Goal: Task Accomplishment & Management: Use online tool/utility

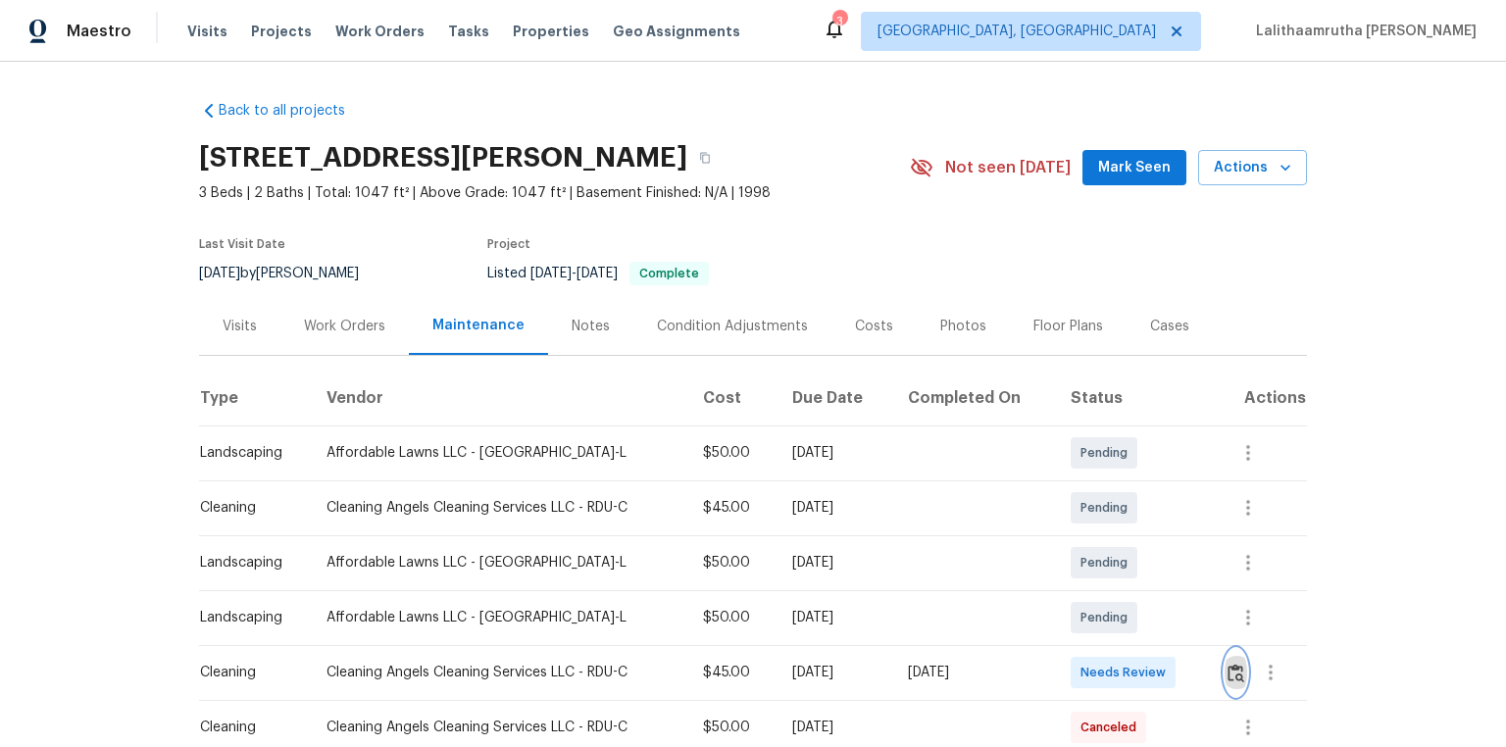
click at [1070, 502] on img "button" at bounding box center [1235, 673] width 17 height 19
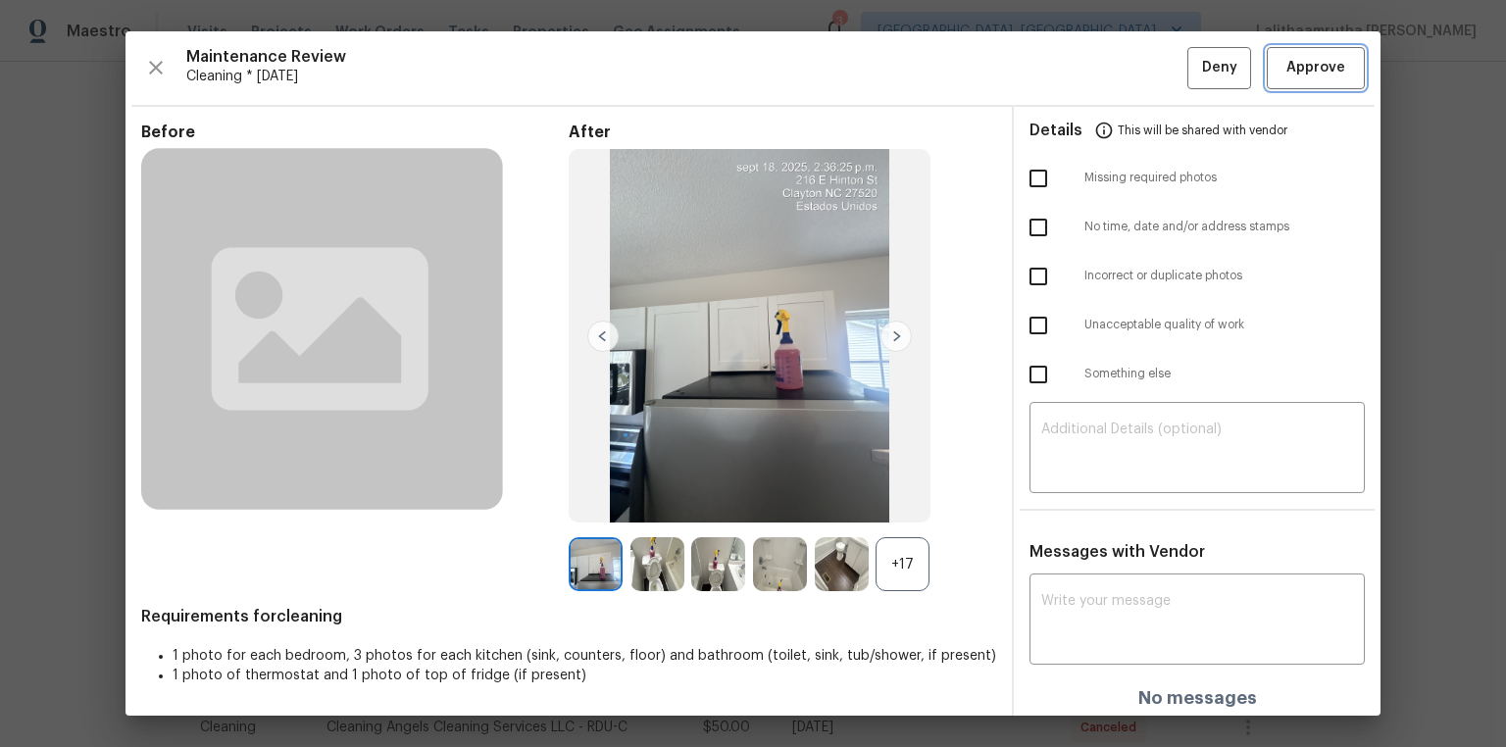
click at [1070, 58] on span "Approve" at bounding box center [1315, 68] width 59 height 25
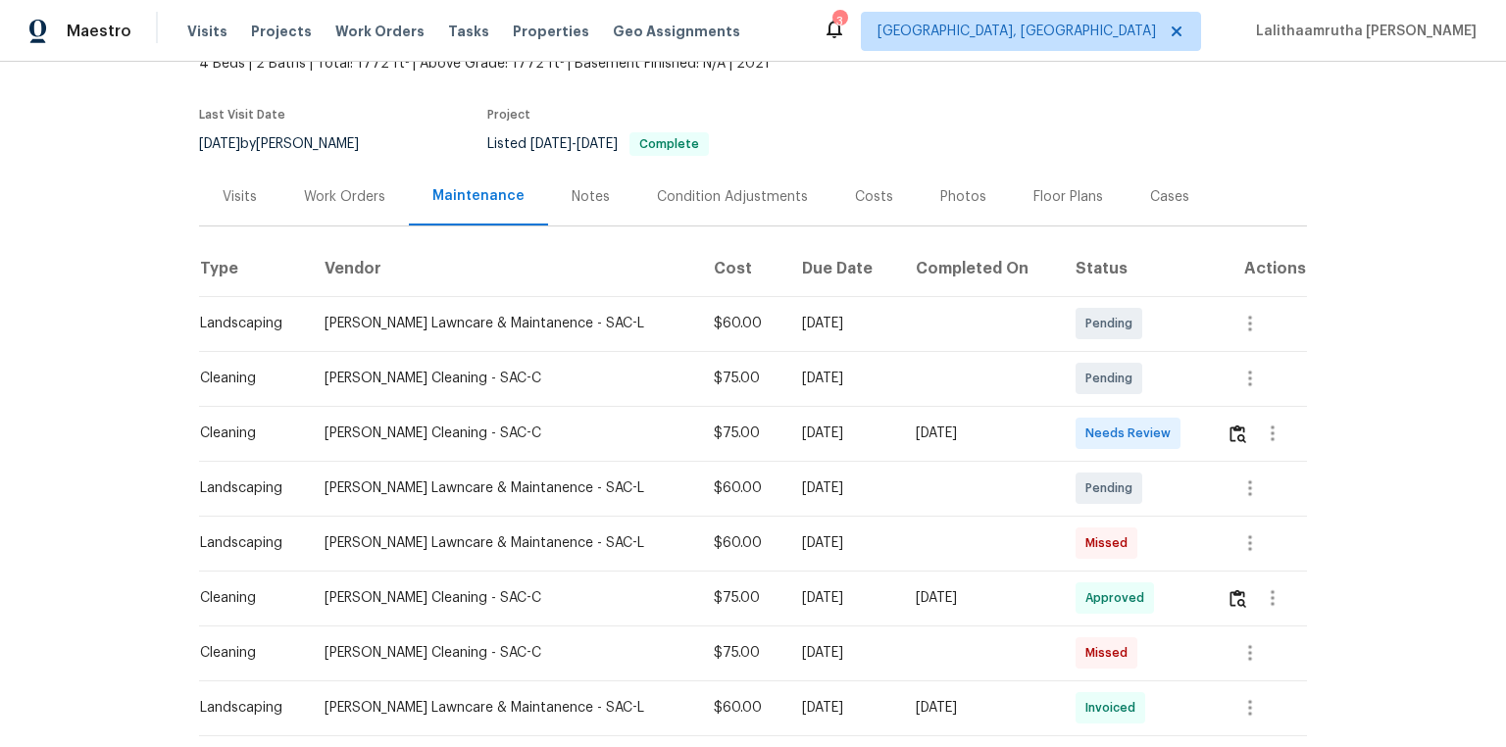
scroll to position [157, 0]
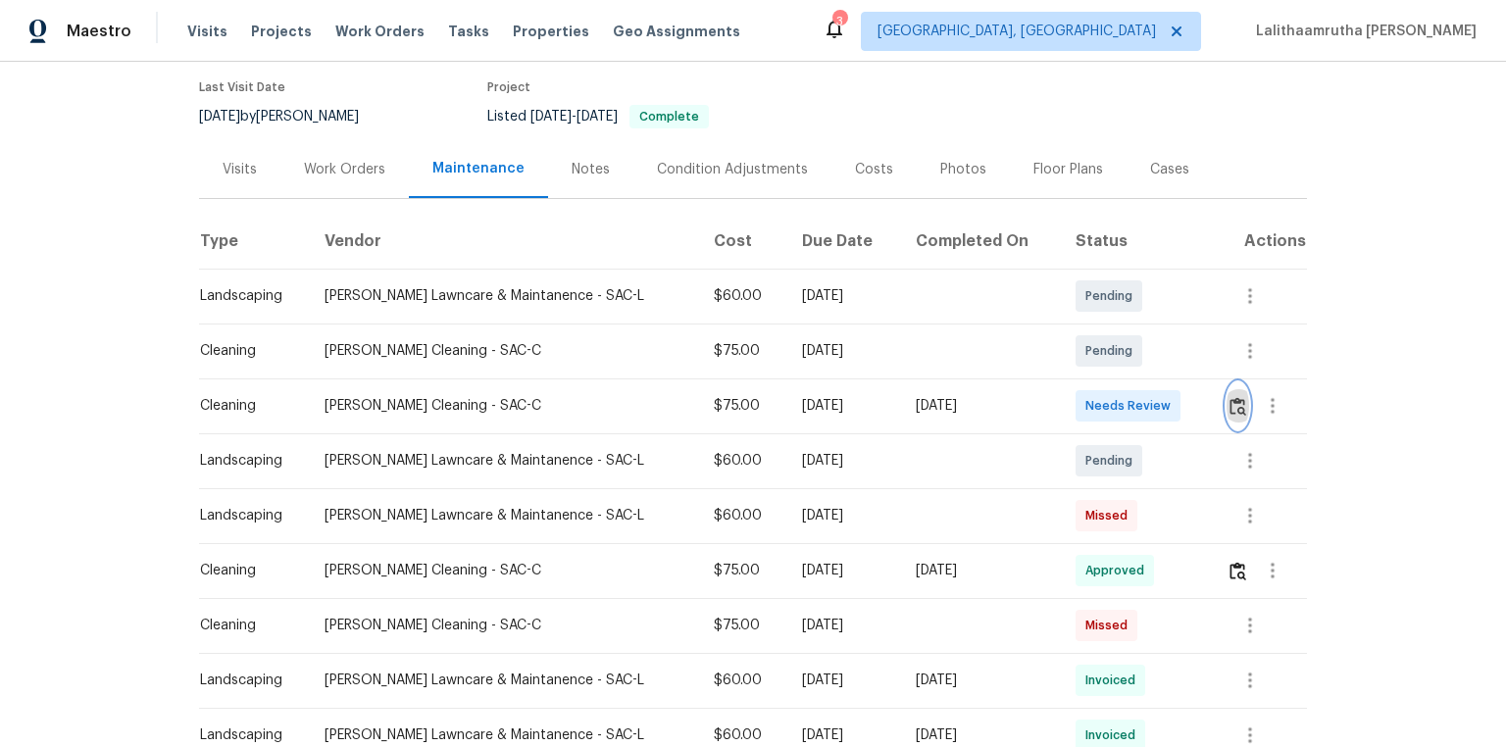
click at [1070, 407] on img "button" at bounding box center [1237, 406] width 17 height 19
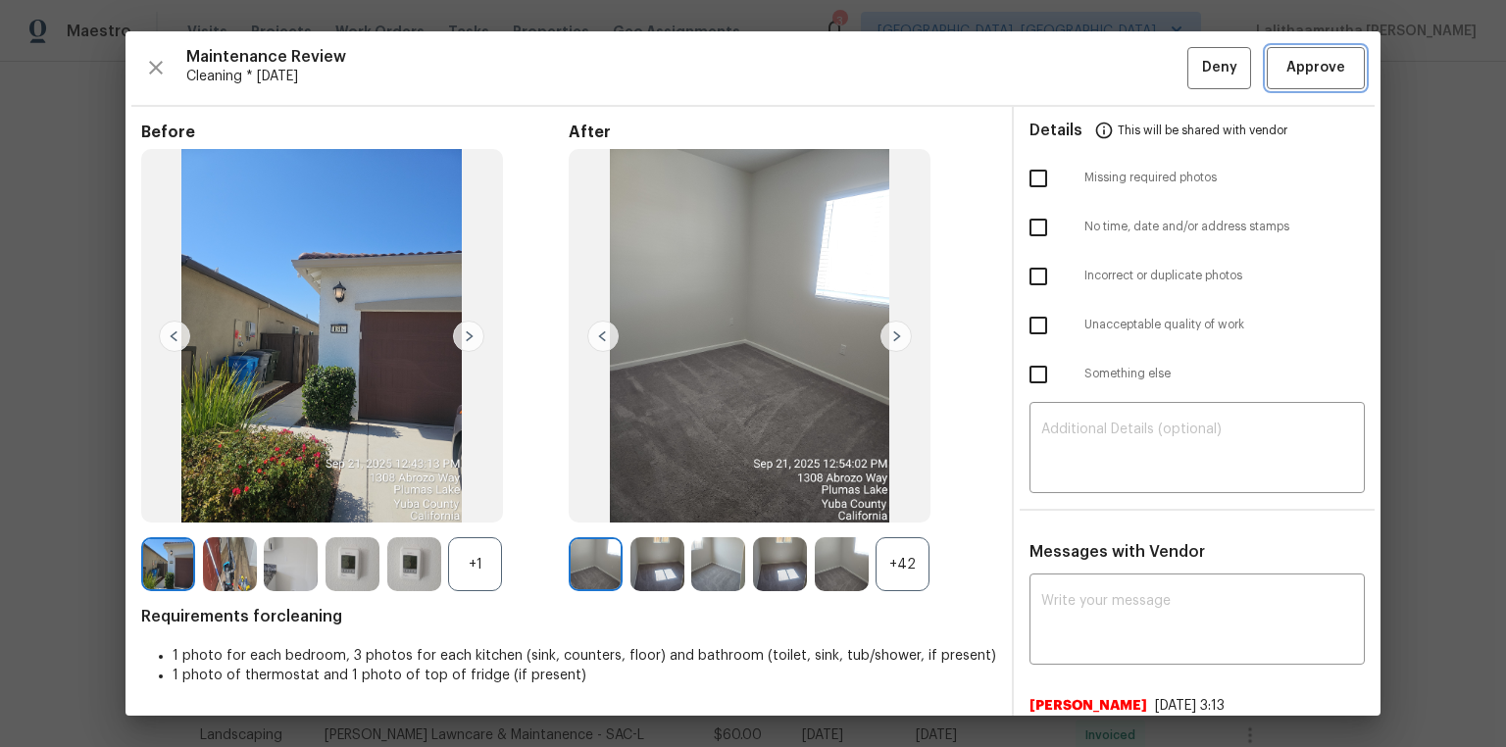
click at [1070, 54] on button "Approve" at bounding box center [1315, 68] width 98 height 42
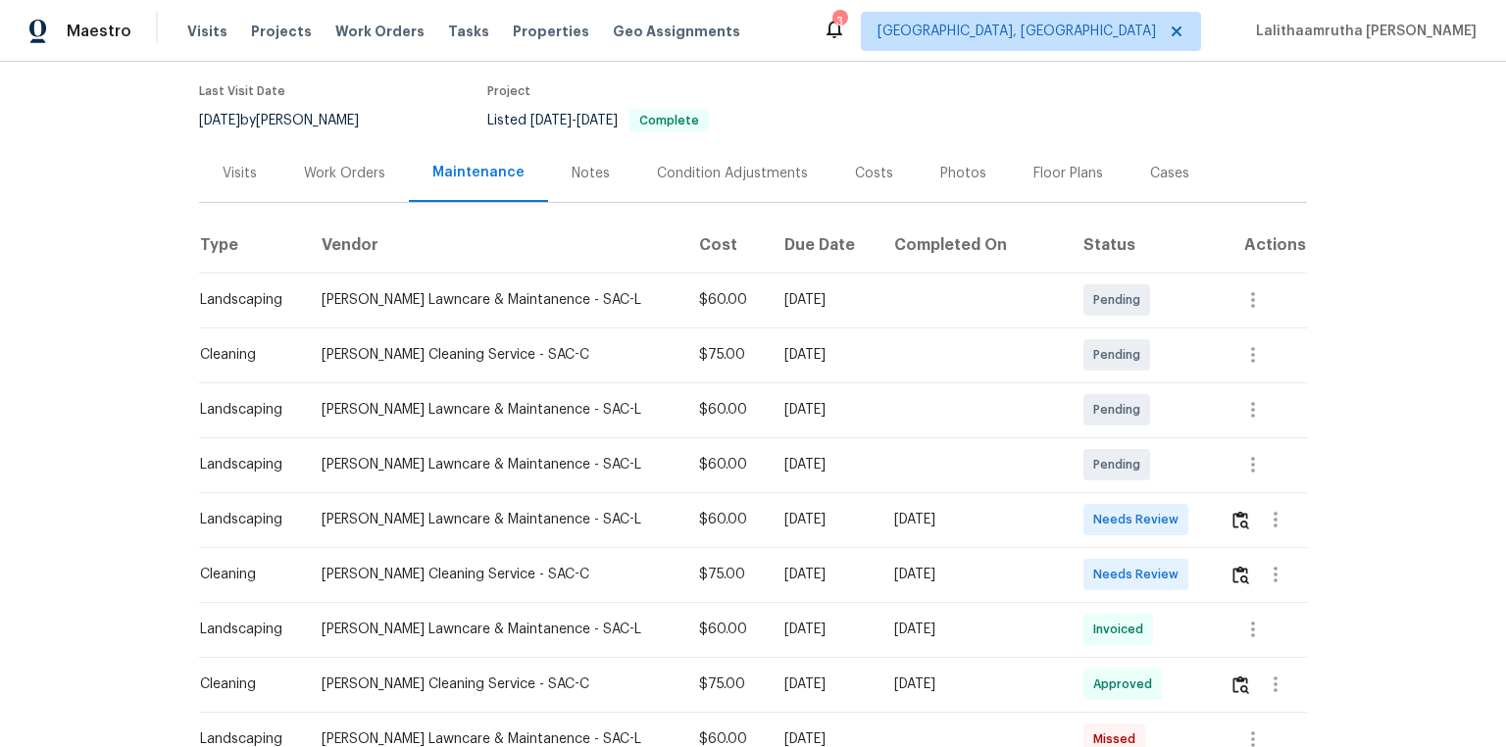
scroll to position [157, 0]
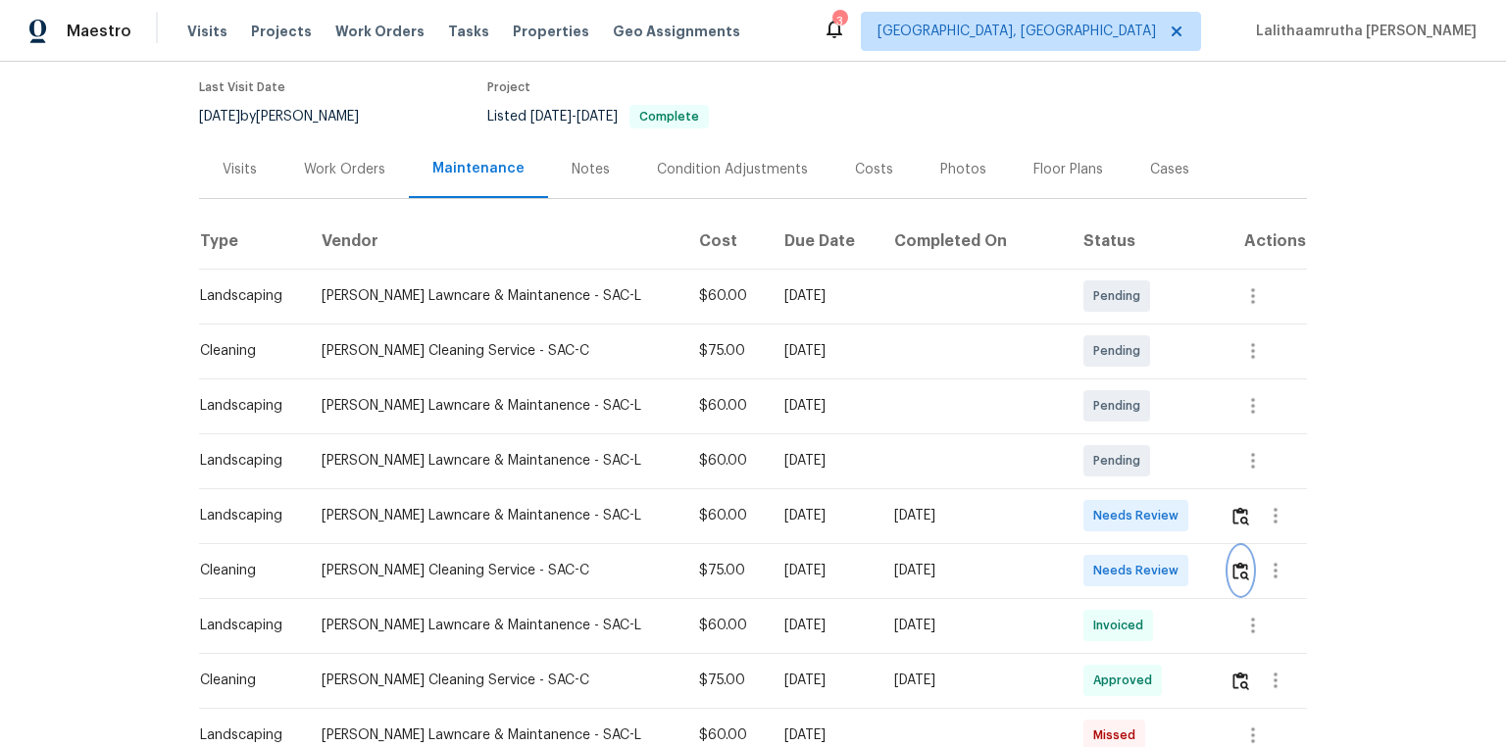
click at [1070, 502] on button "button" at bounding box center [1240, 570] width 23 height 47
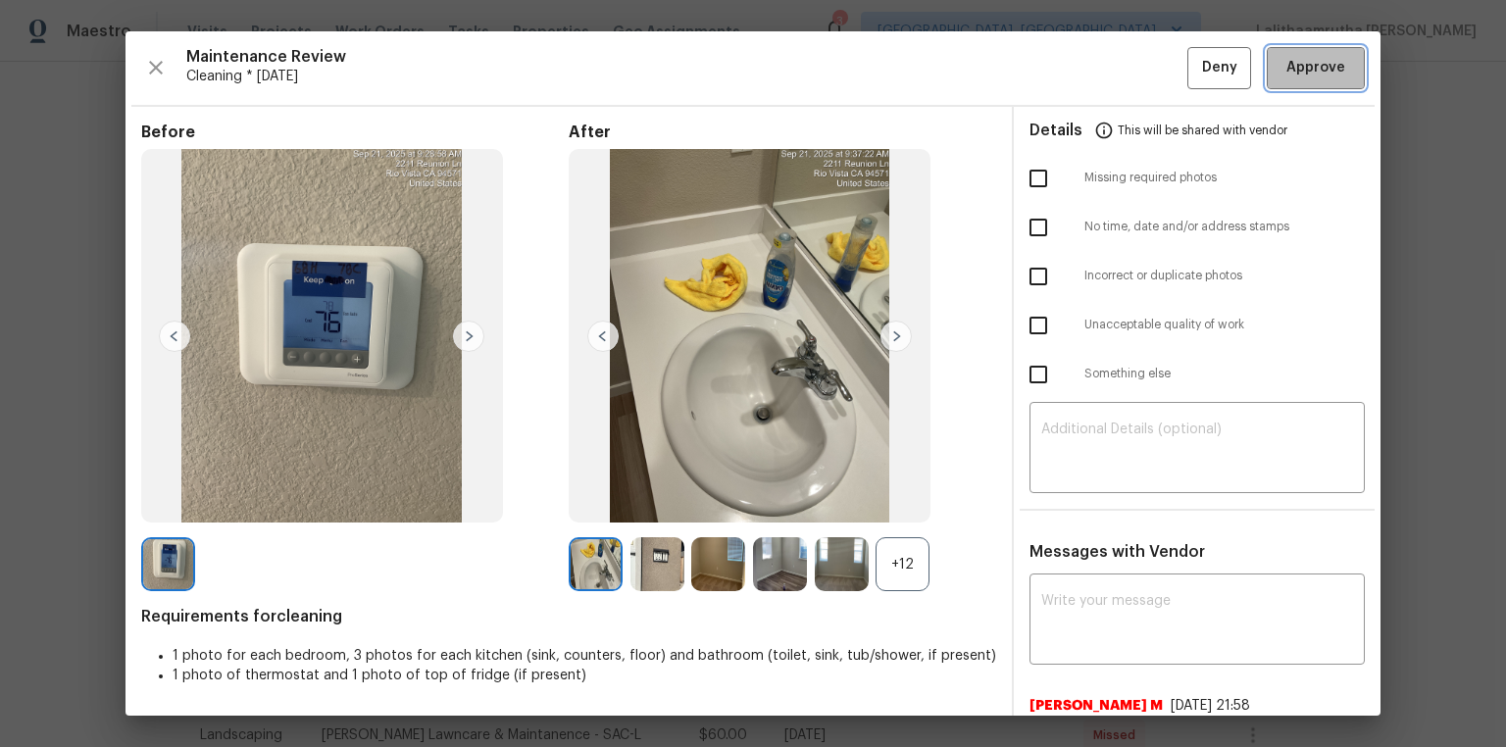
click at [1070, 72] on span "Approve" at bounding box center [1315, 68] width 59 height 25
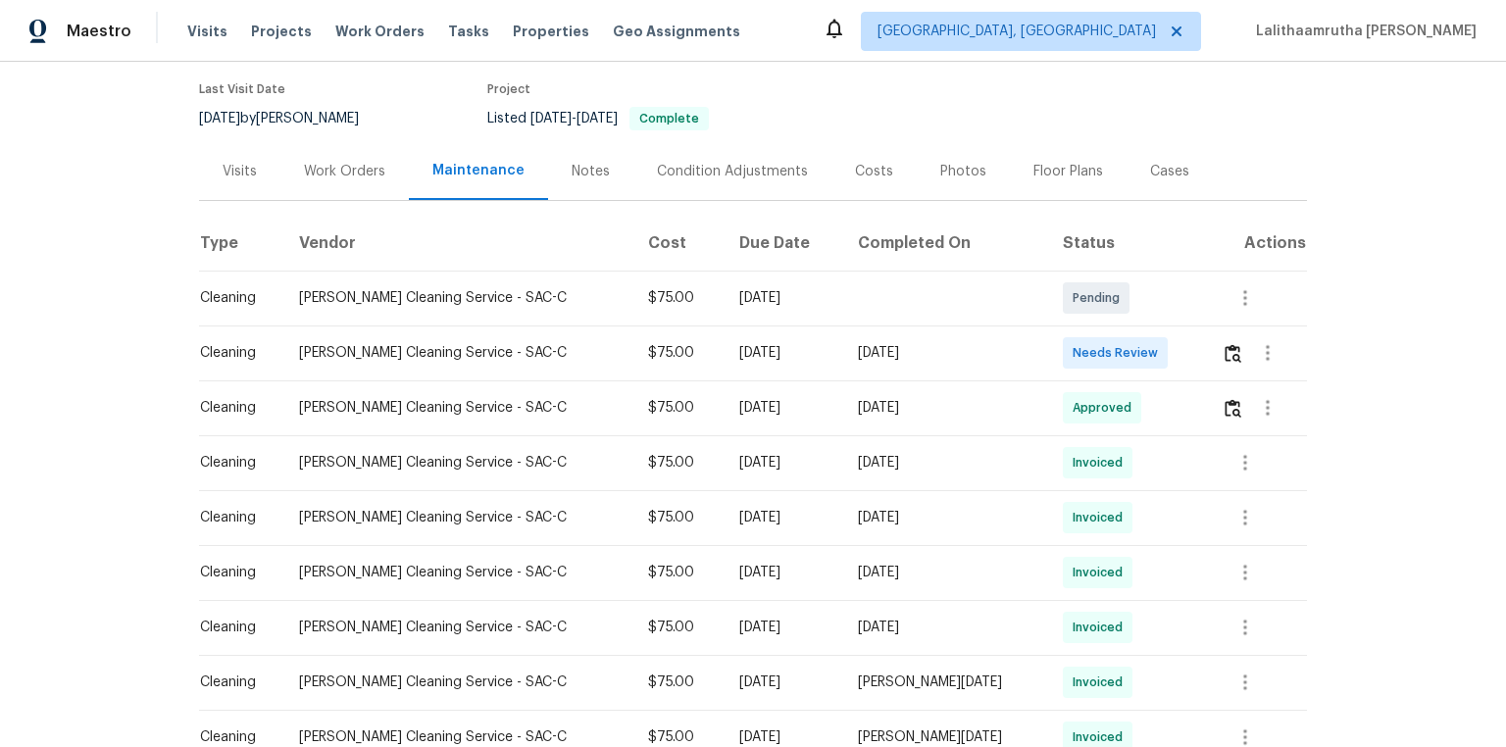
scroll to position [157, 0]
click at [1070, 347] on img "button" at bounding box center [1232, 351] width 17 height 19
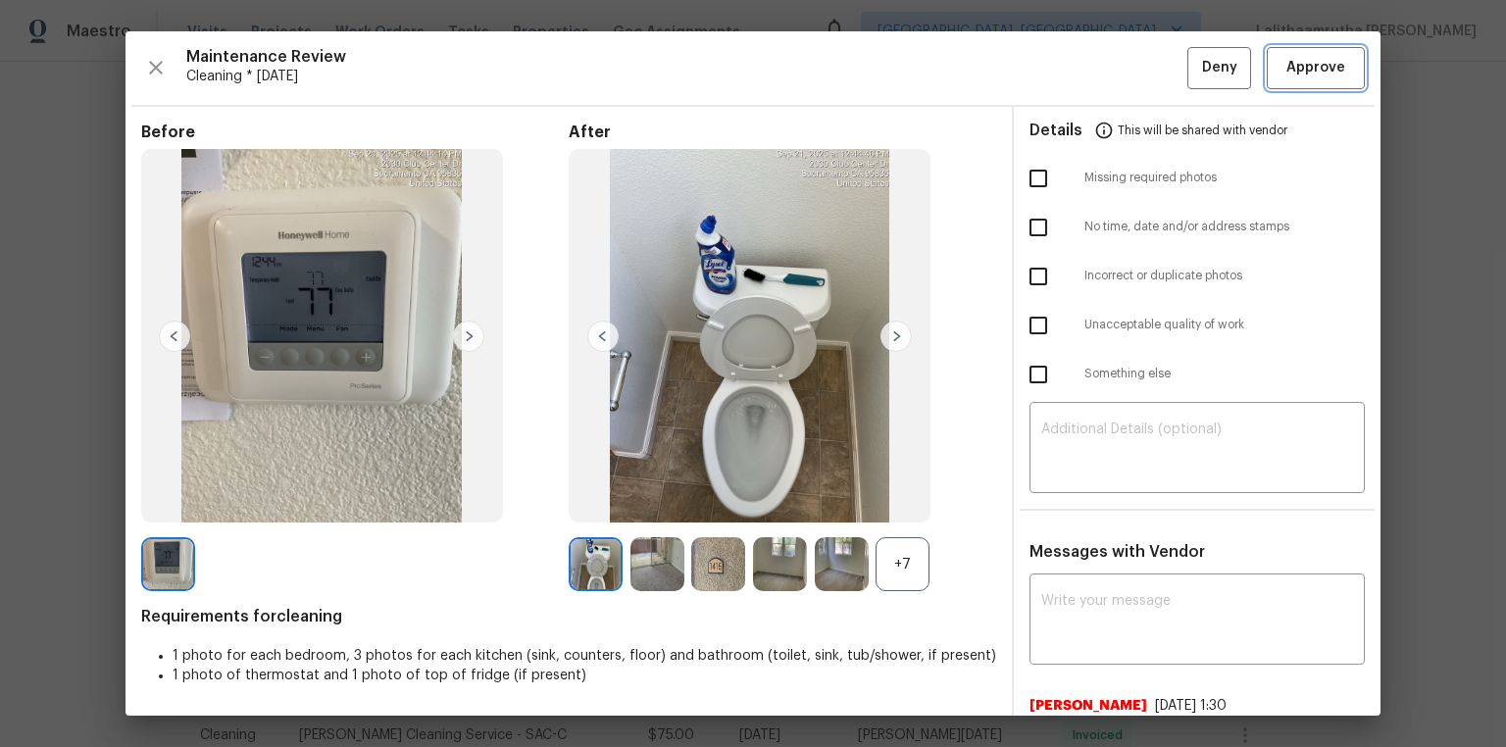
click at [1070, 67] on span "Approve" at bounding box center [1315, 68] width 59 height 25
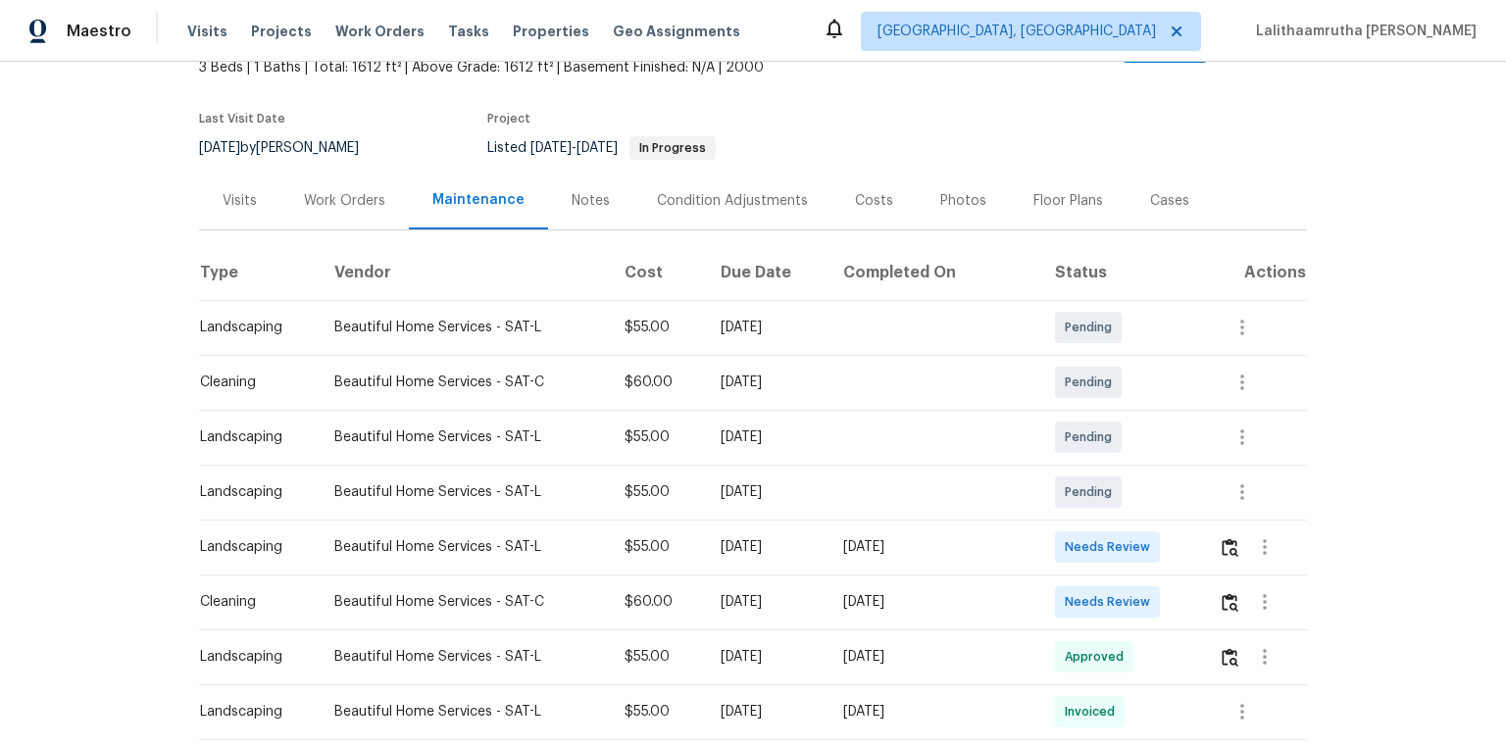
scroll to position [157, 0]
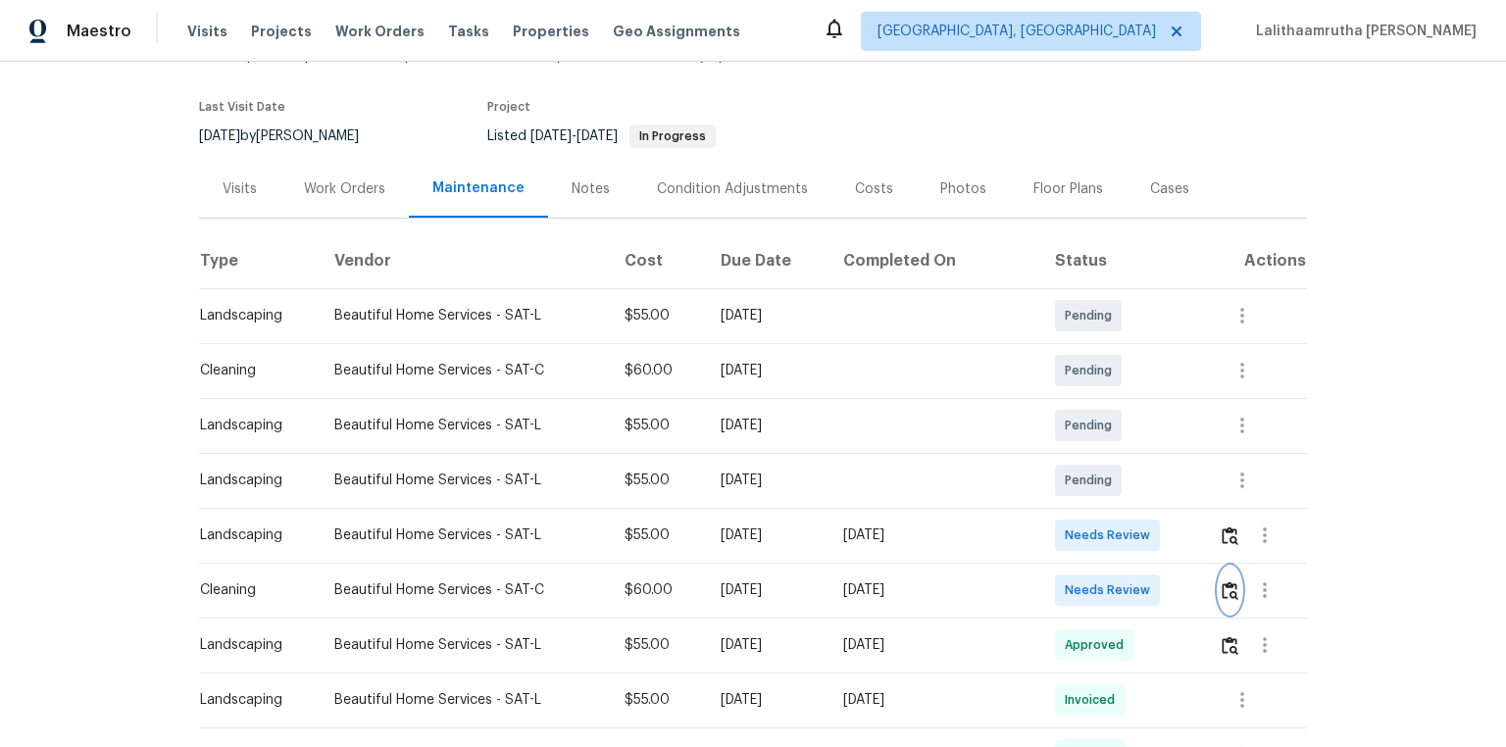
click at [1070, 502] on img "button" at bounding box center [1229, 590] width 17 height 19
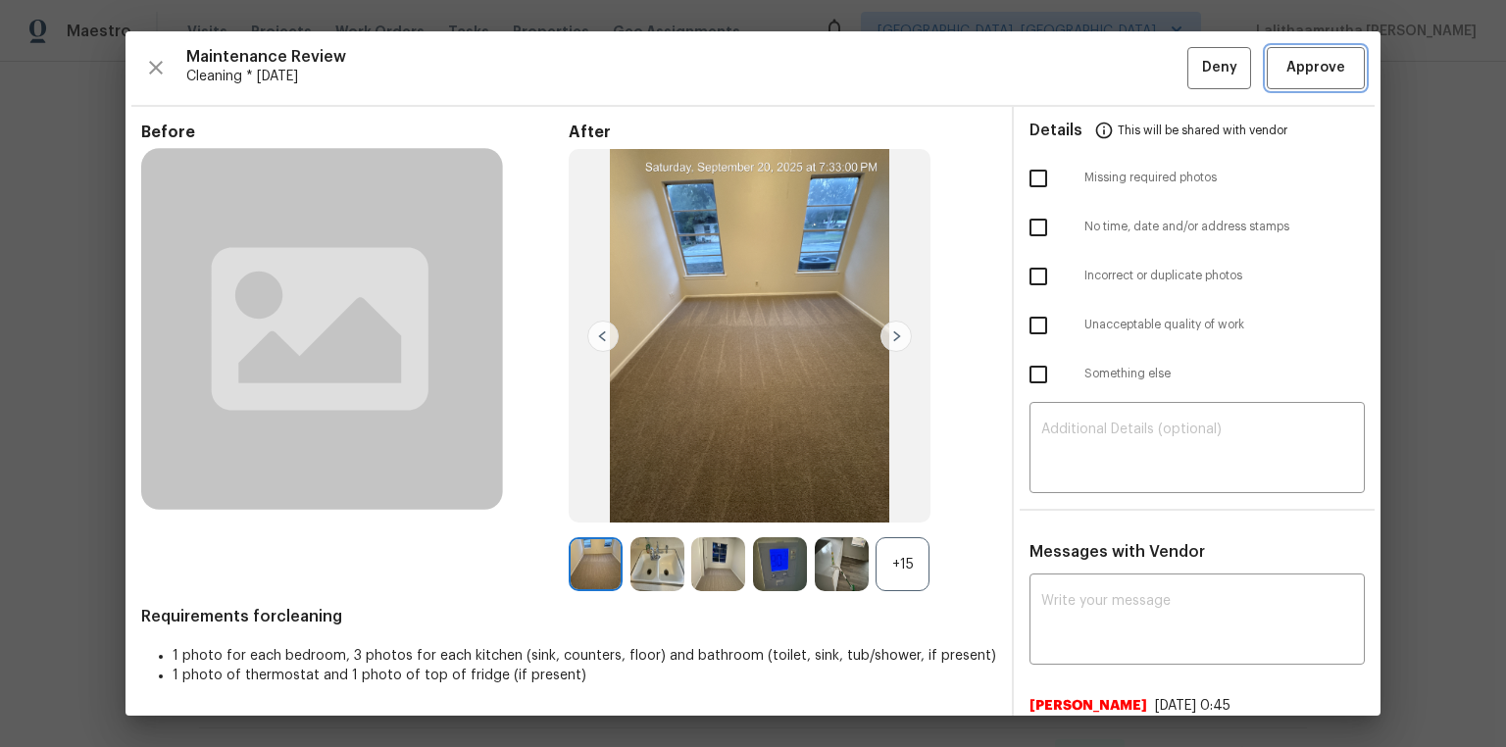
click at [1070, 63] on span "Approve" at bounding box center [1315, 68] width 59 height 25
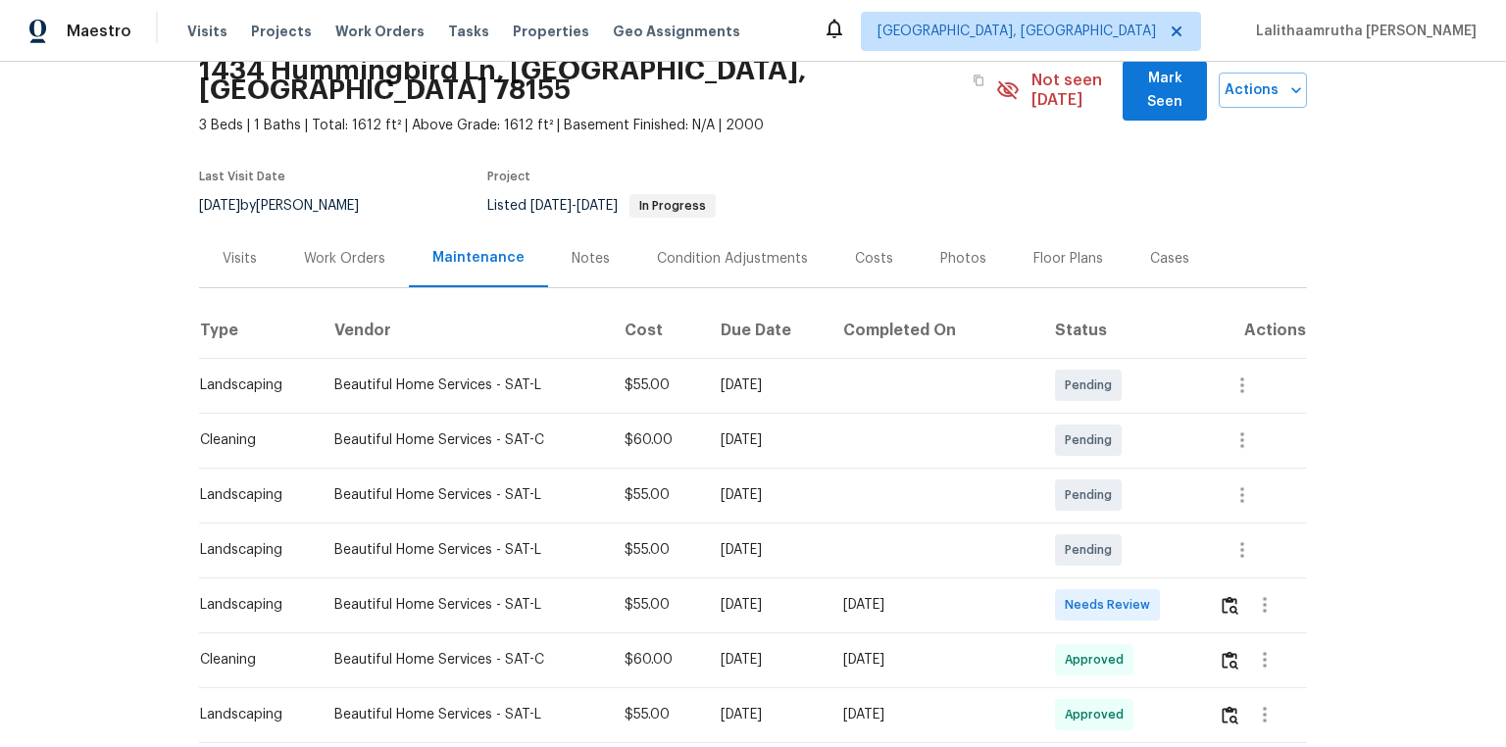
scroll to position [0, 0]
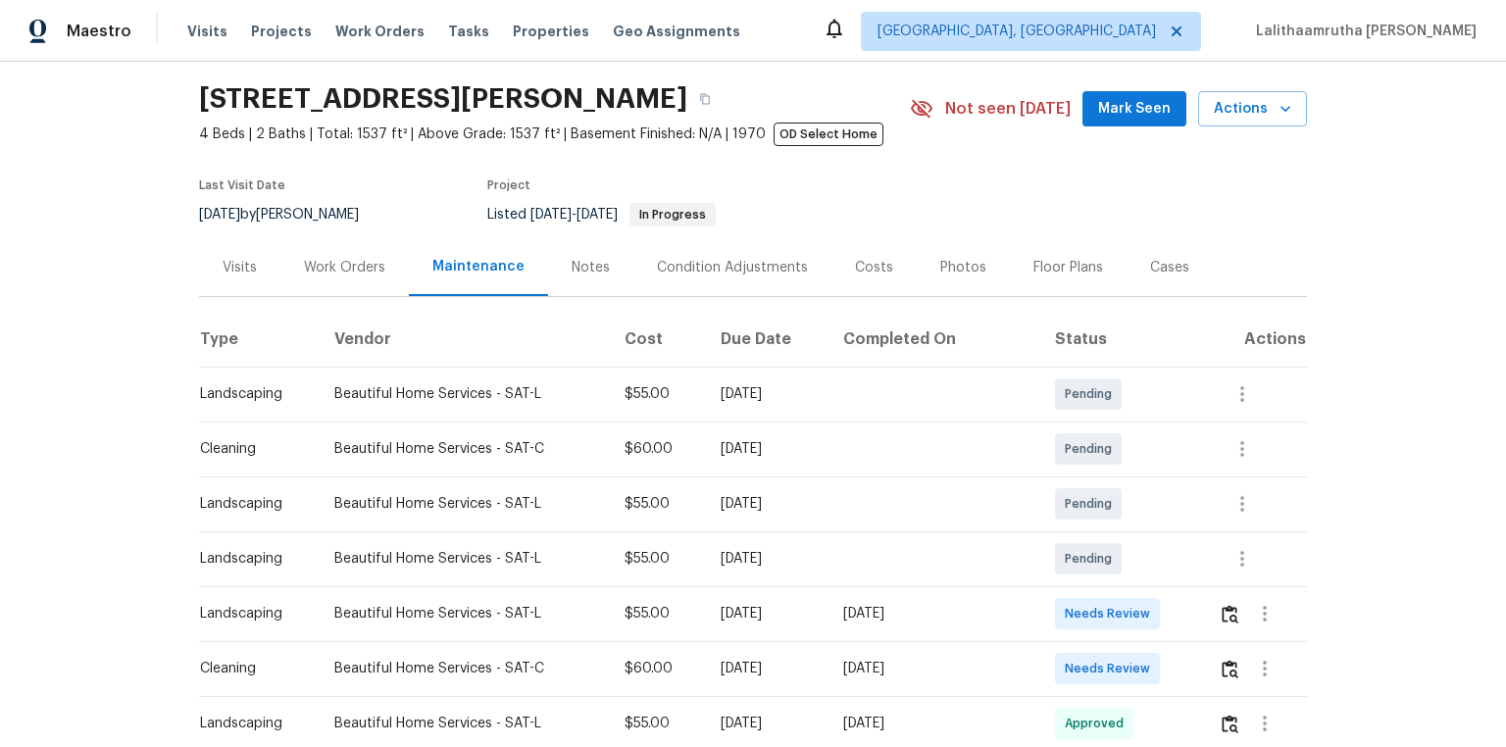
scroll to position [157, 0]
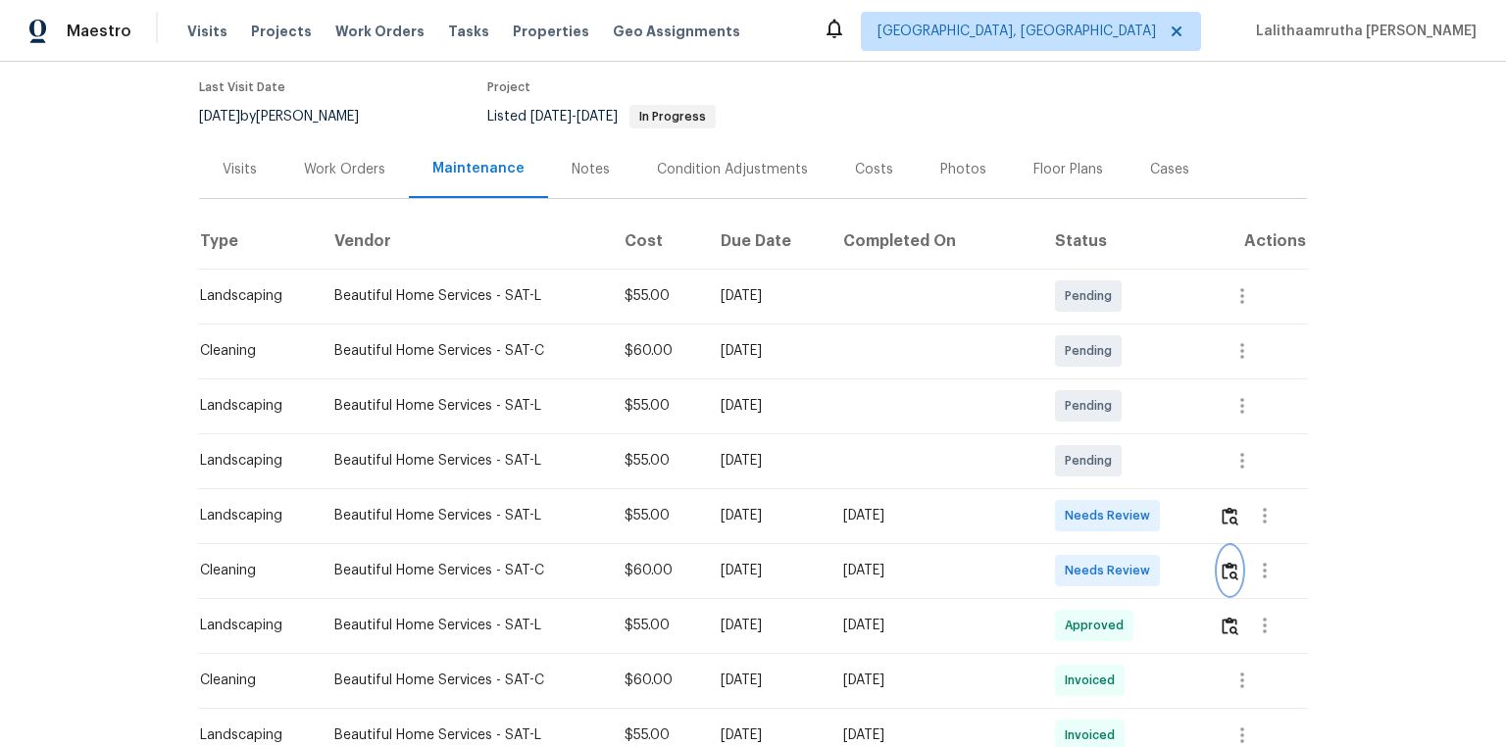
click at [1070, 502] on img "button" at bounding box center [1229, 571] width 17 height 19
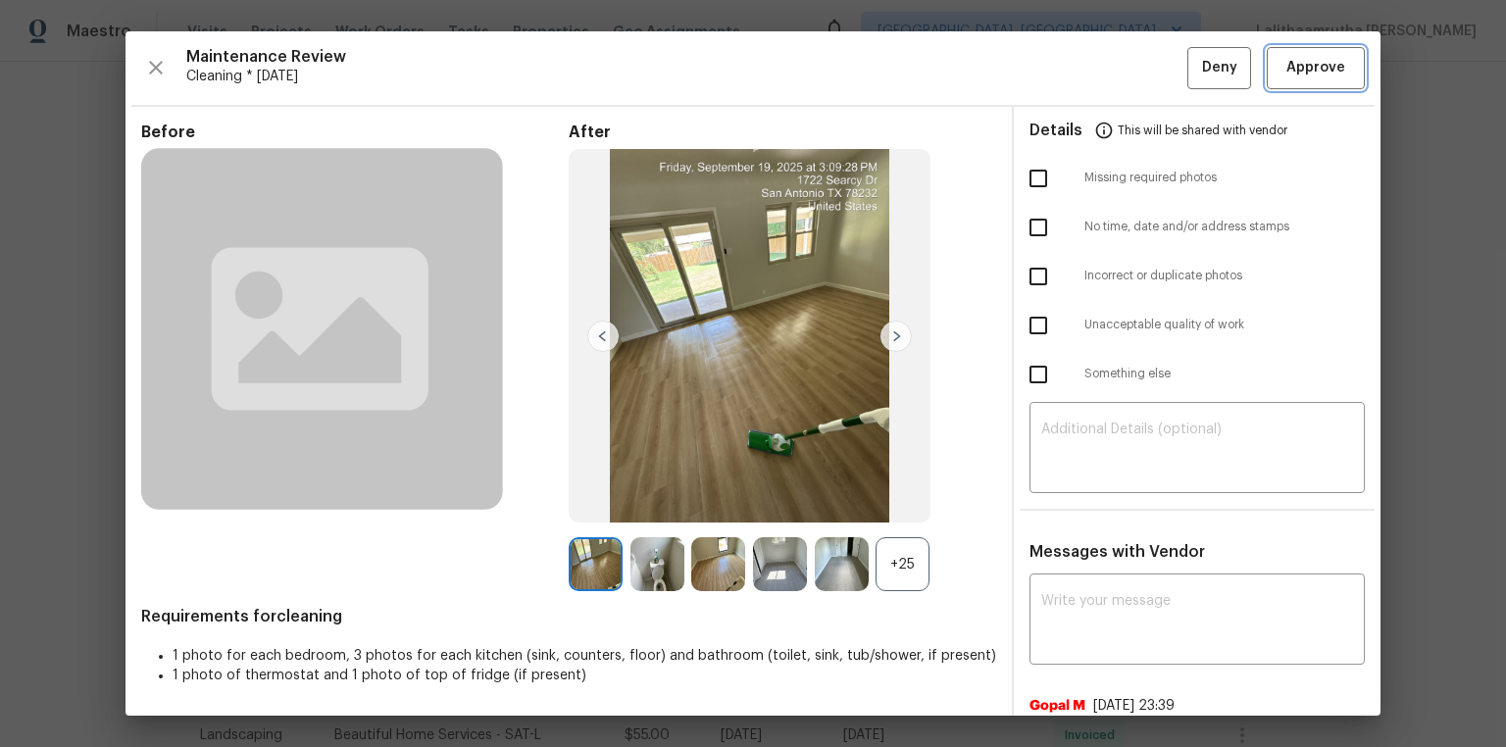
click at [1070, 62] on span "Approve" at bounding box center [1315, 68] width 59 height 25
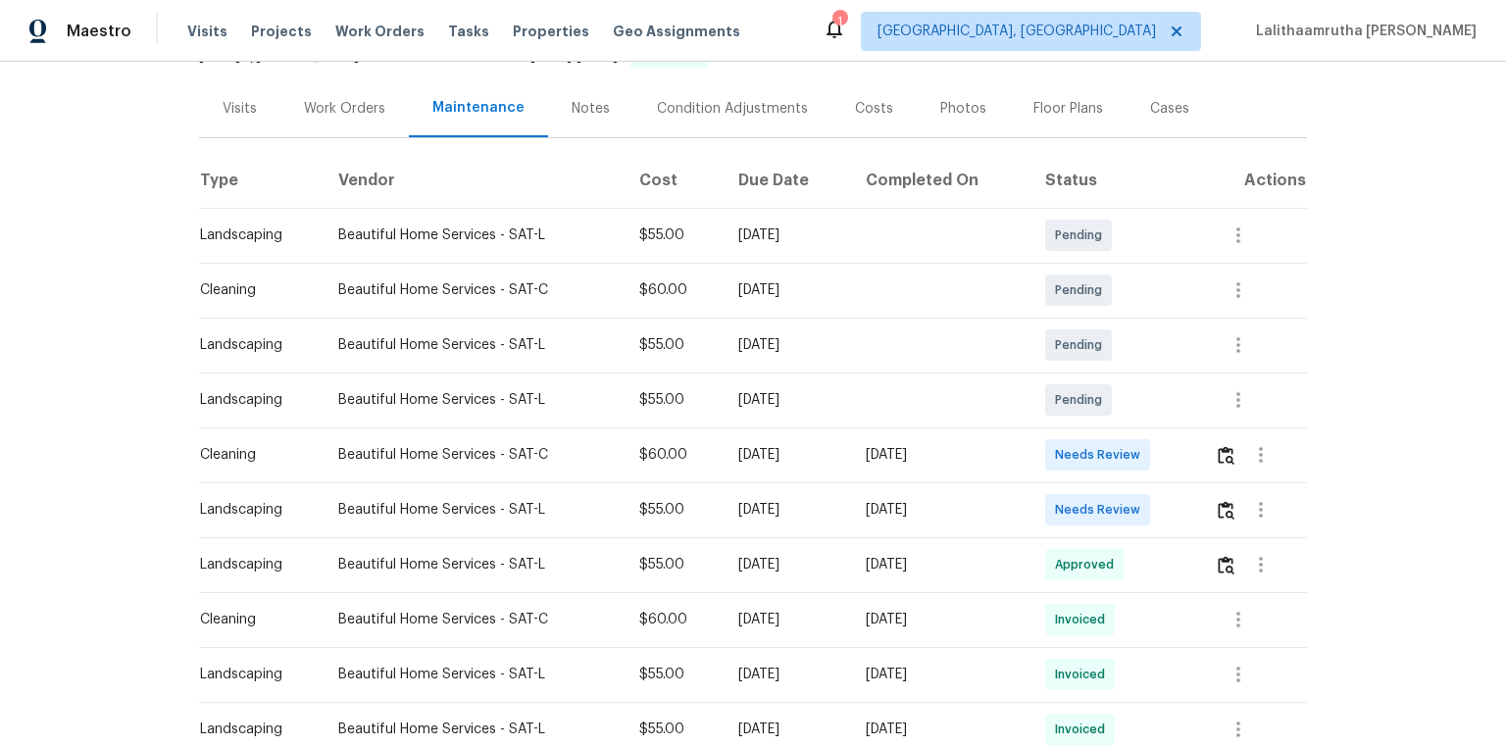
scroll to position [314, 0]
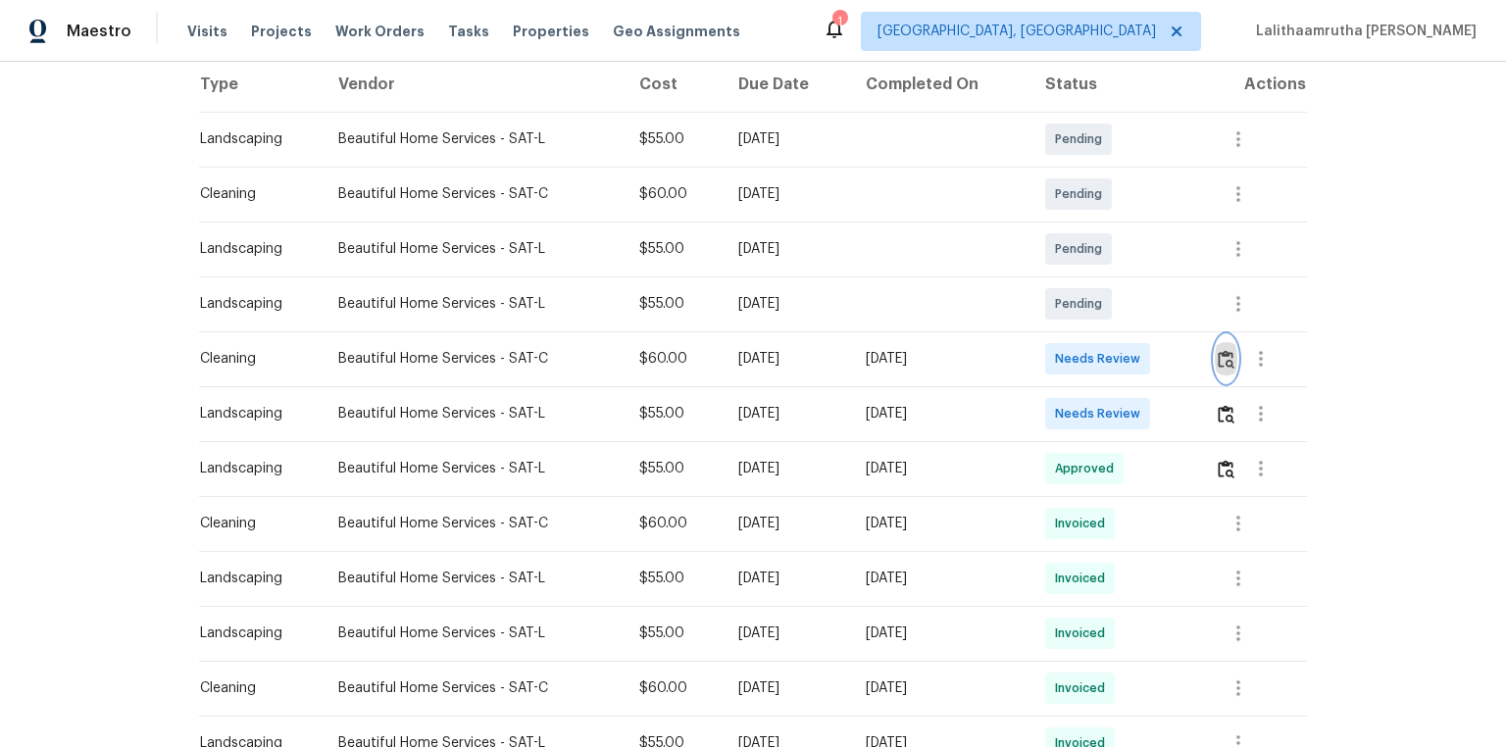
click at [1070, 358] on img "button" at bounding box center [1225, 359] width 17 height 19
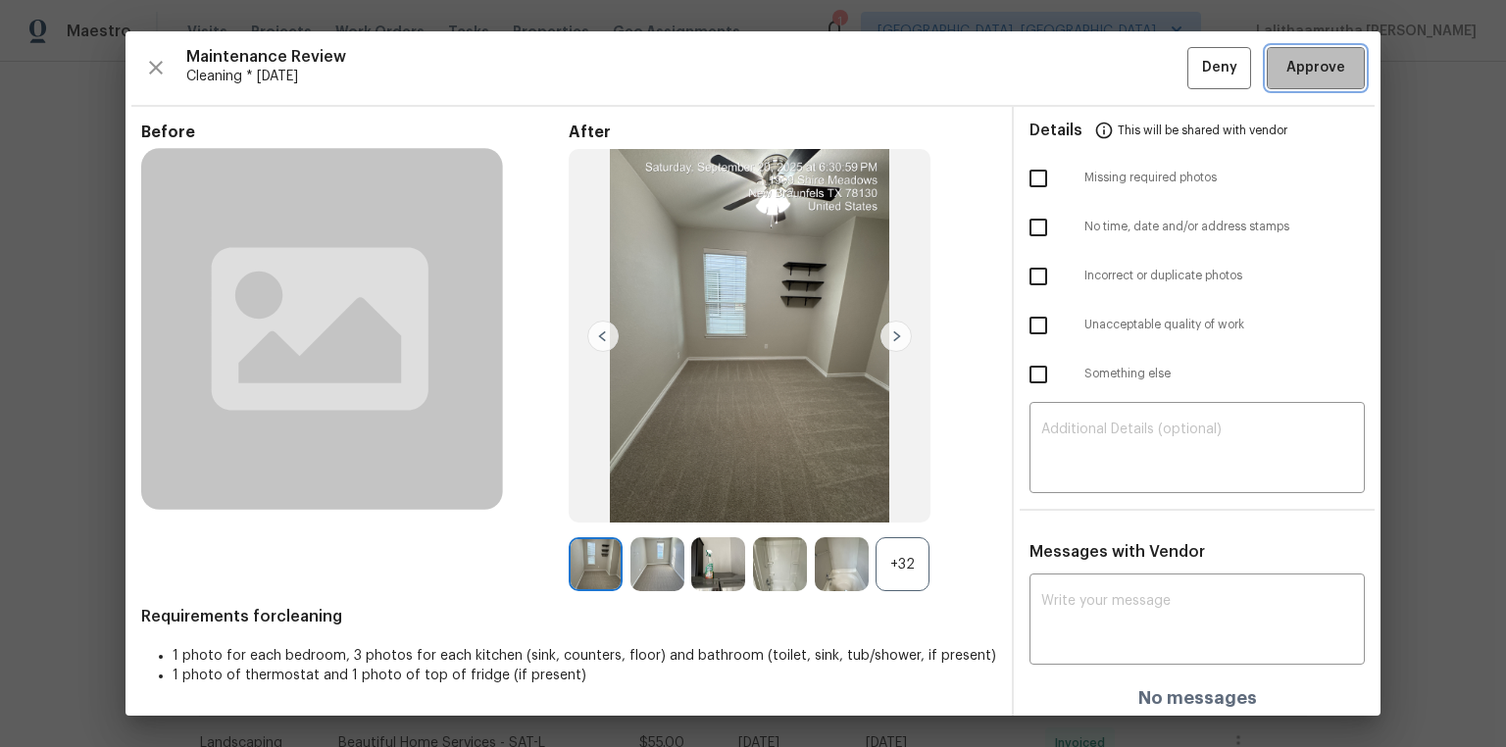
click at [1070, 67] on span "Approve" at bounding box center [1315, 68] width 59 height 25
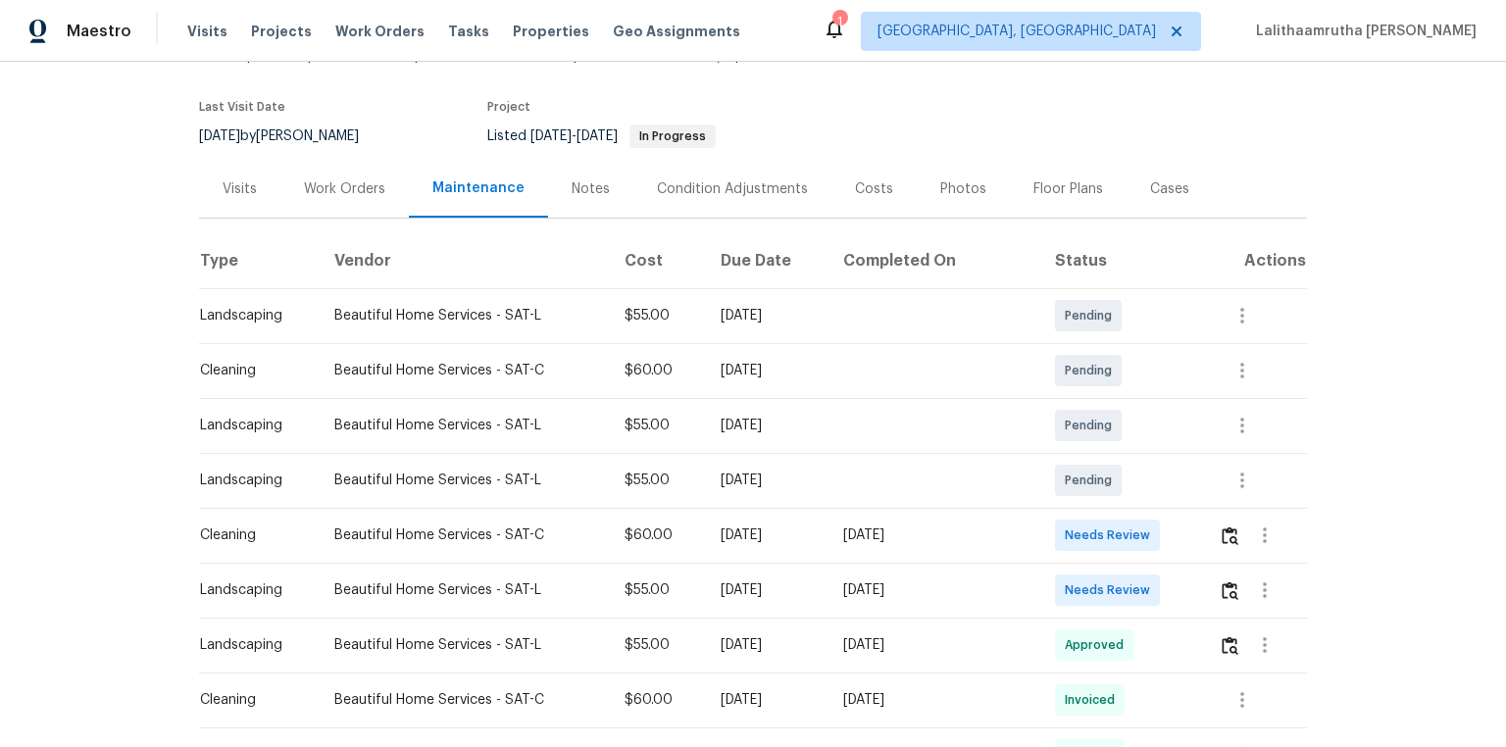
scroll to position [157, 0]
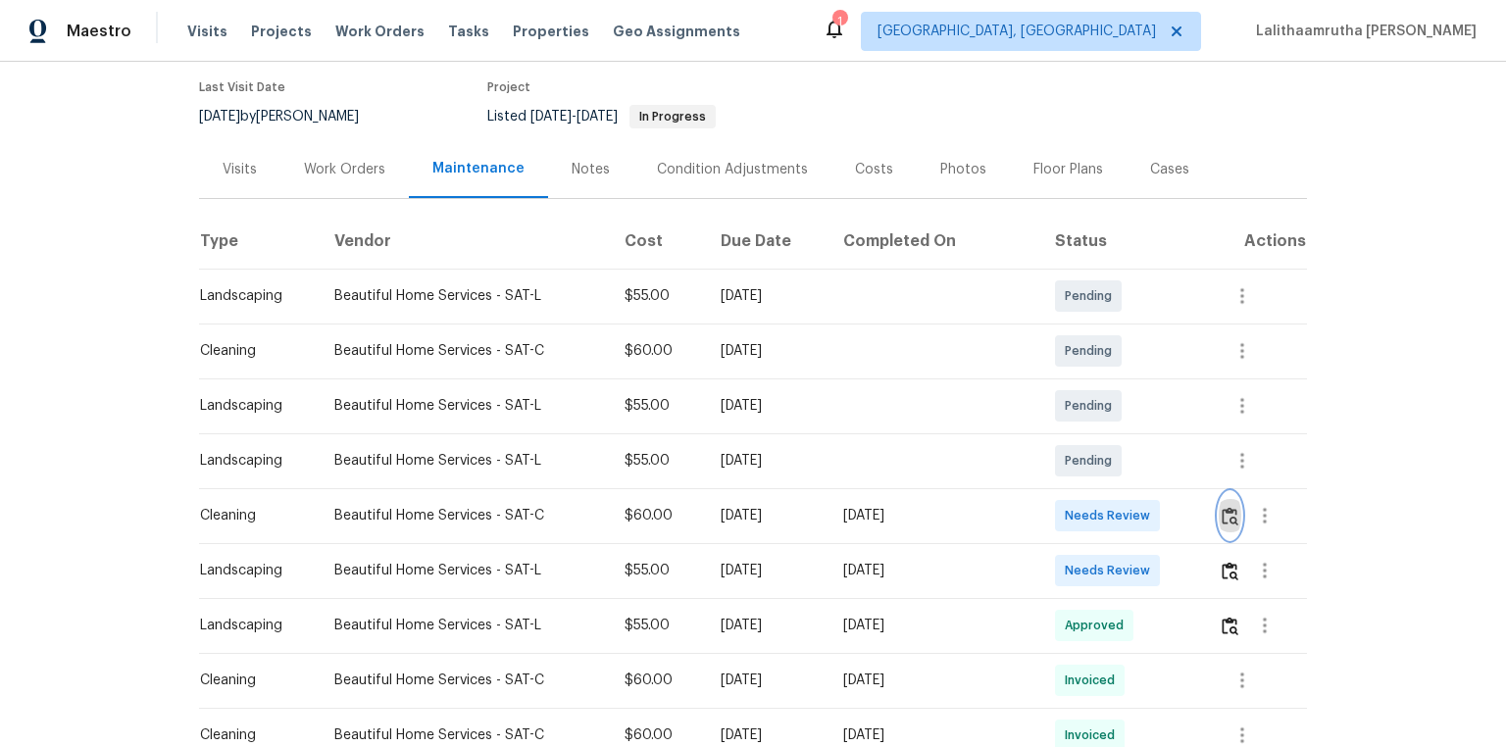
click at [1070, 502] on button "button" at bounding box center [1229, 515] width 23 height 47
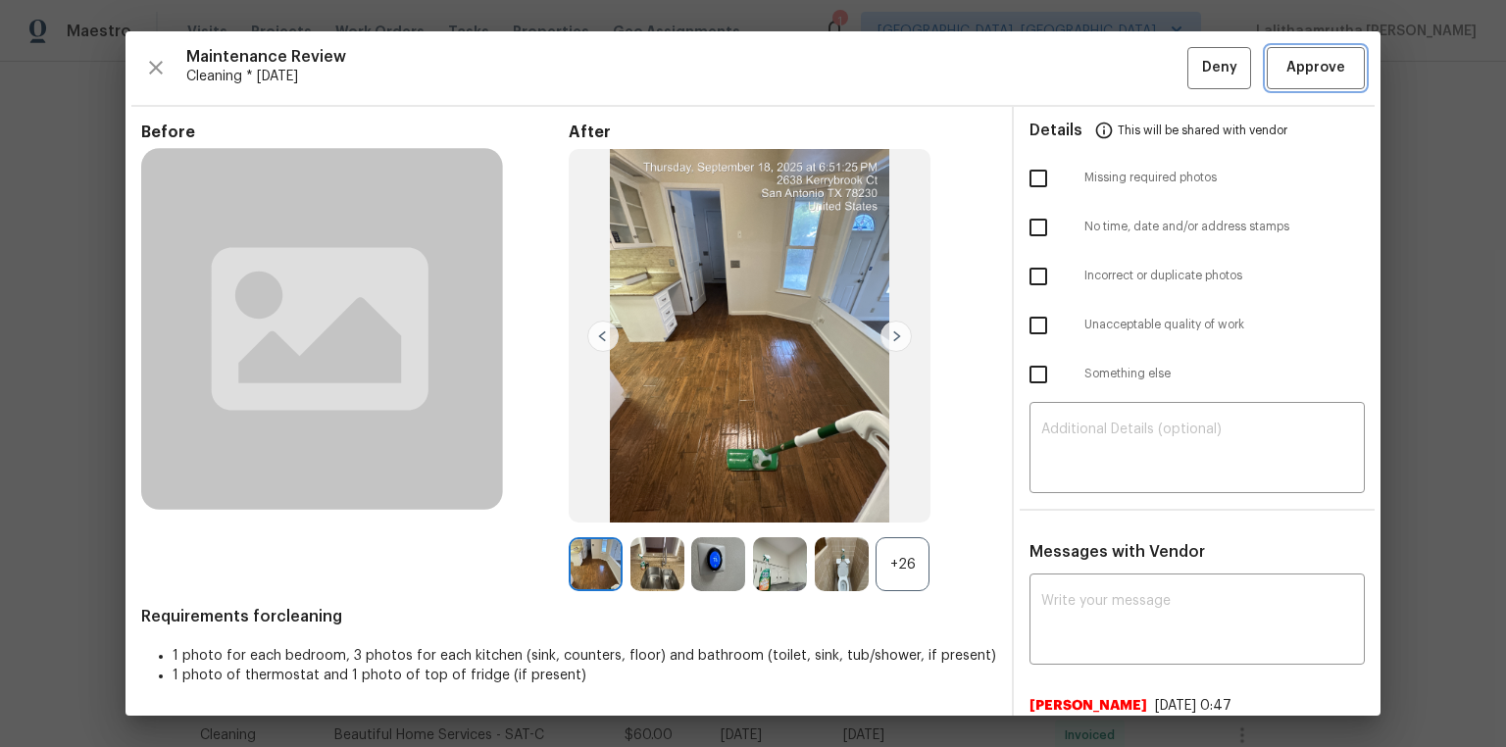
click at [1070, 47] on button "Approve" at bounding box center [1315, 68] width 98 height 42
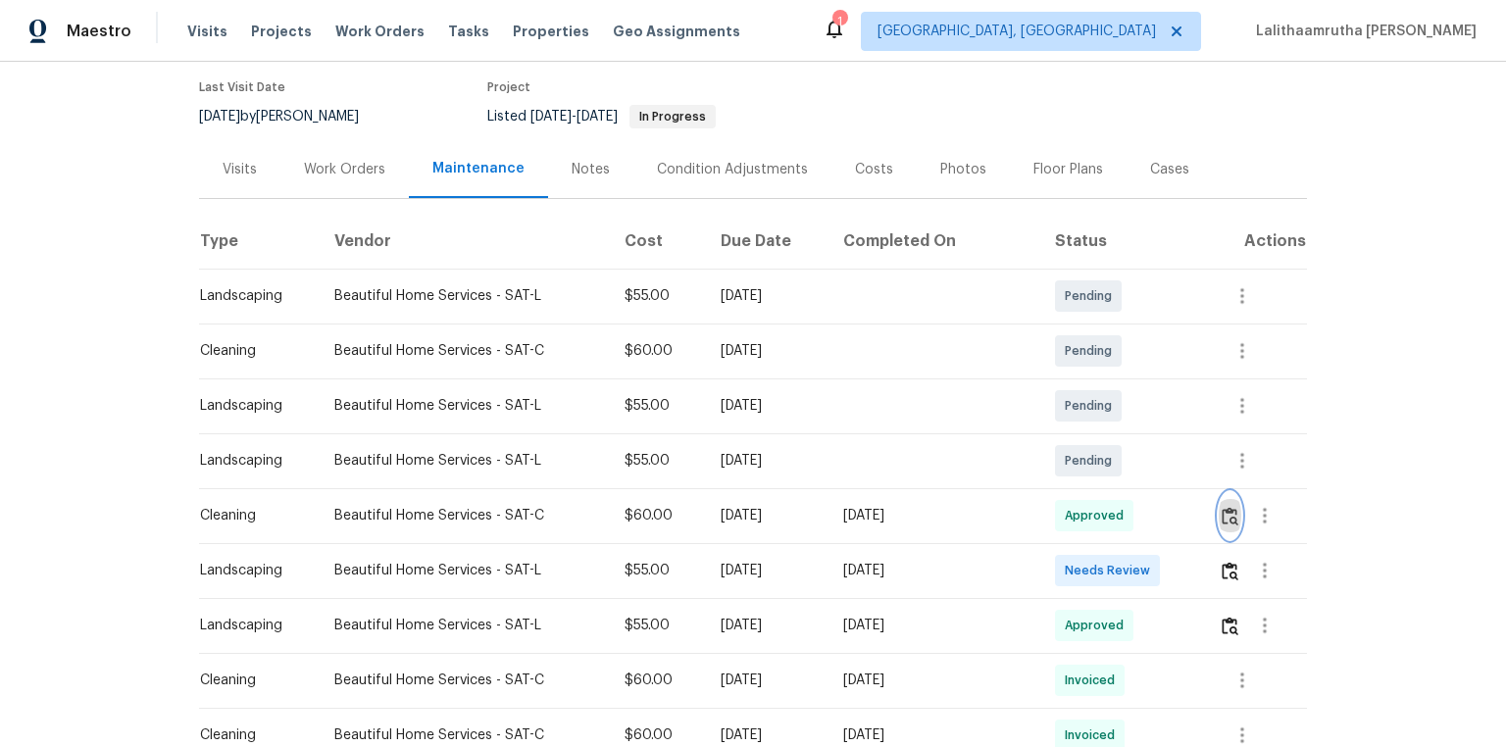
click at [1070, 502] on img "button" at bounding box center [1229, 516] width 17 height 19
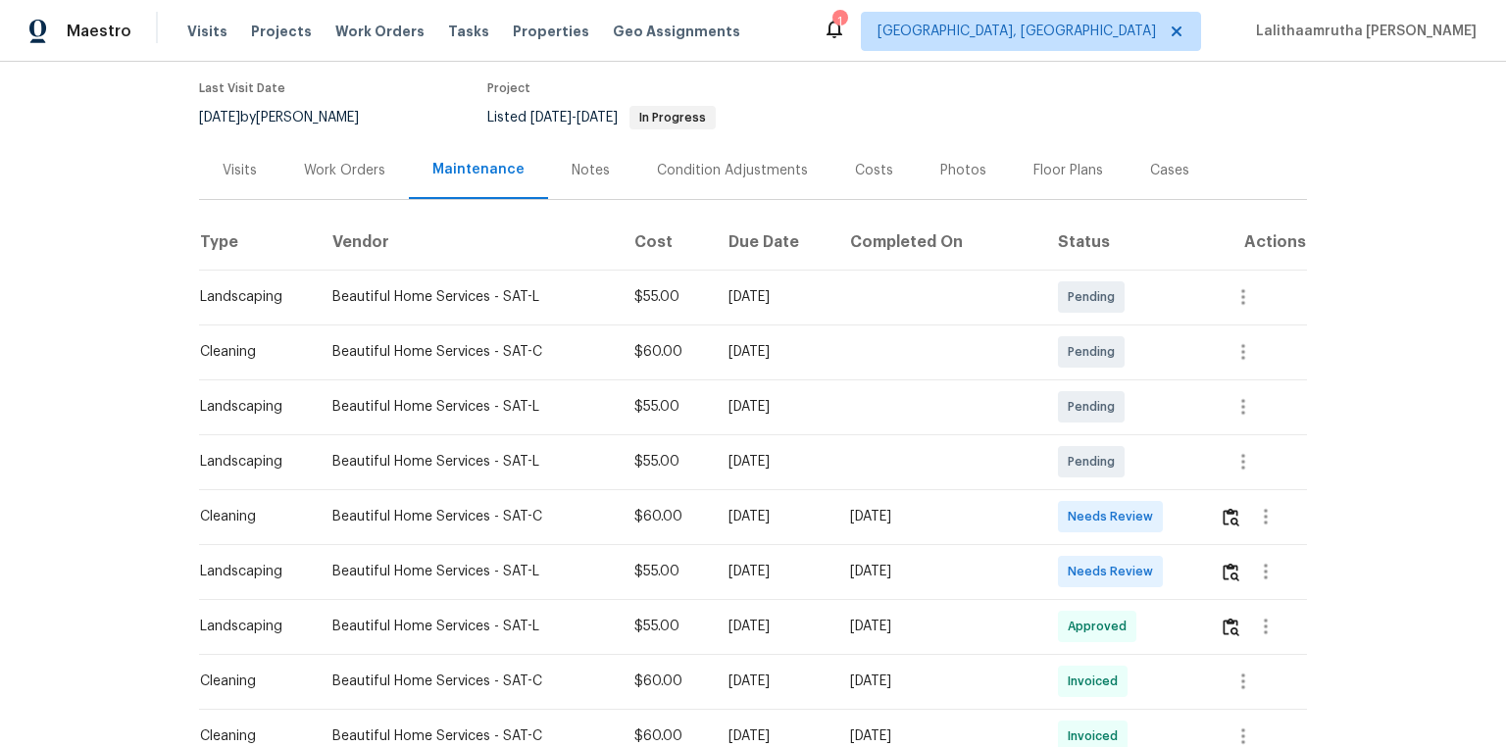
scroll to position [157, 0]
click at [1070, 502] on img "button" at bounding box center [1230, 516] width 17 height 19
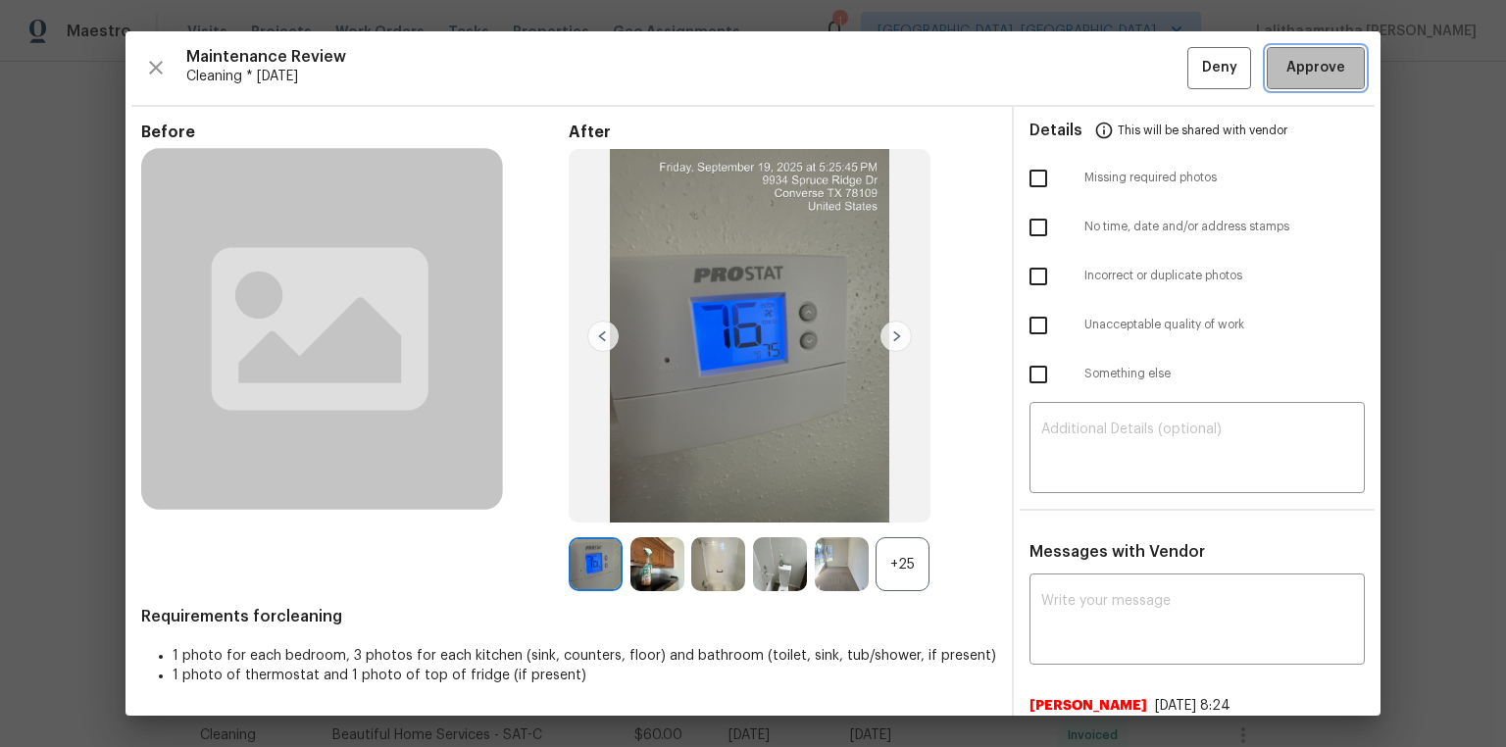
click at [1070, 71] on span "Approve" at bounding box center [1315, 68] width 59 height 25
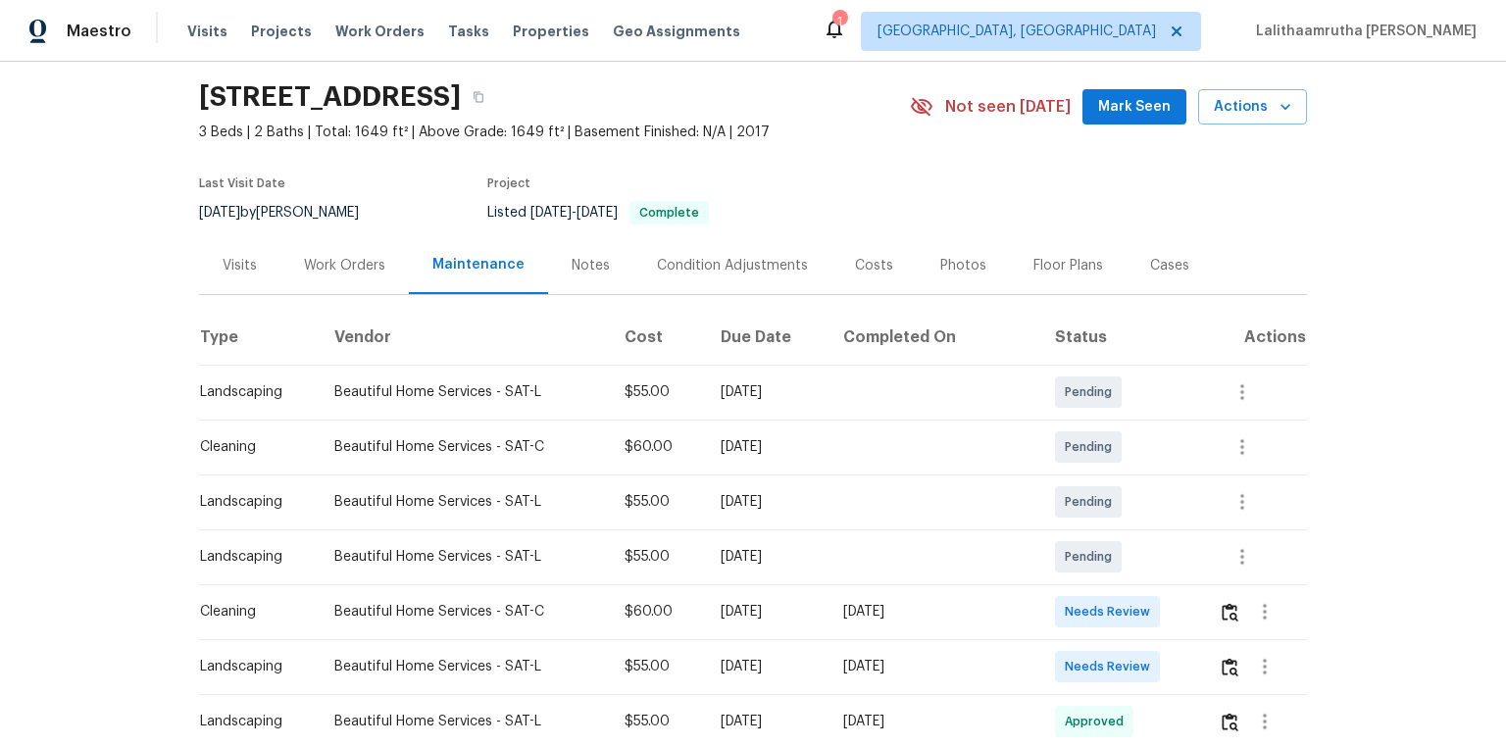
scroll to position [78, 0]
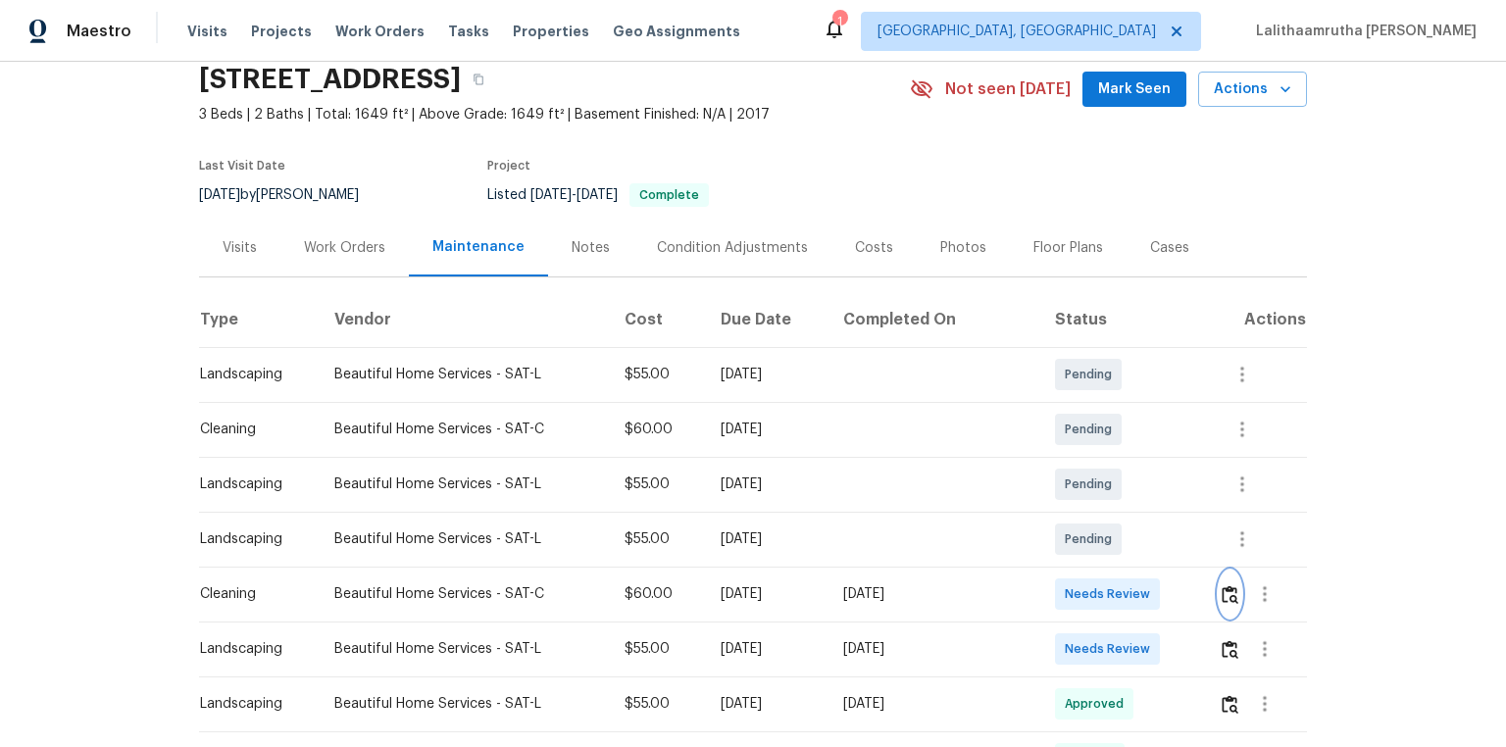
click at [1070, 502] on img "button" at bounding box center [1229, 594] width 17 height 19
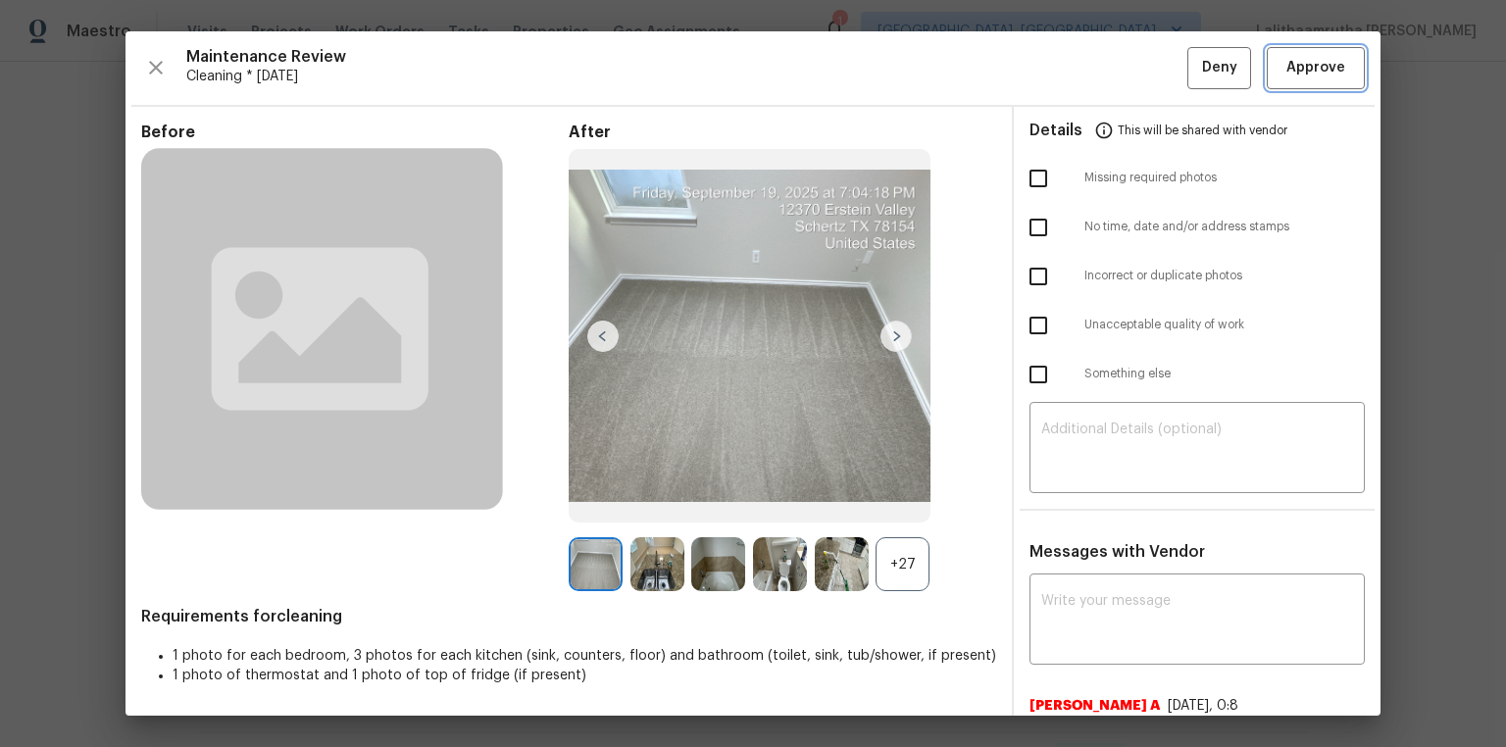
click at [1070, 71] on span "Approve" at bounding box center [1315, 68] width 59 height 25
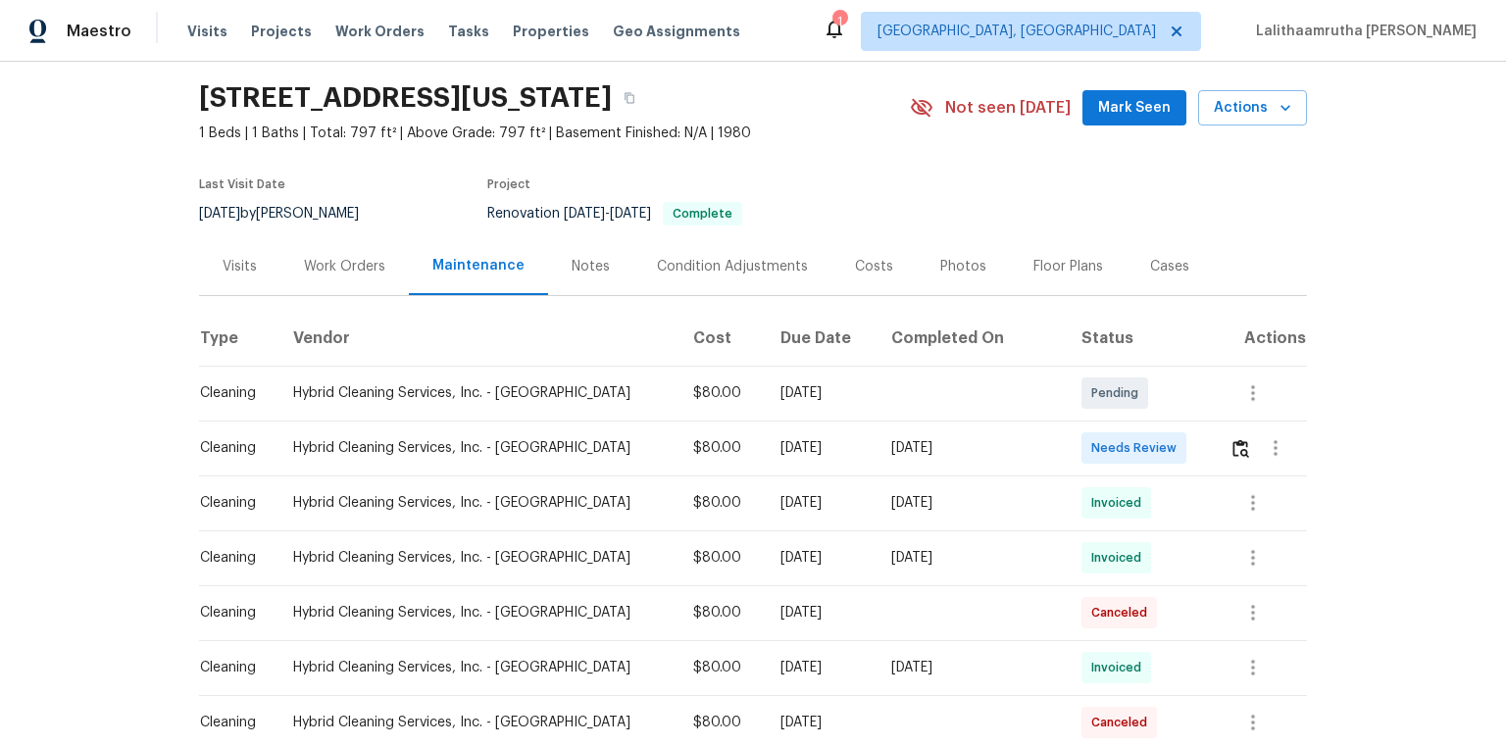
scroll to position [78, 0]
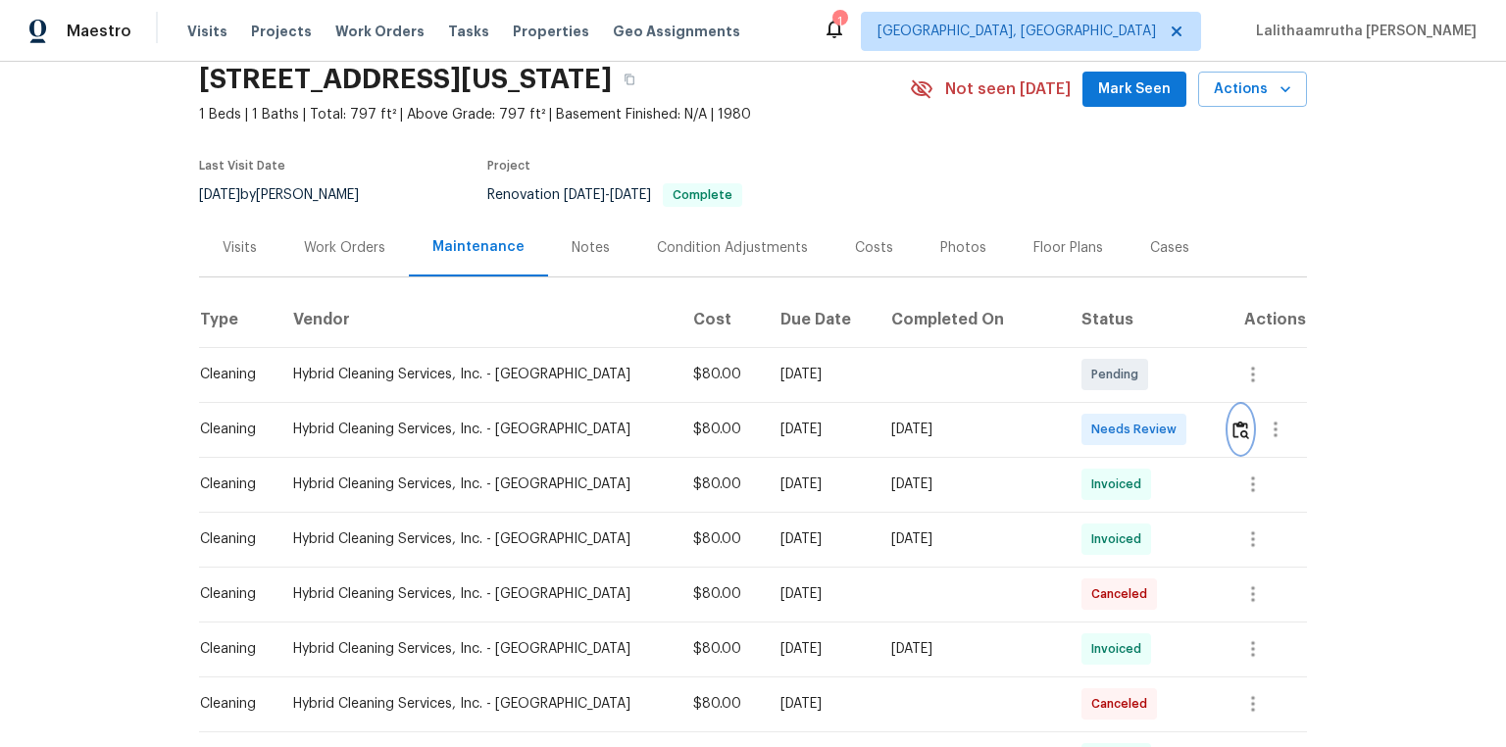
click at [1070, 430] on img "button" at bounding box center [1240, 429] width 17 height 19
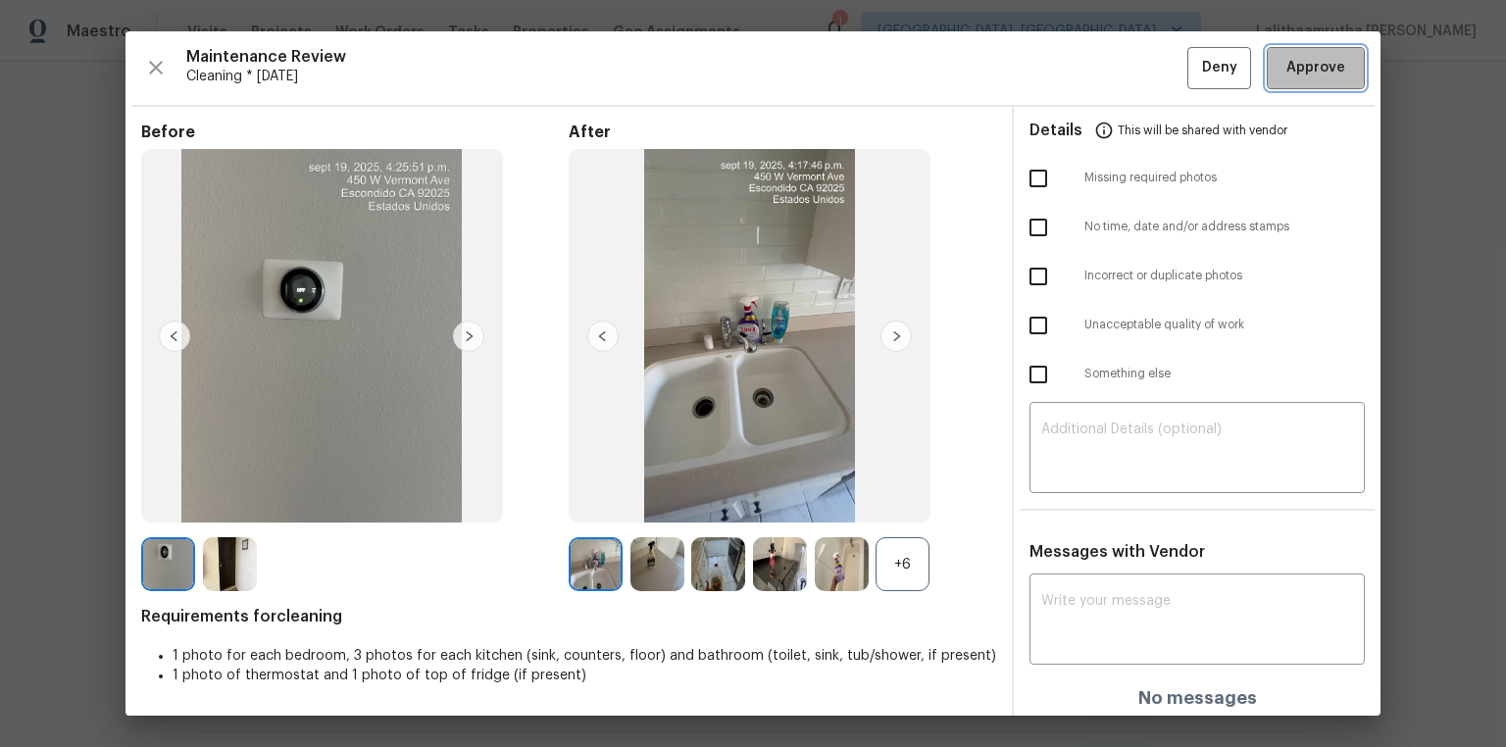
click at [1070, 54] on button "Approve" at bounding box center [1315, 68] width 98 height 42
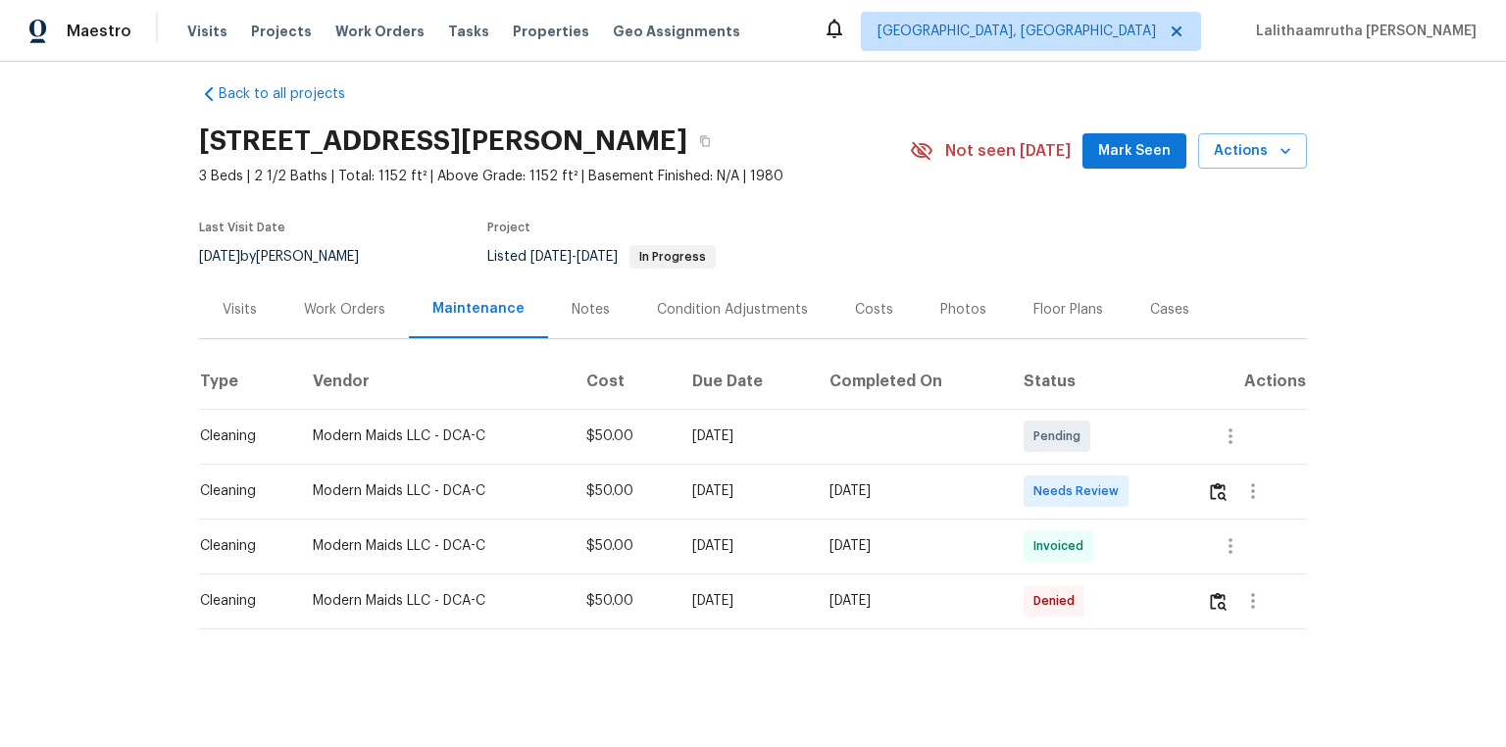
scroll to position [27, 0]
click at [1070, 486] on img "button" at bounding box center [1217, 491] width 17 height 19
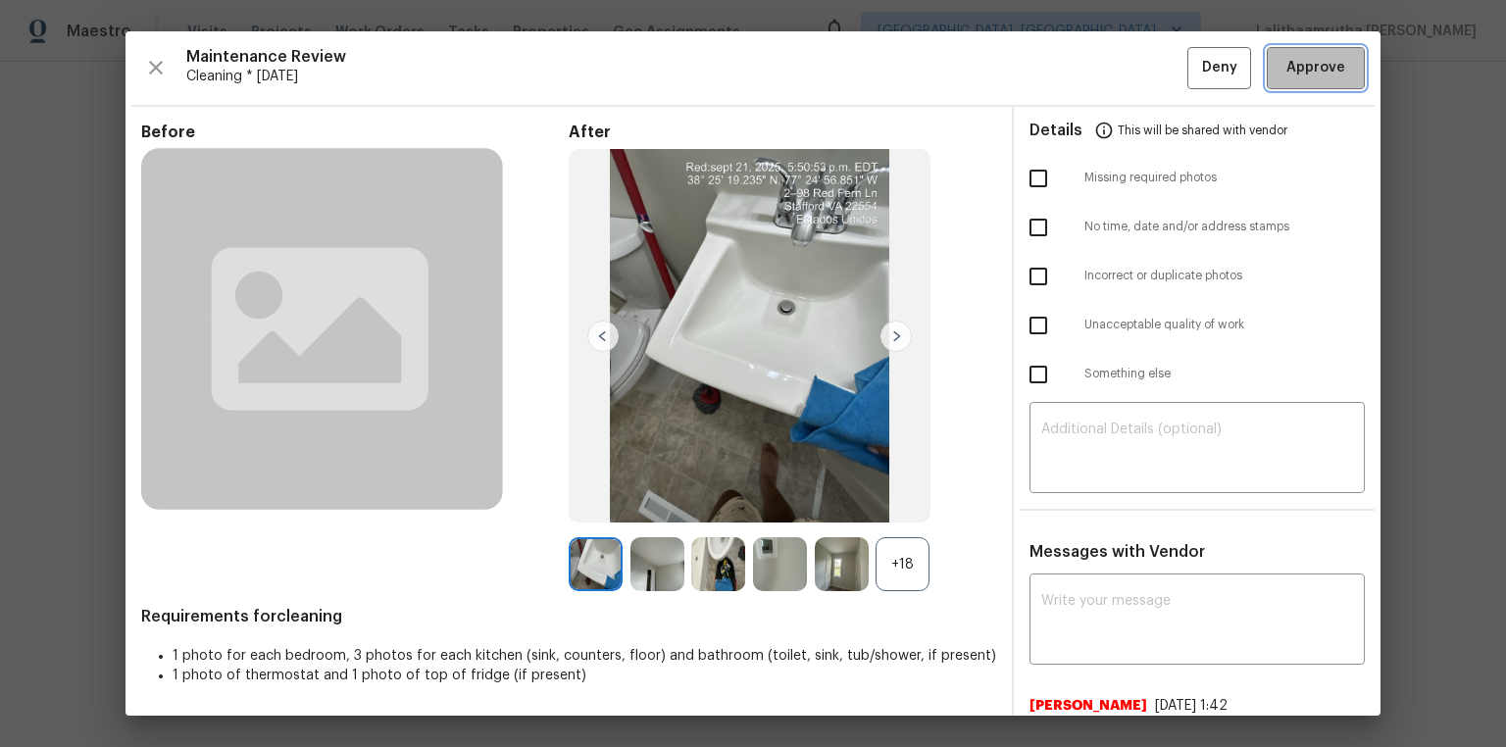
click at [1070, 61] on span "Approve" at bounding box center [1315, 68] width 59 height 25
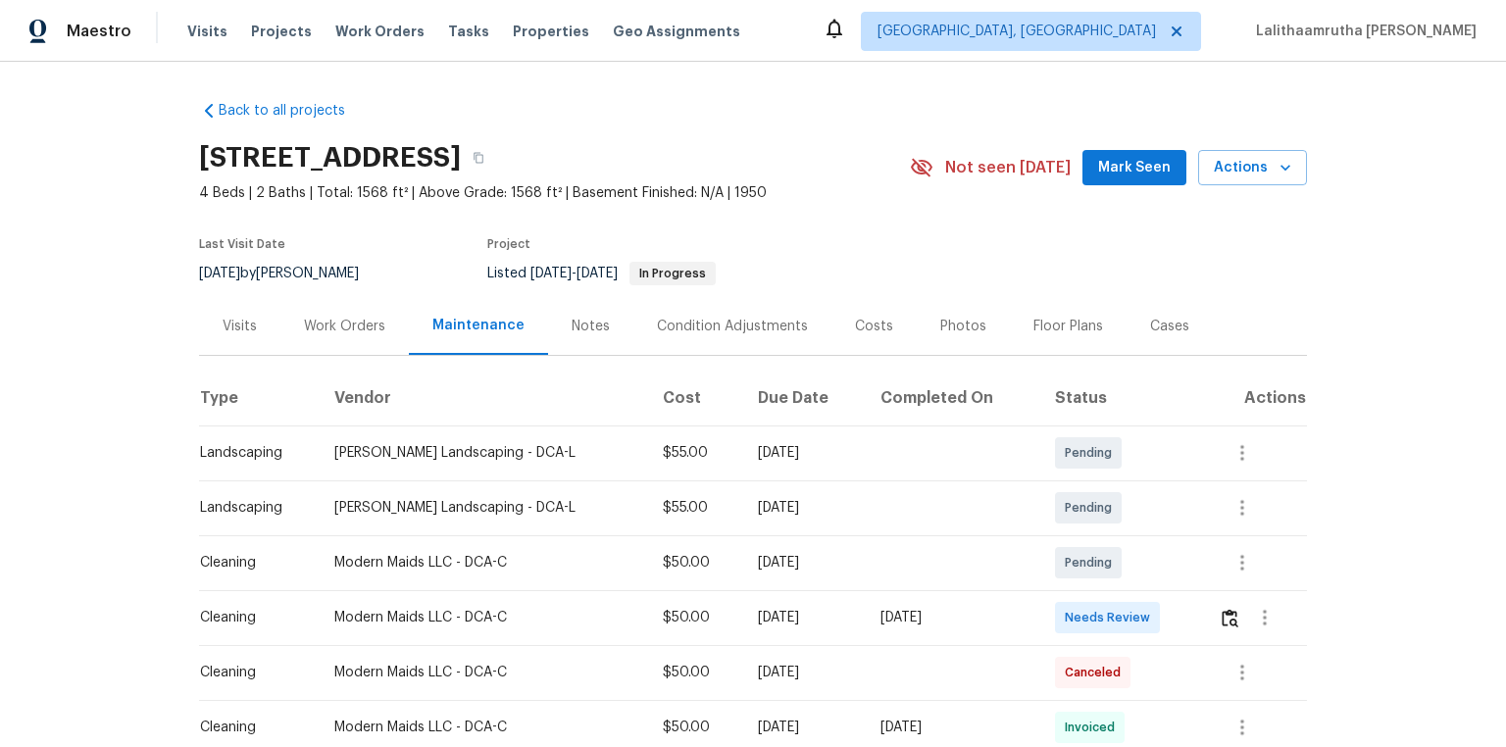
click at [230, 319] on div "Visits" at bounding box center [239, 327] width 34 height 20
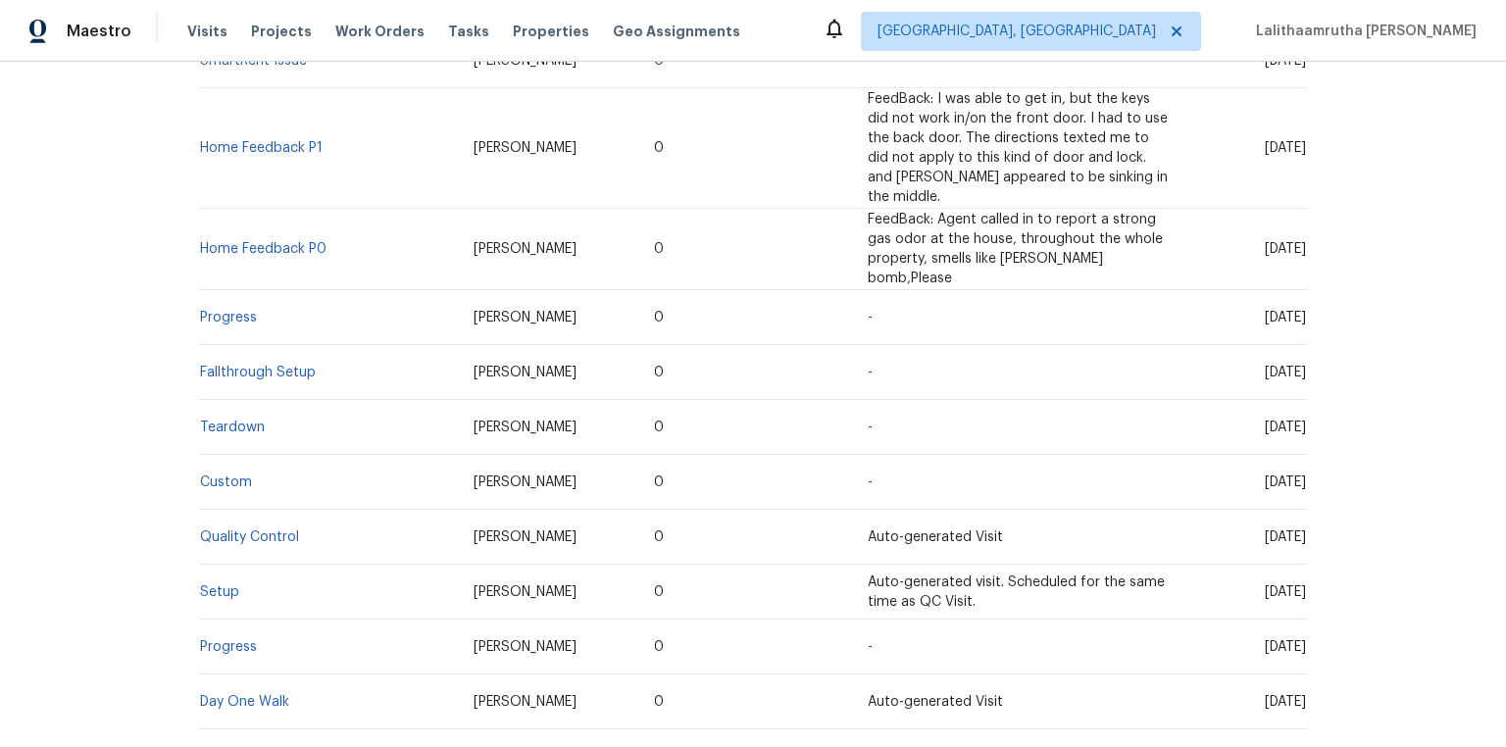
scroll to position [863, 0]
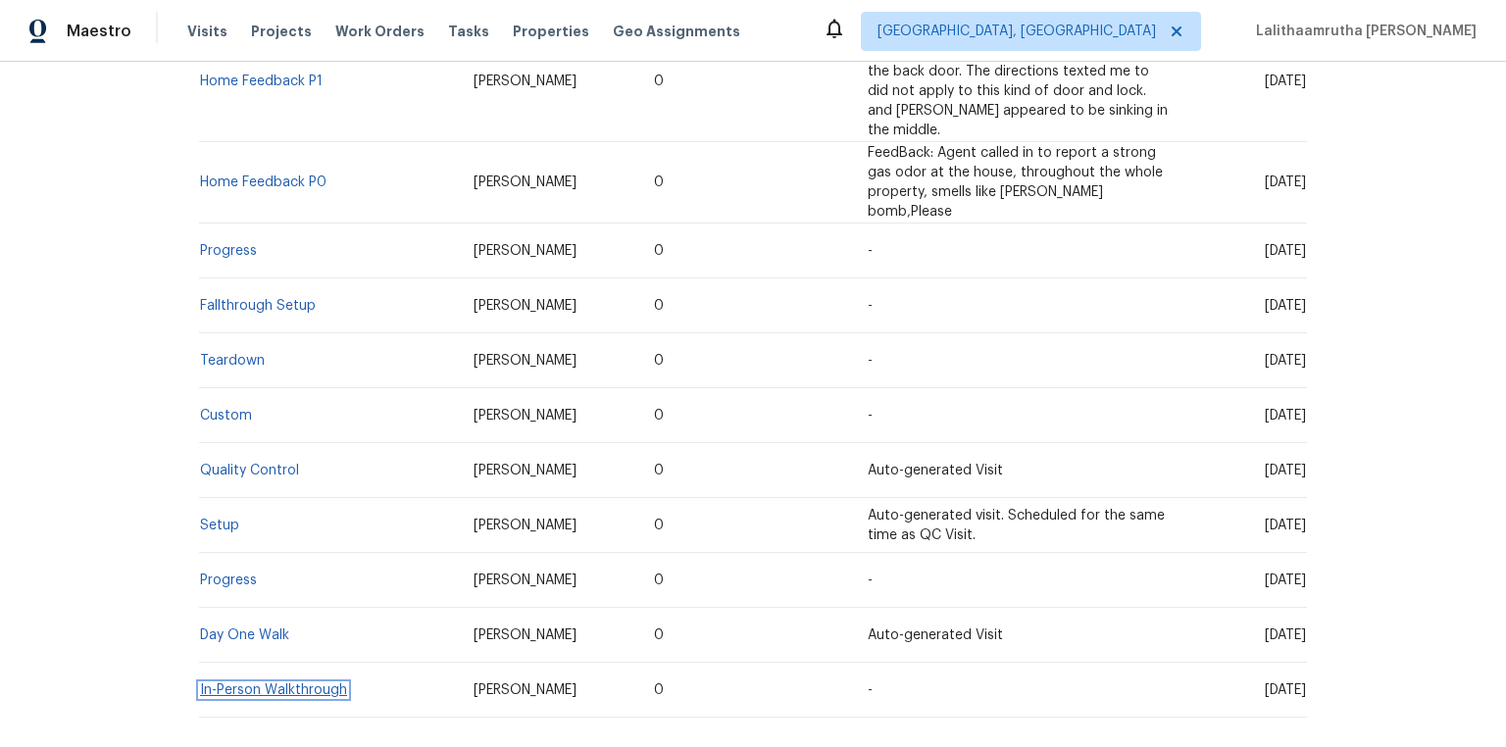
click at [278, 502] on link "In-Person Walkthrough" at bounding box center [273, 690] width 147 height 14
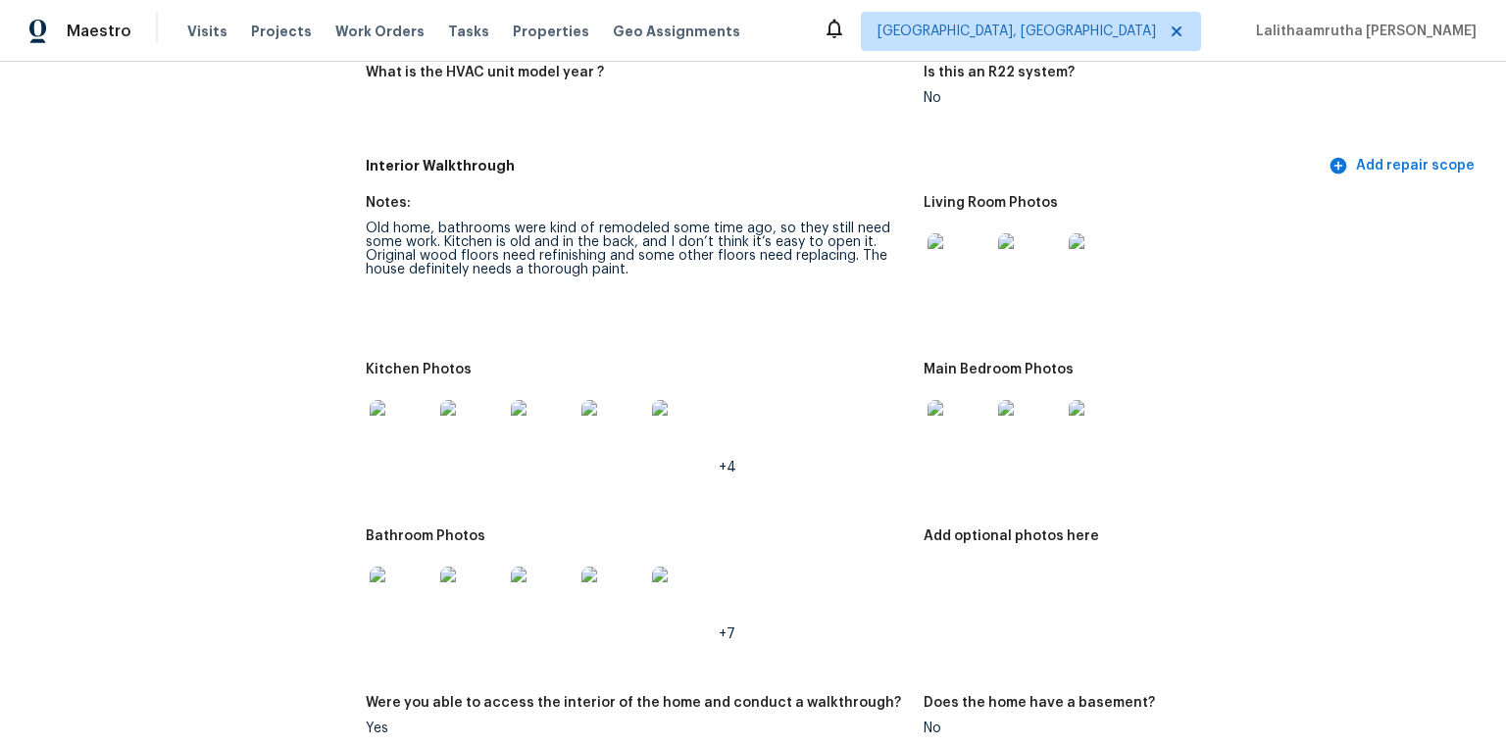
scroll to position [2039, 0]
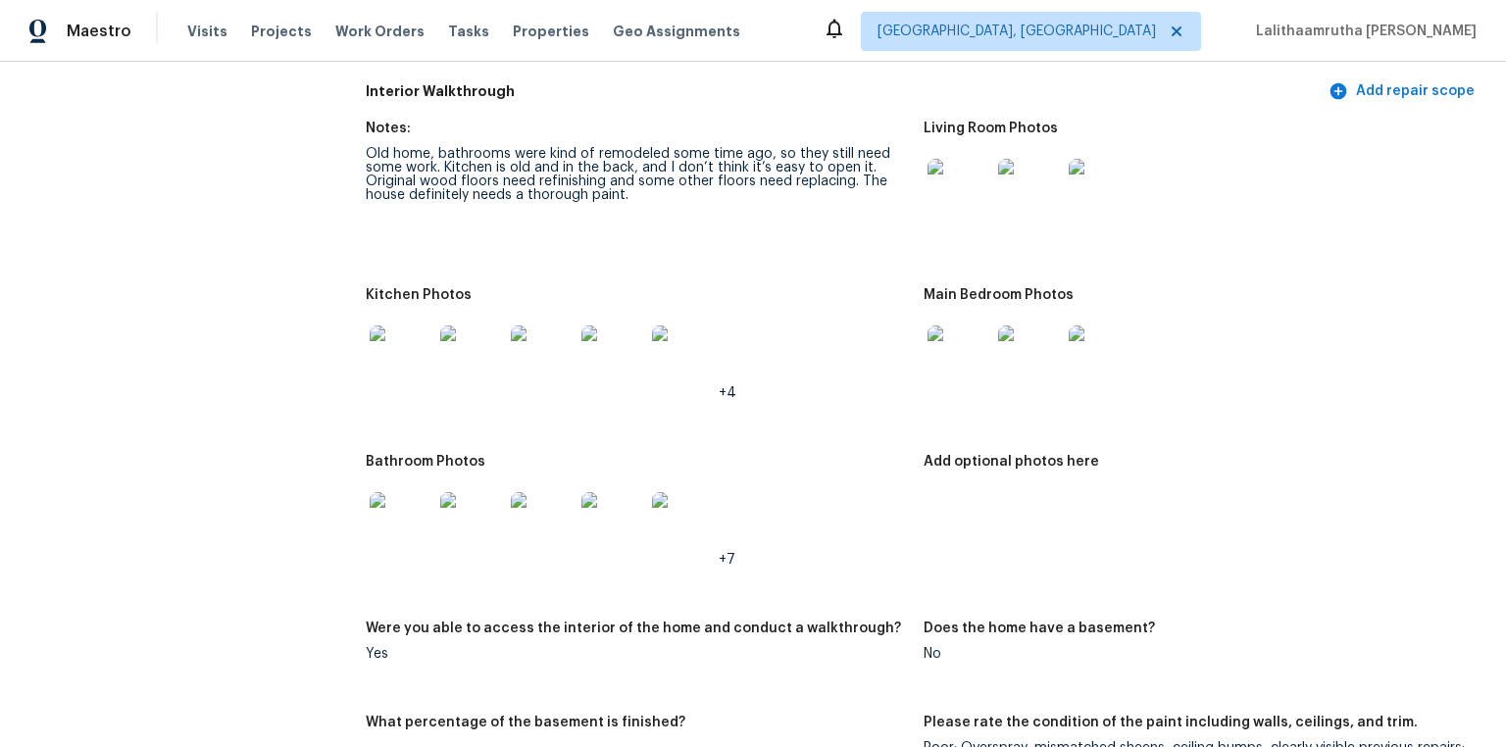
click at [968, 341] on img at bounding box center [958, 356] width 63 height 63
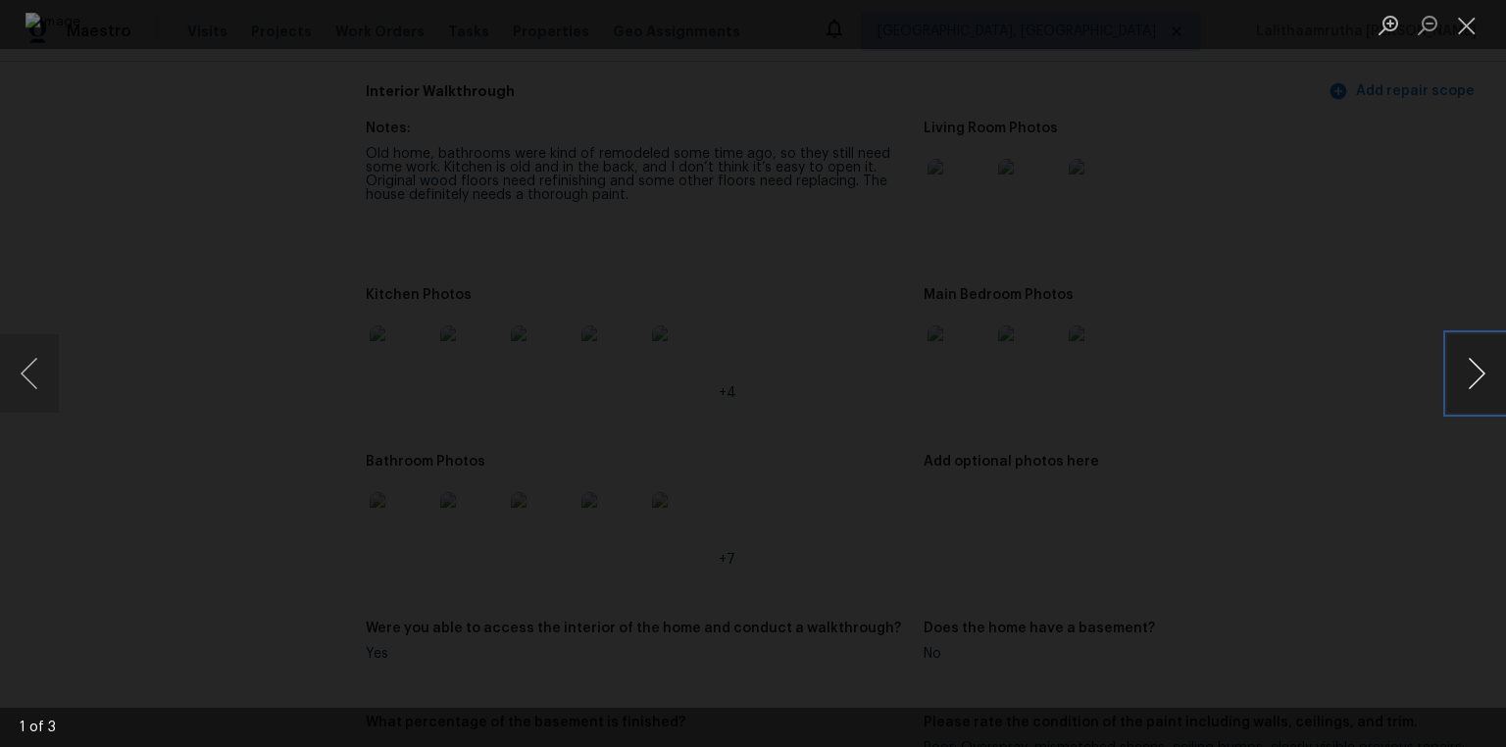
click at [1070, 366] on button "Next image" at bounding box center [1476, 373] width 59 height 78
click at [1070, 29] on button "Close lightbox" at bounding box center [1466, 25] width 39 height 34
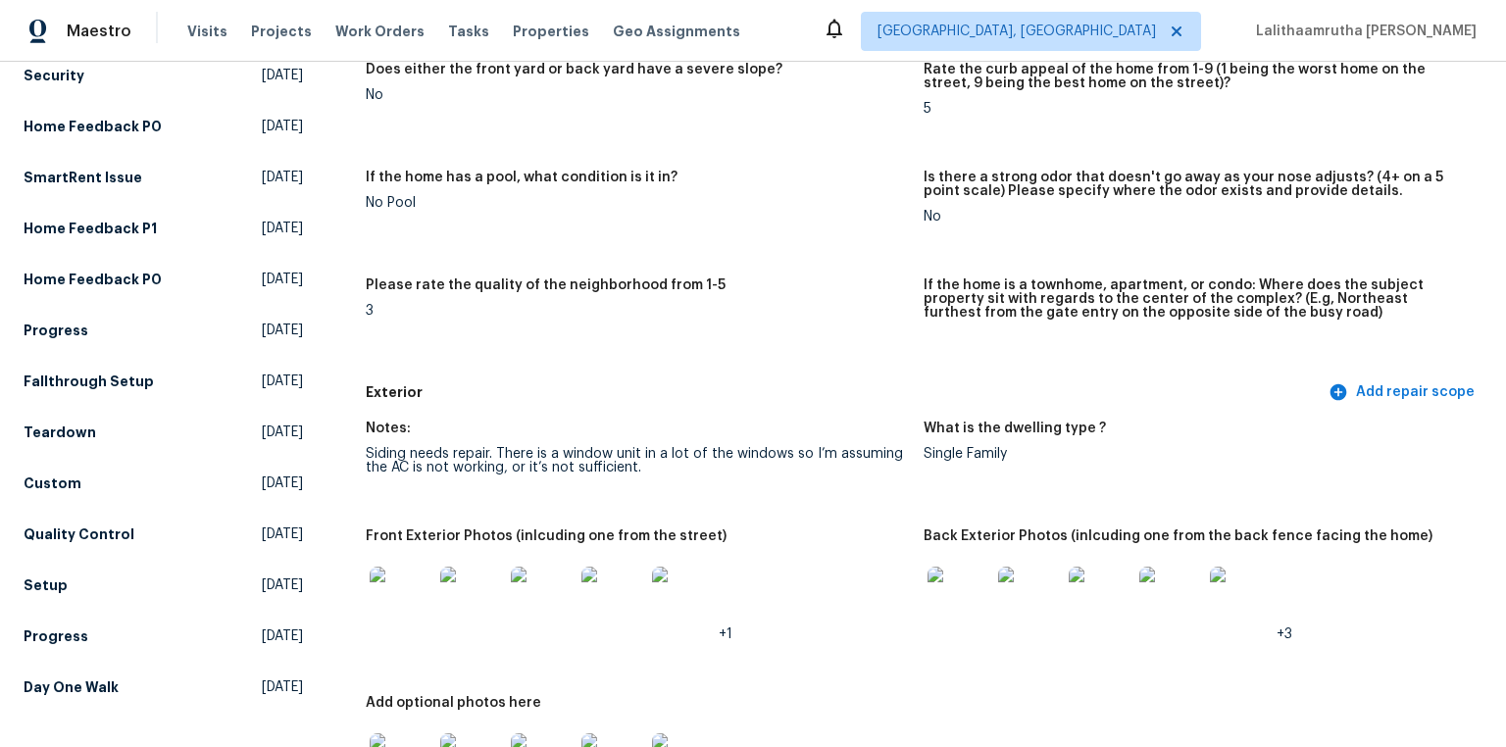
scroll to position [686, 0]
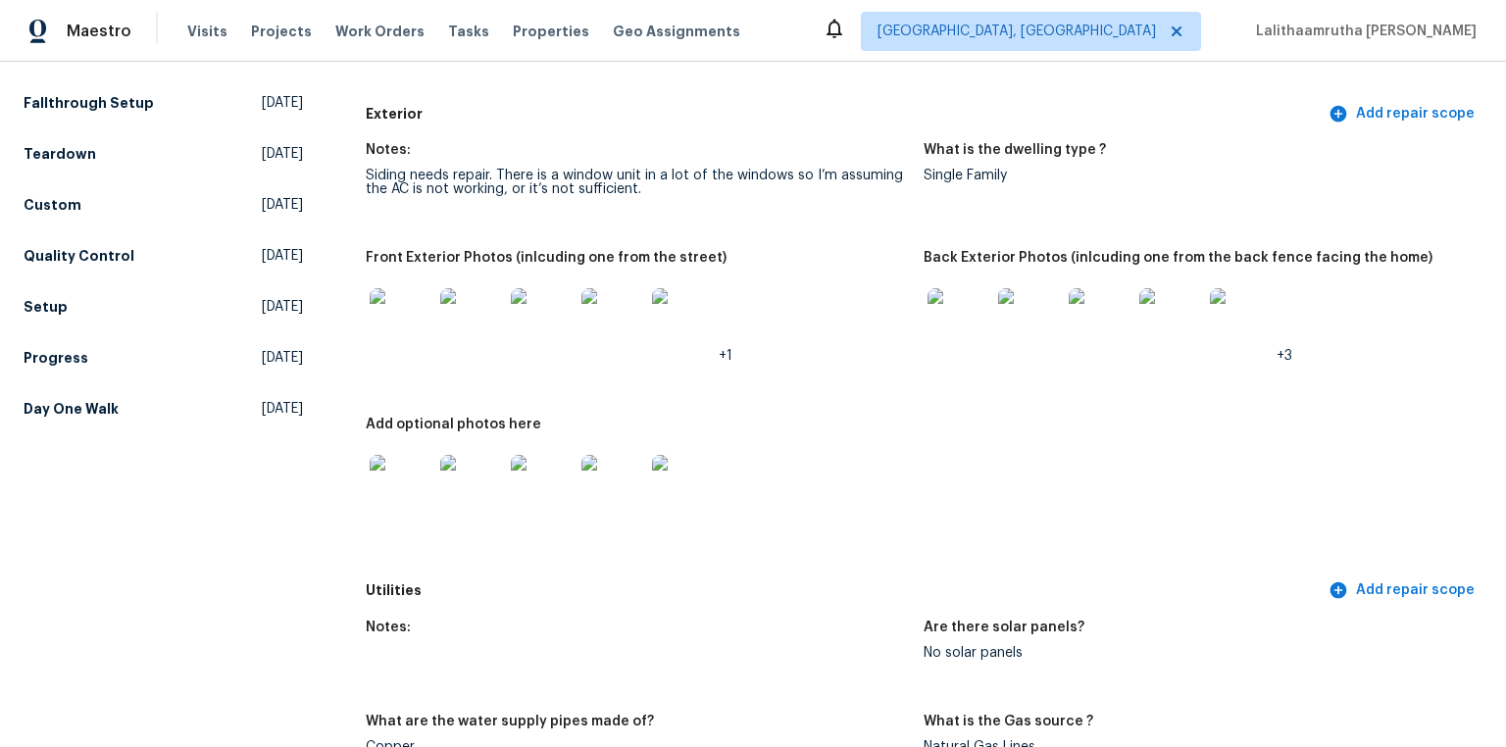
click at [416, 470] on img at bounding box center [401, 486] width 63 height 63
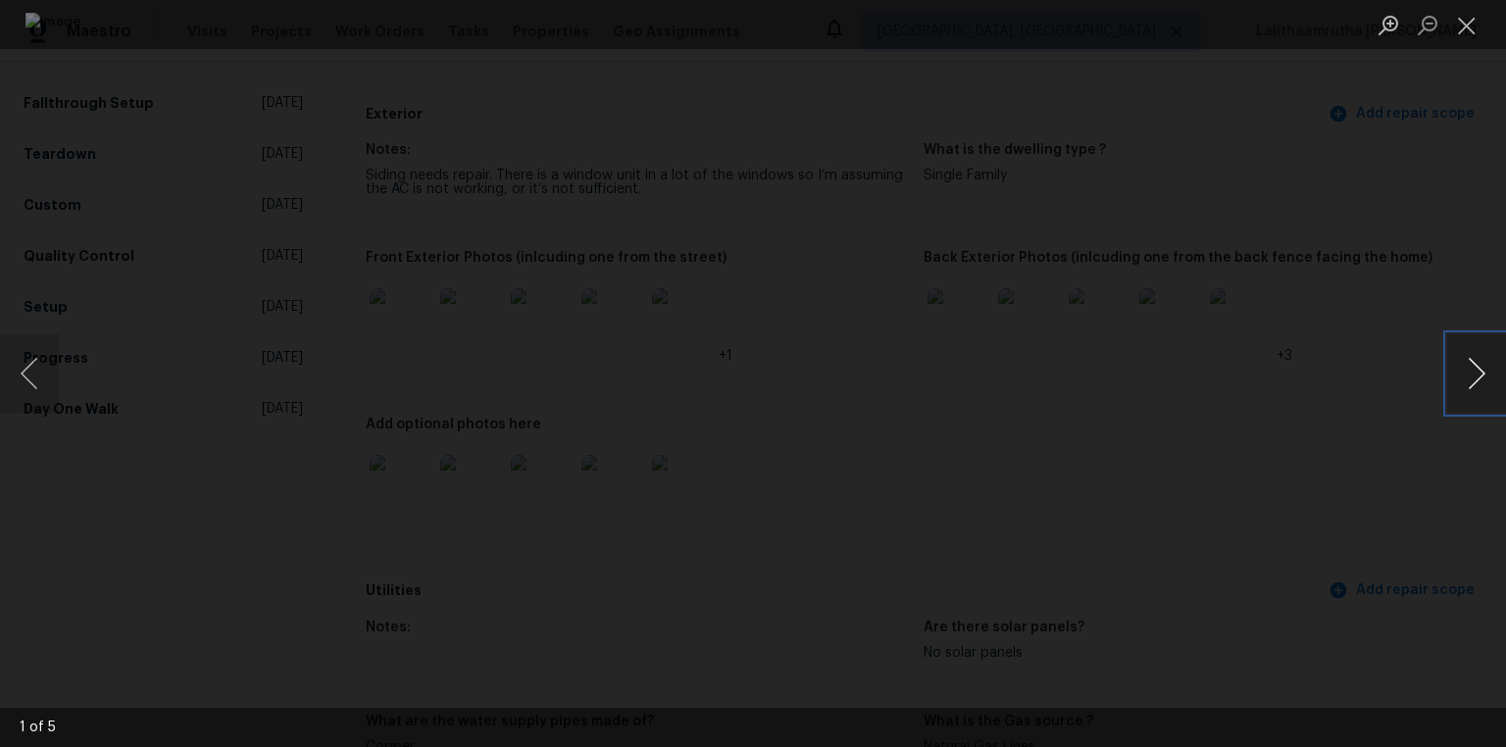
click at [1070, 361] on button "Next image" at bounding box center [1476, 373] width 59 height 78
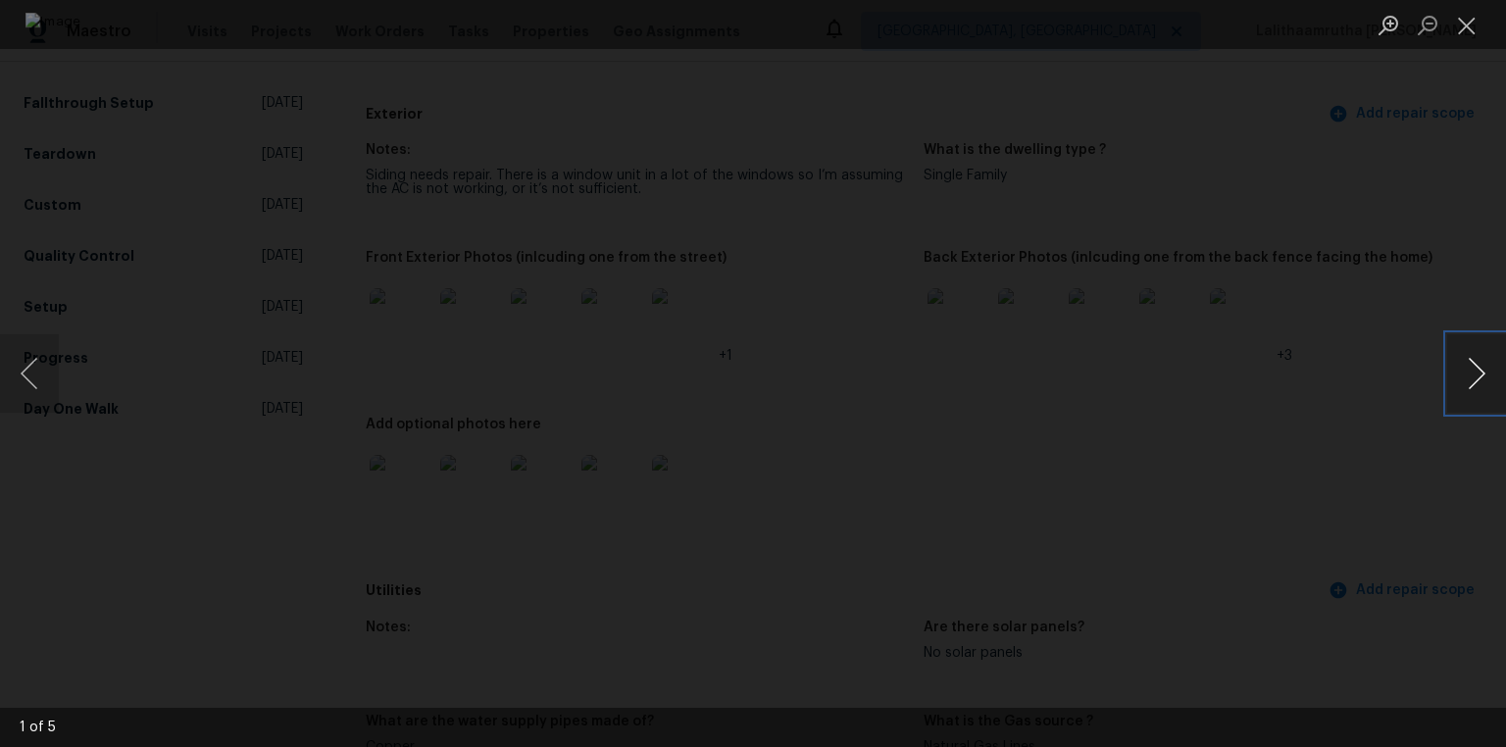
click at [1070, 361] on button "Next image" at bounding box center [1476, 373] width 59 height 78
click at [1070, 39] on button "Close lightbox" at bounding box center [1466, 25] width 39 height 34
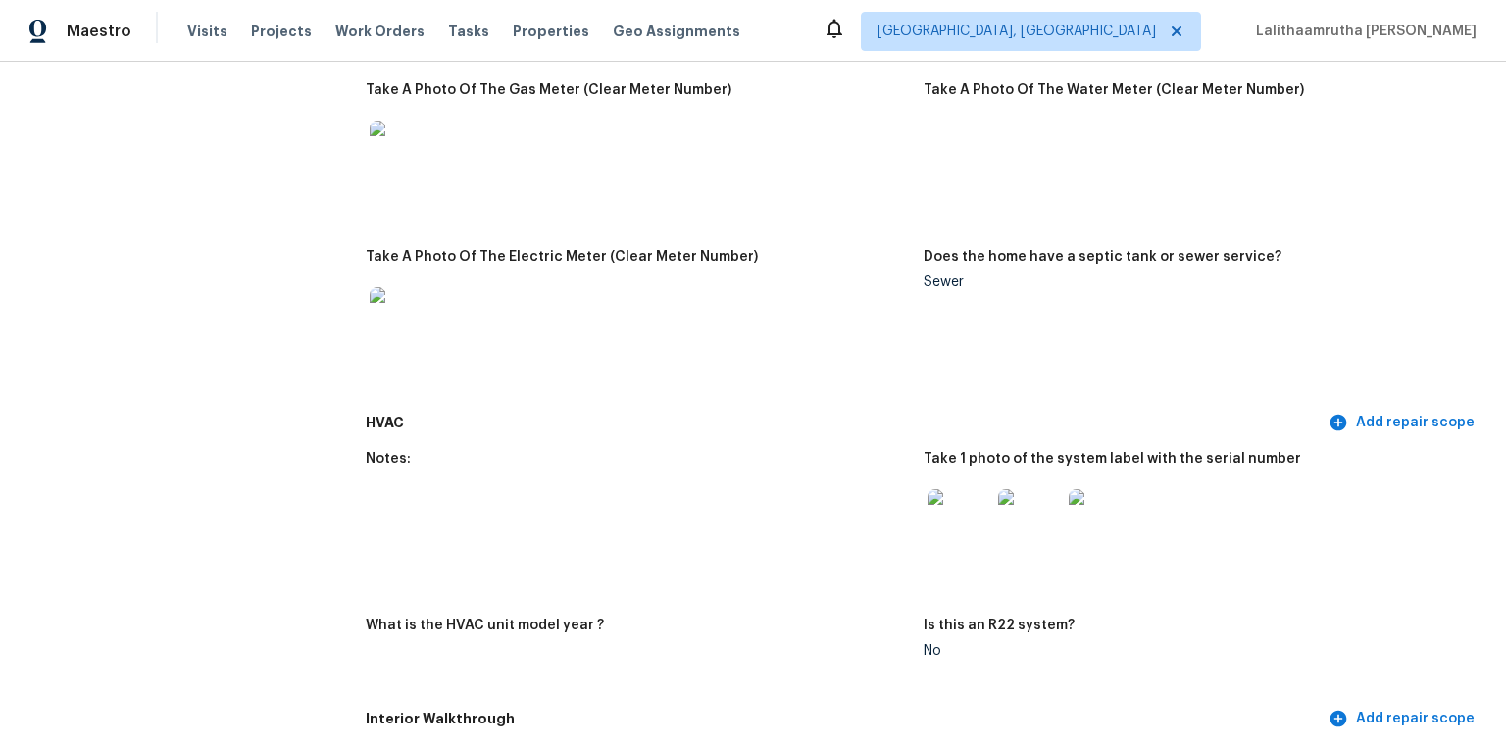
scroll to position [1725, 0]
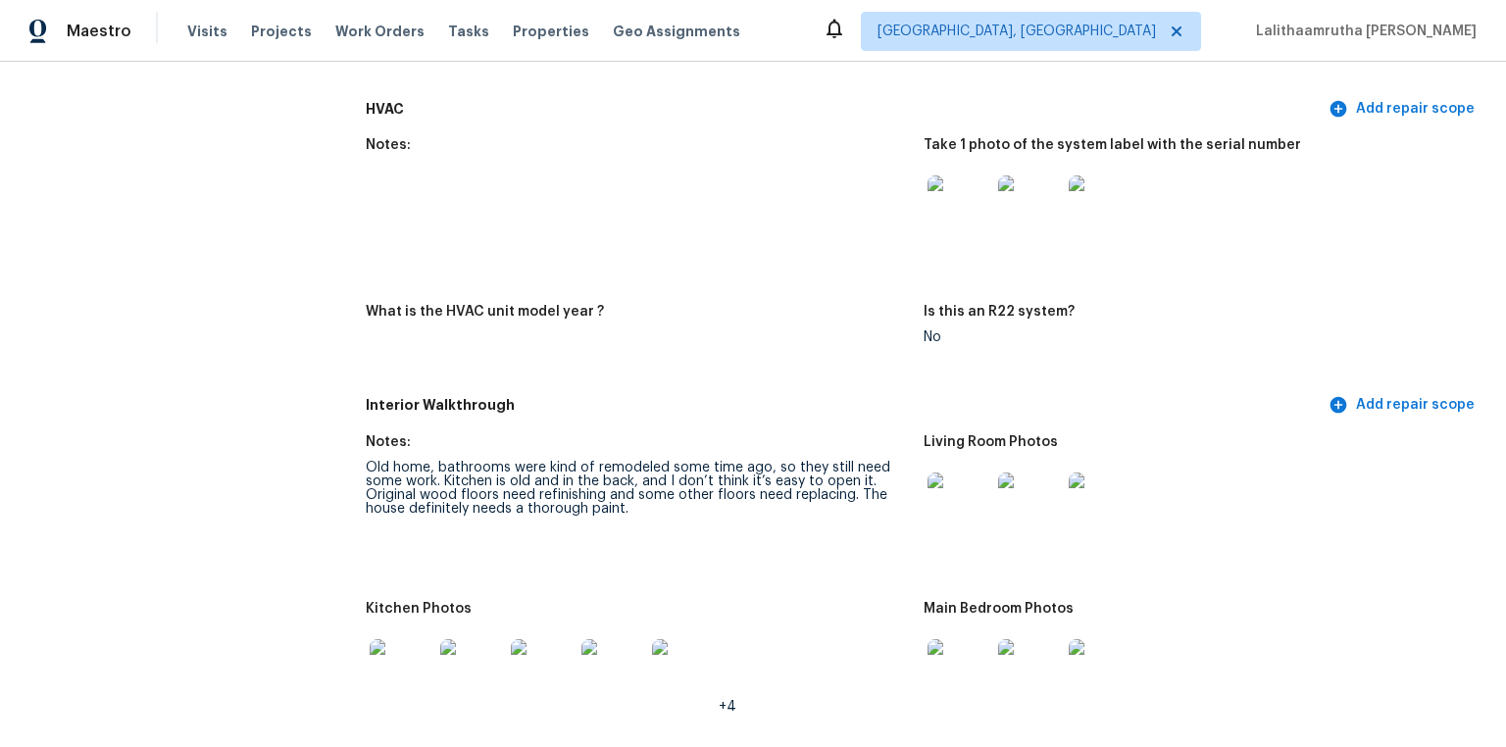
click at [1070, 478] on img at bounding box center [1099, 503] width 63 height 63
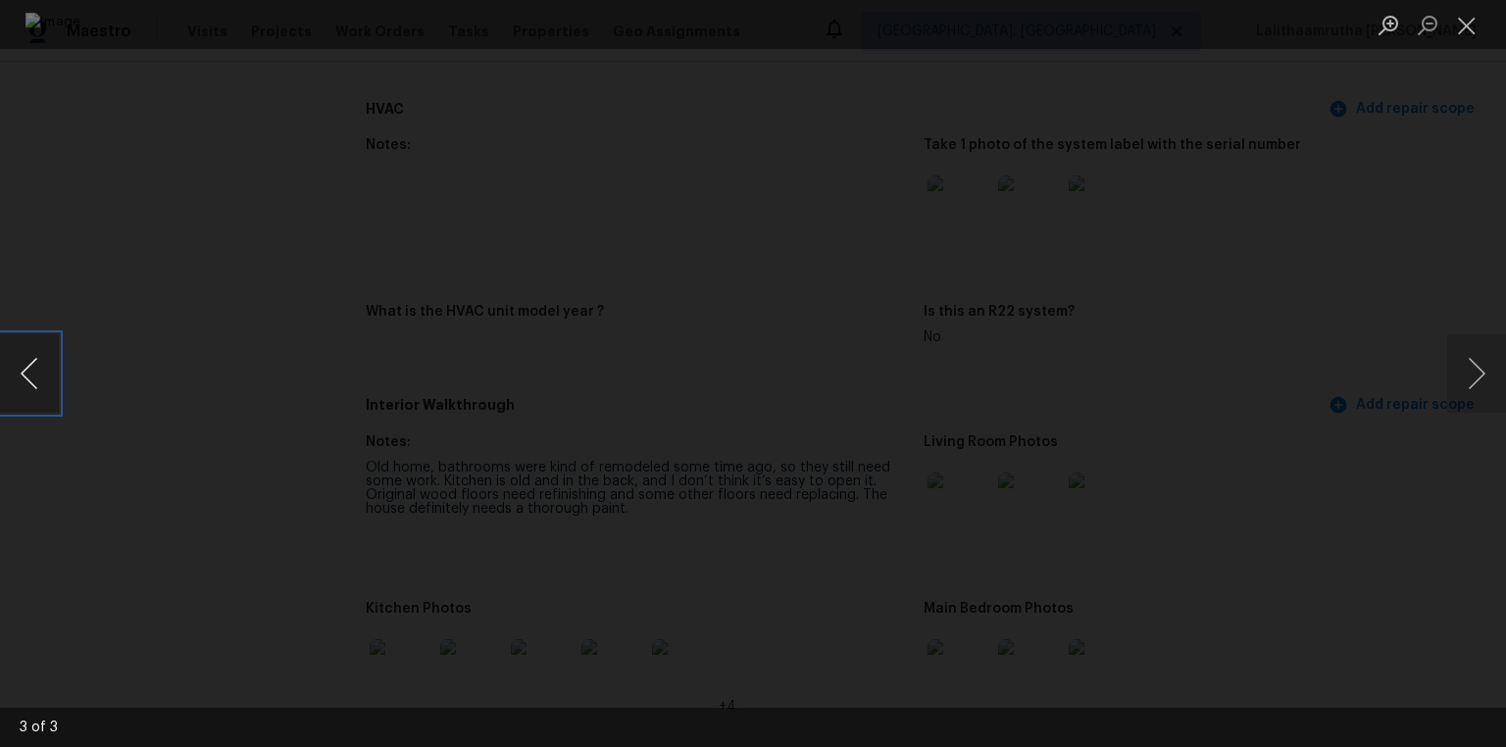
click at [30, 374] on button "Previous image" at bounding box center [29, 373] width 59 height 78
click at [1070, 22] on button "Close lightbox" at bounding box center [1466, 25] width 39 height 34
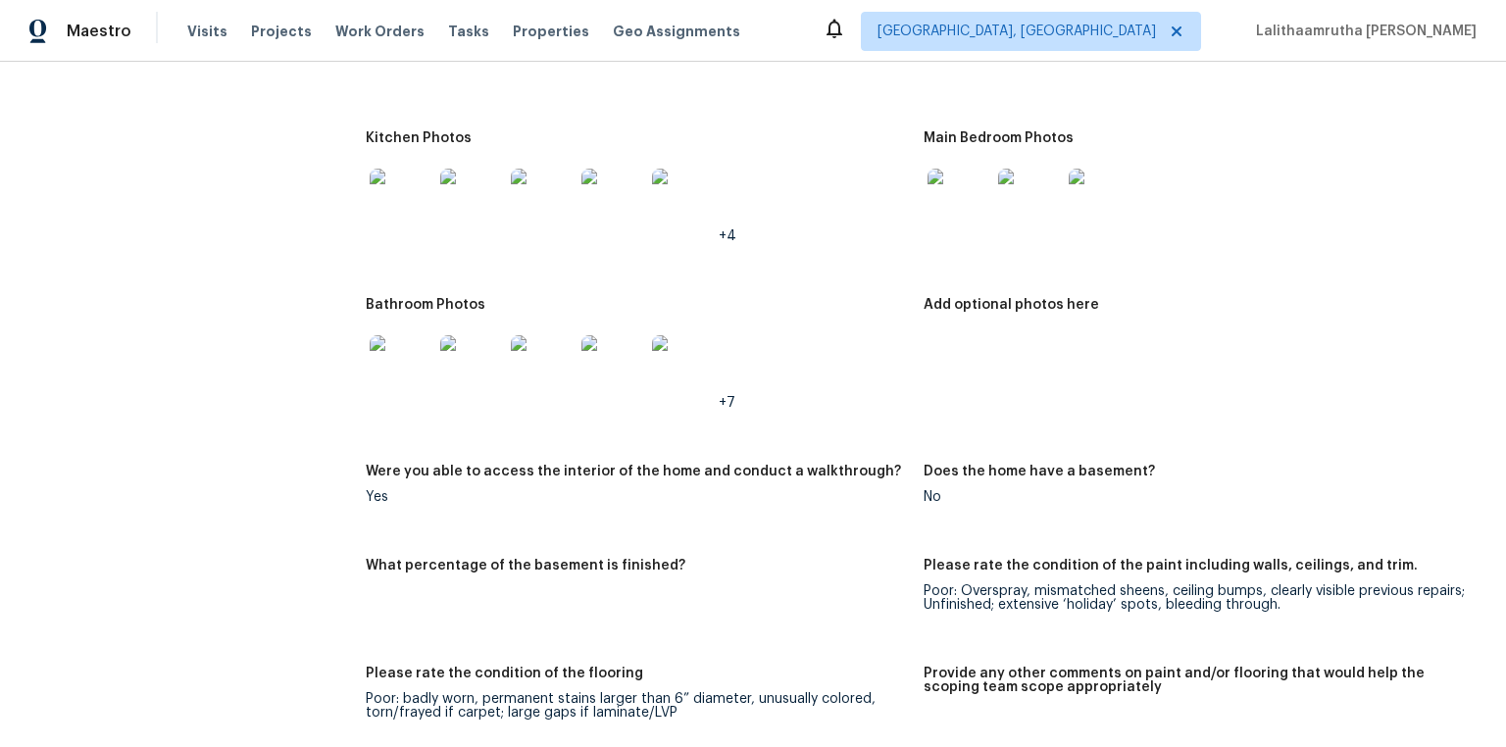
scroll to position [2274, 0]
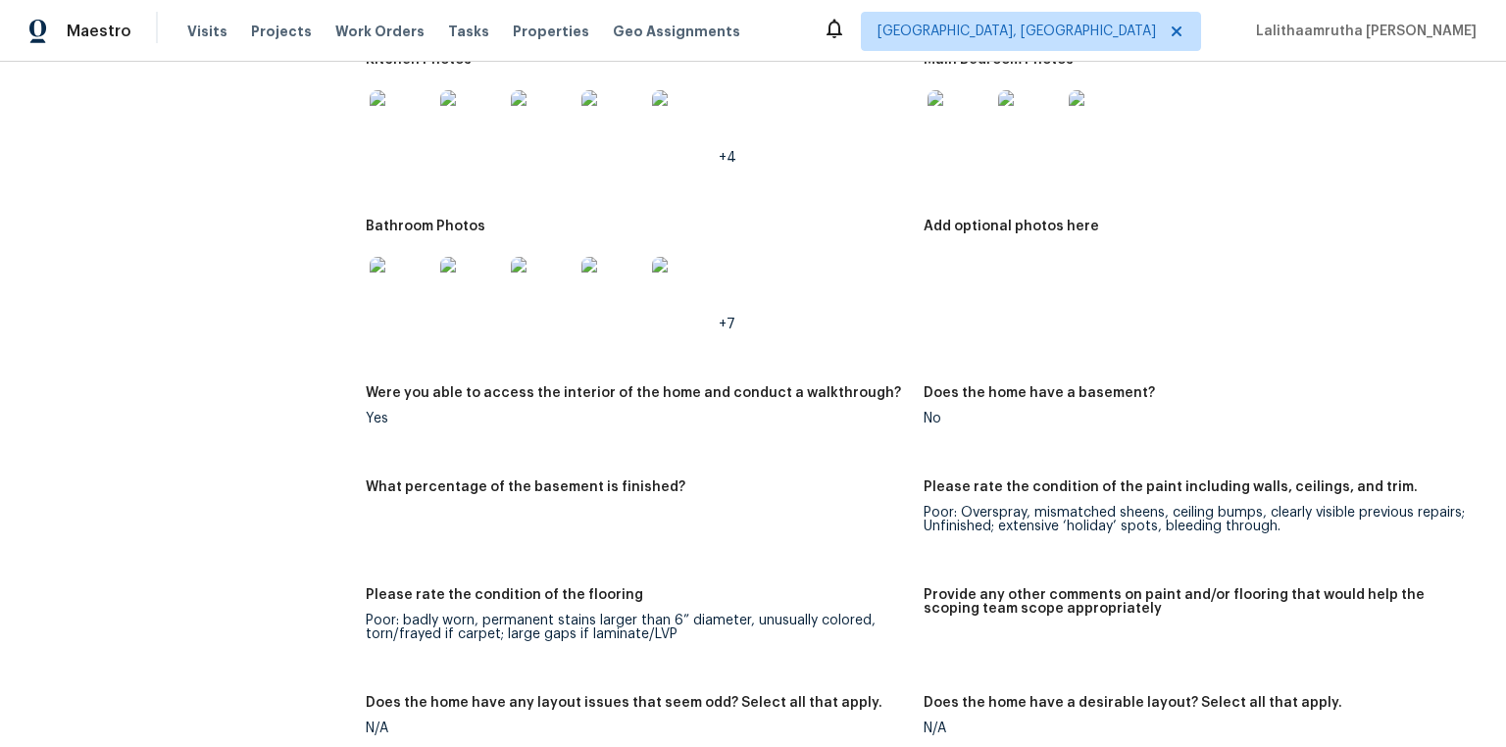
click at [932, 272] on figure "Add optional photos here" at bounding box center [1202, 291] width 559 height 143
click at [961, 280] on figure "Add optional photos here" at bounding box center [1202, 291] width 559 height 143
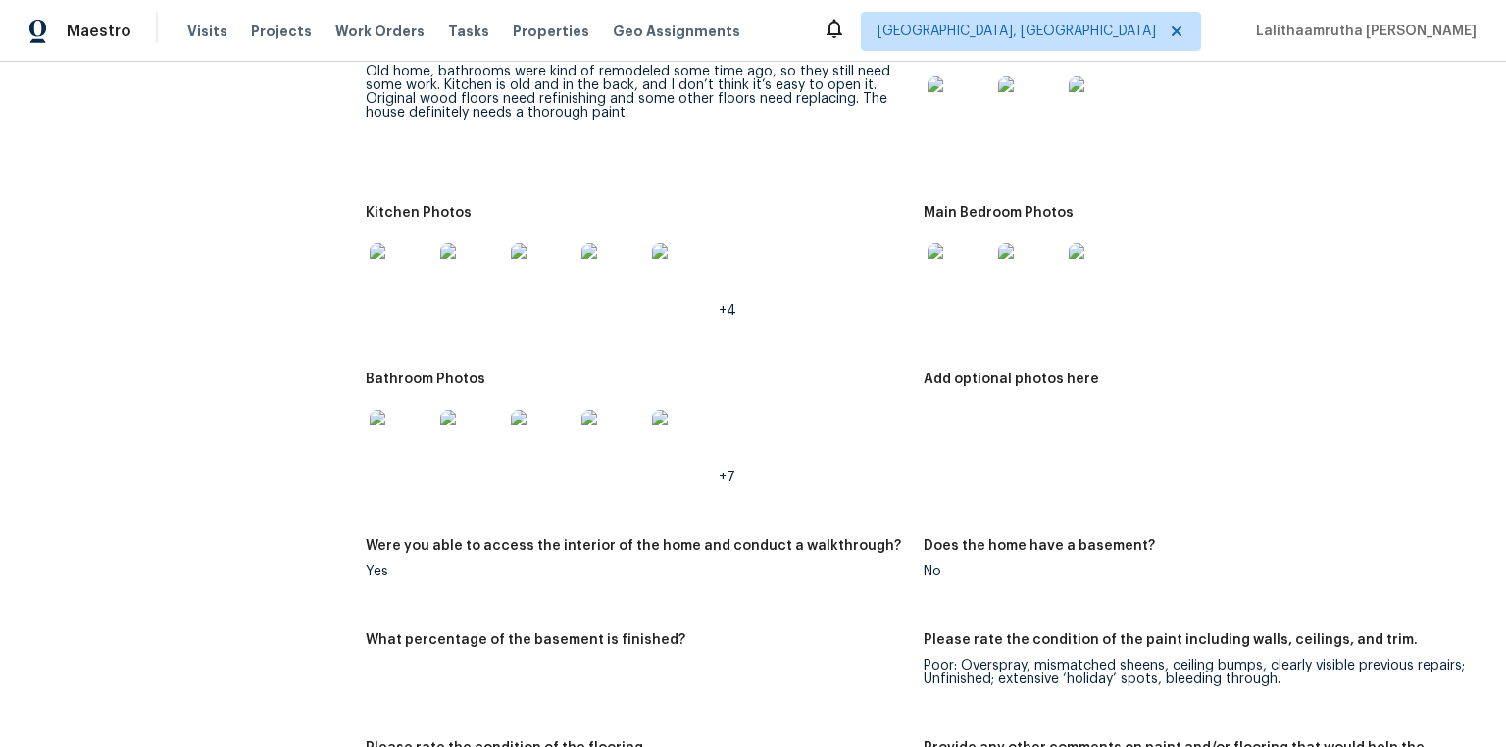
scroll to position [2098, 0]
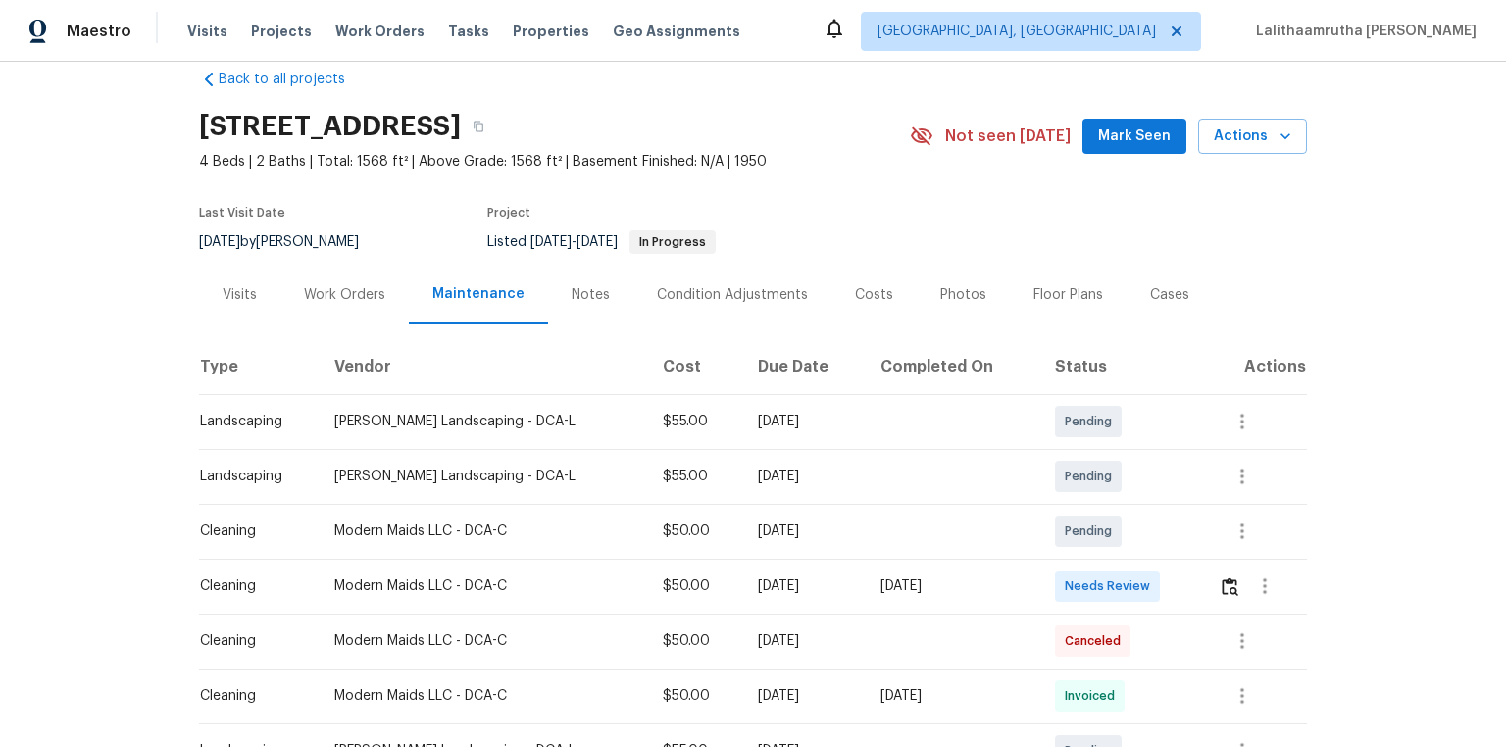
scroll to position [235, 0]
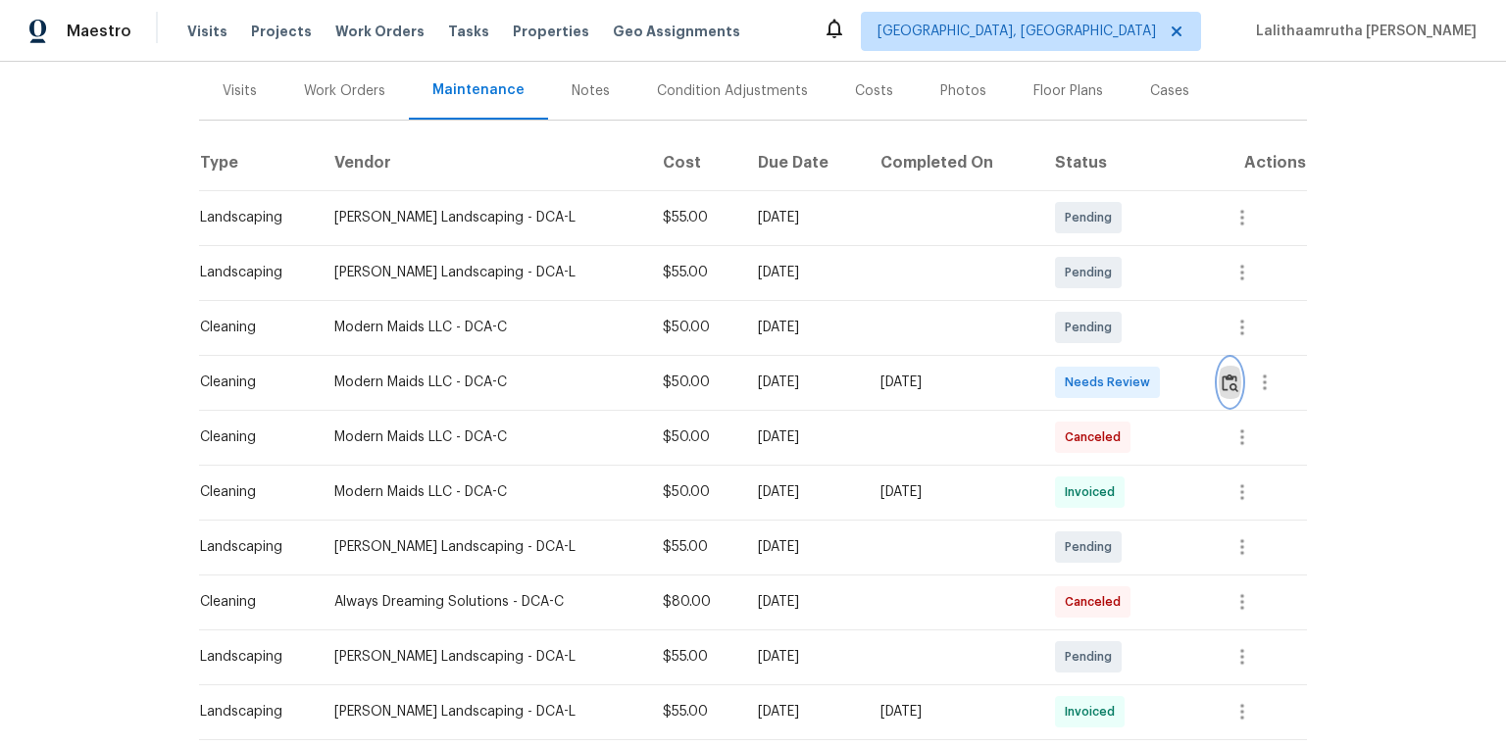
click at [1070, 373] on img "button" at bounding box center [1229, 382] width 17 height 19
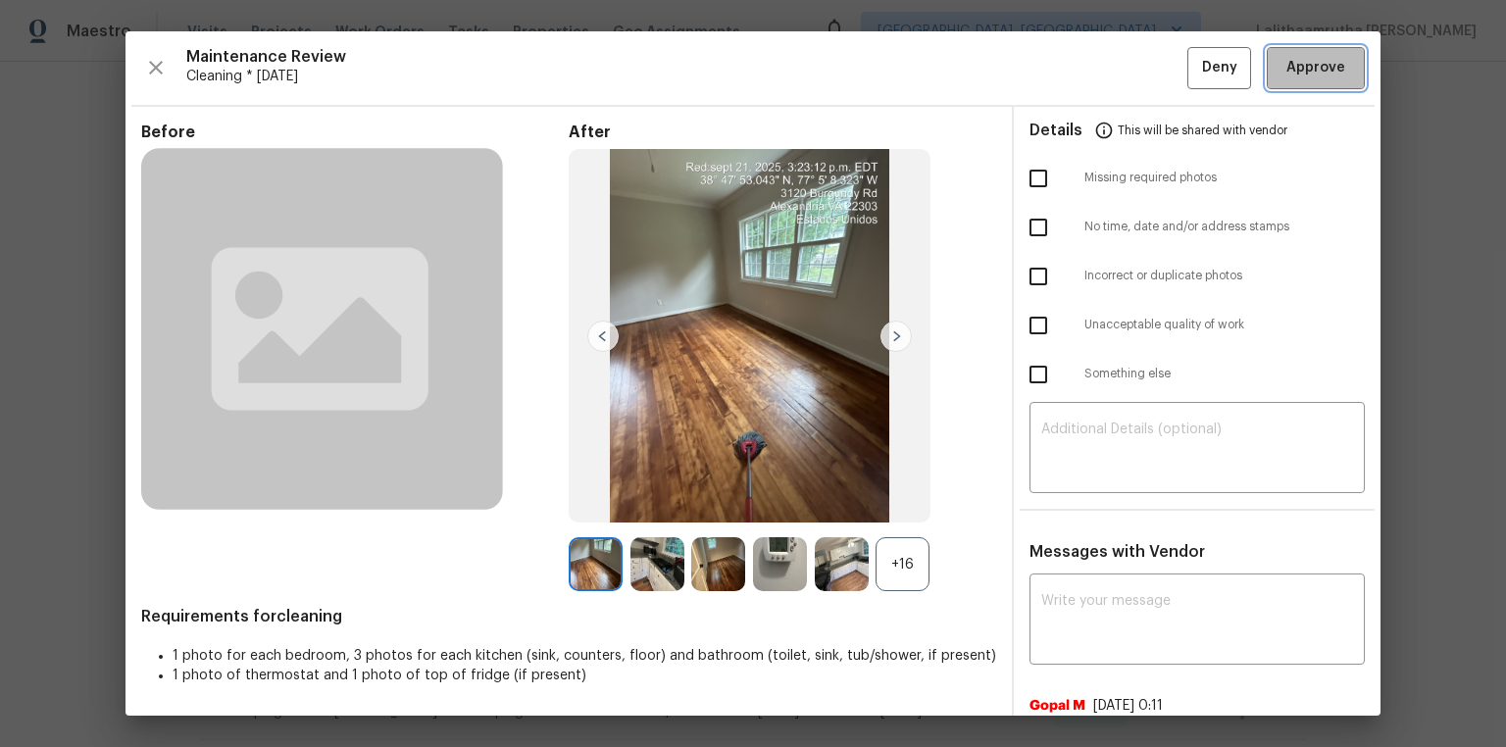
click at [1070, 67] on span "Approve" at bounding box center [1315, 68] width 59 height 25
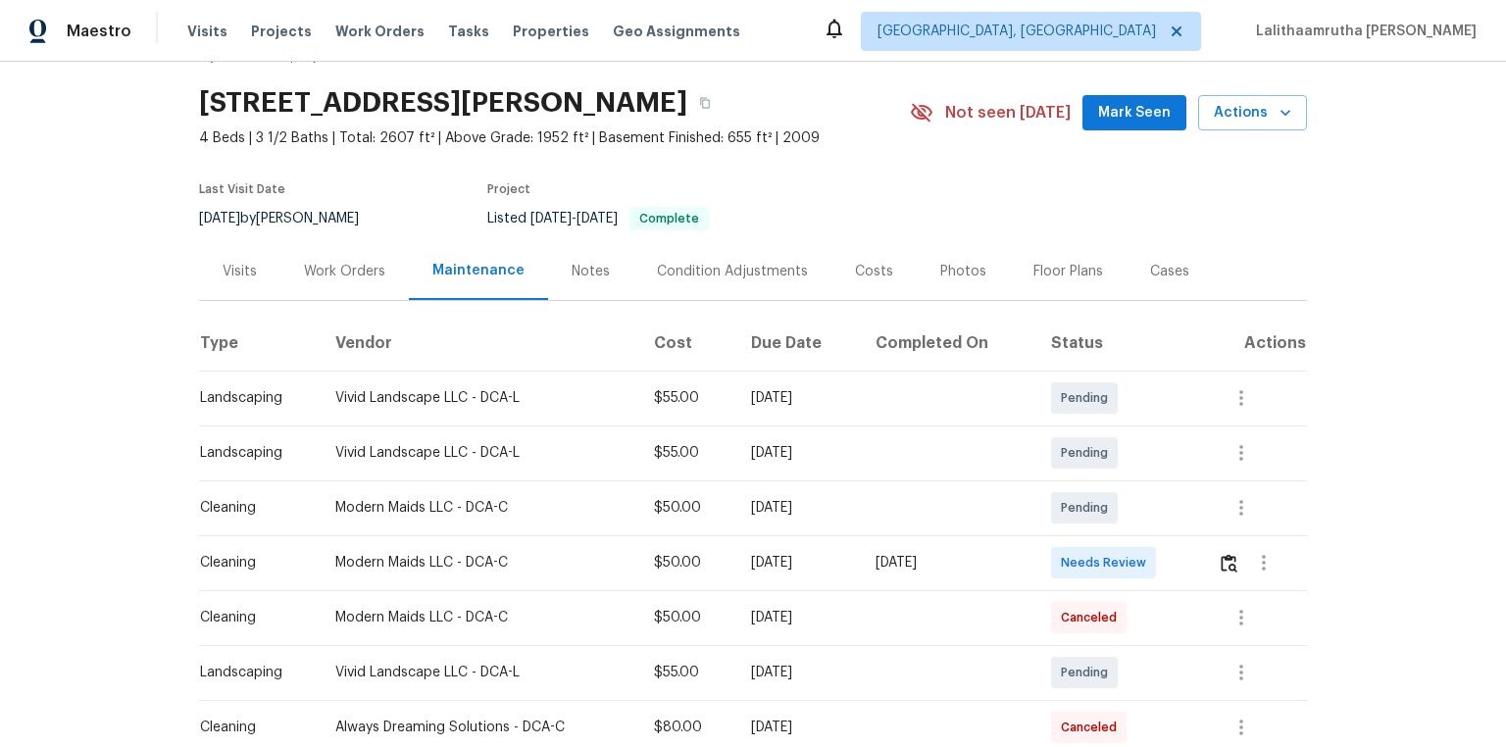
scroll to position [78, 0]
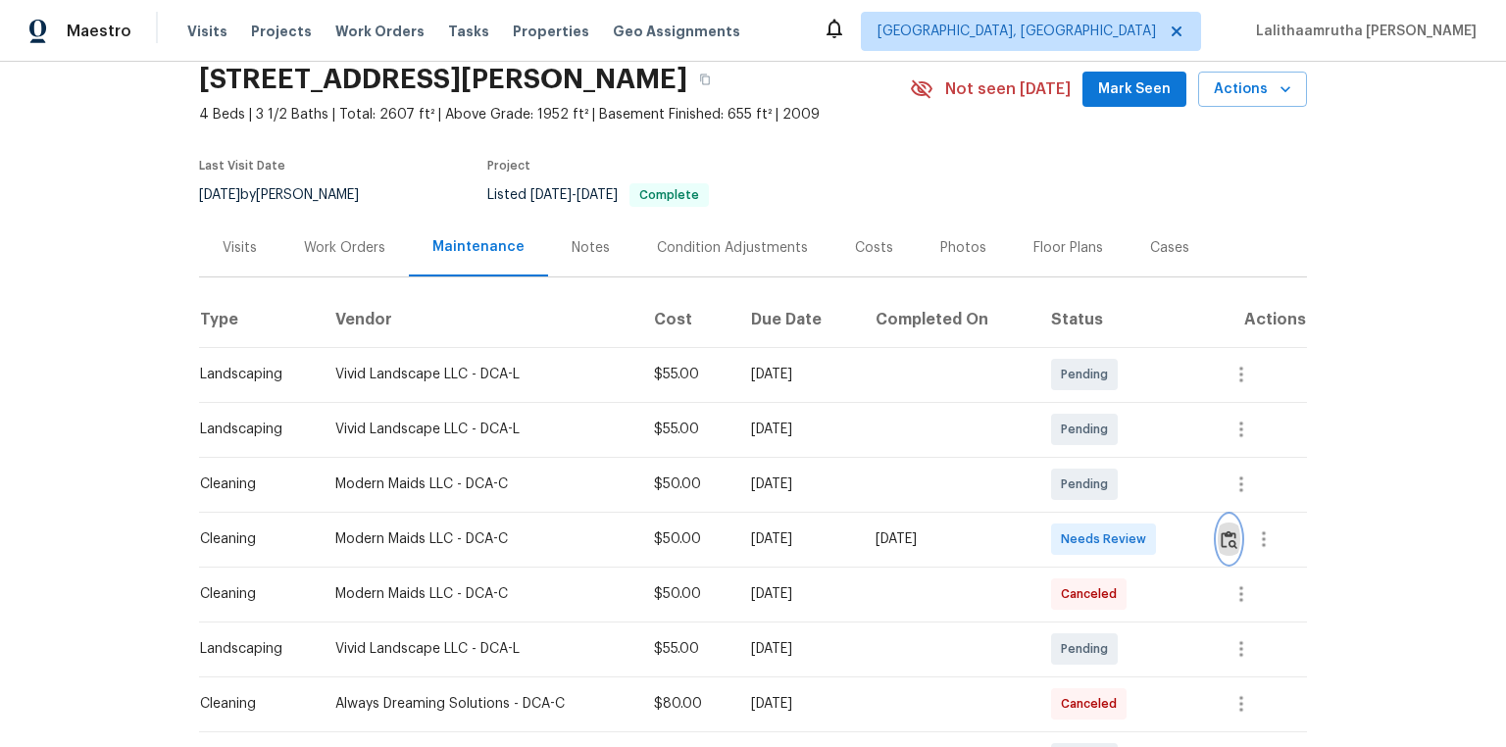
click at [1070, 502] on img "button" at bounding box center [1228, 539] width 17 height 19
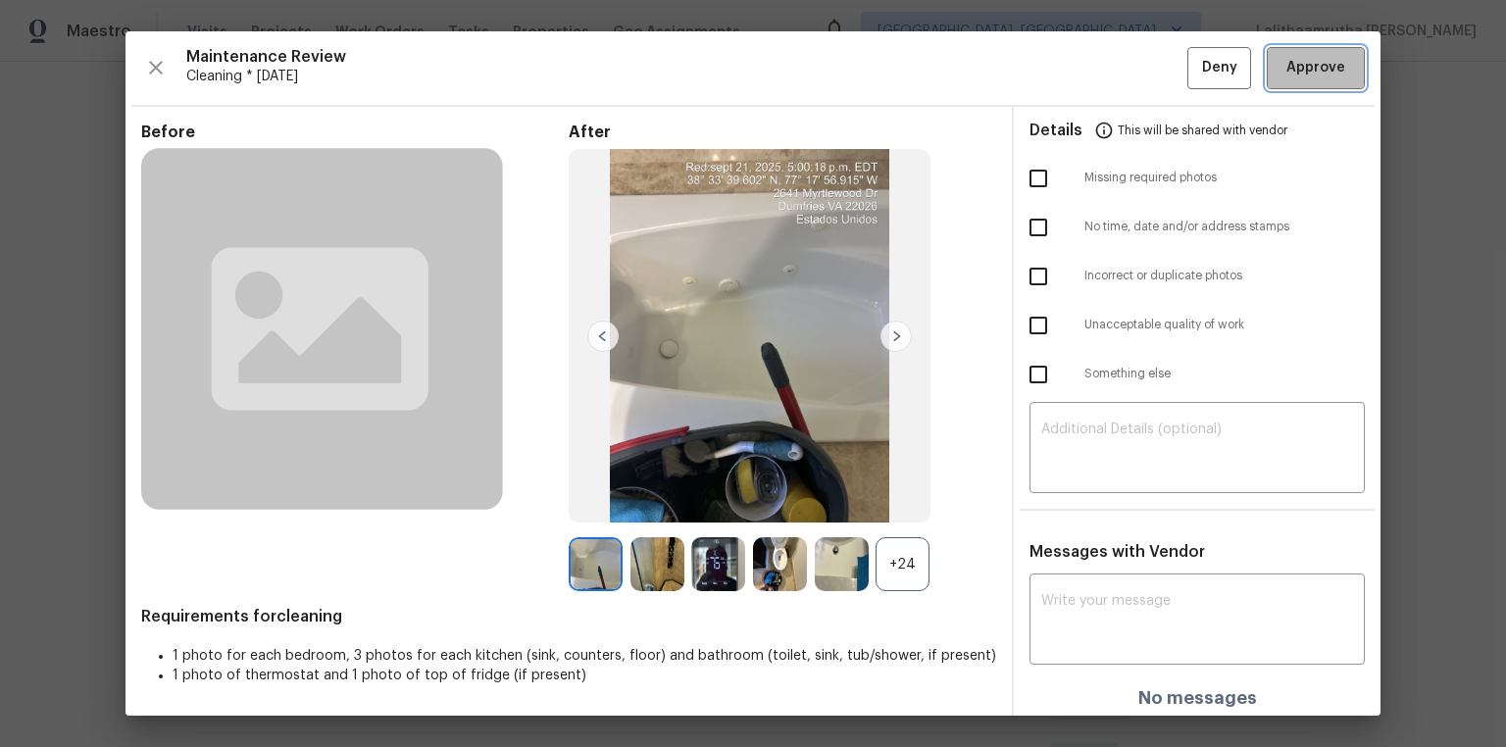
click at [1070, 76] on span "Approve" at bounding box center [1315, 68] width 59 height 25
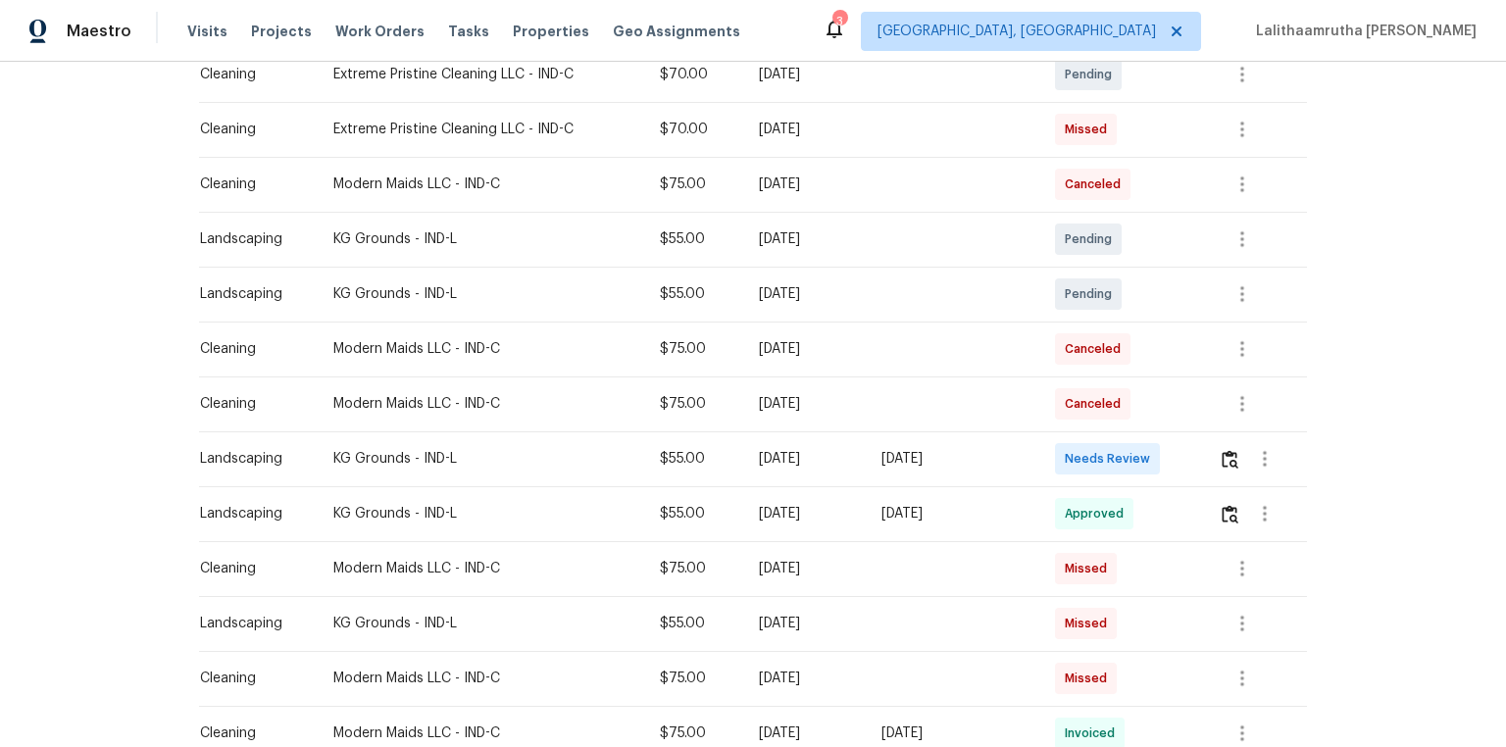
scroll to position [549, 0]
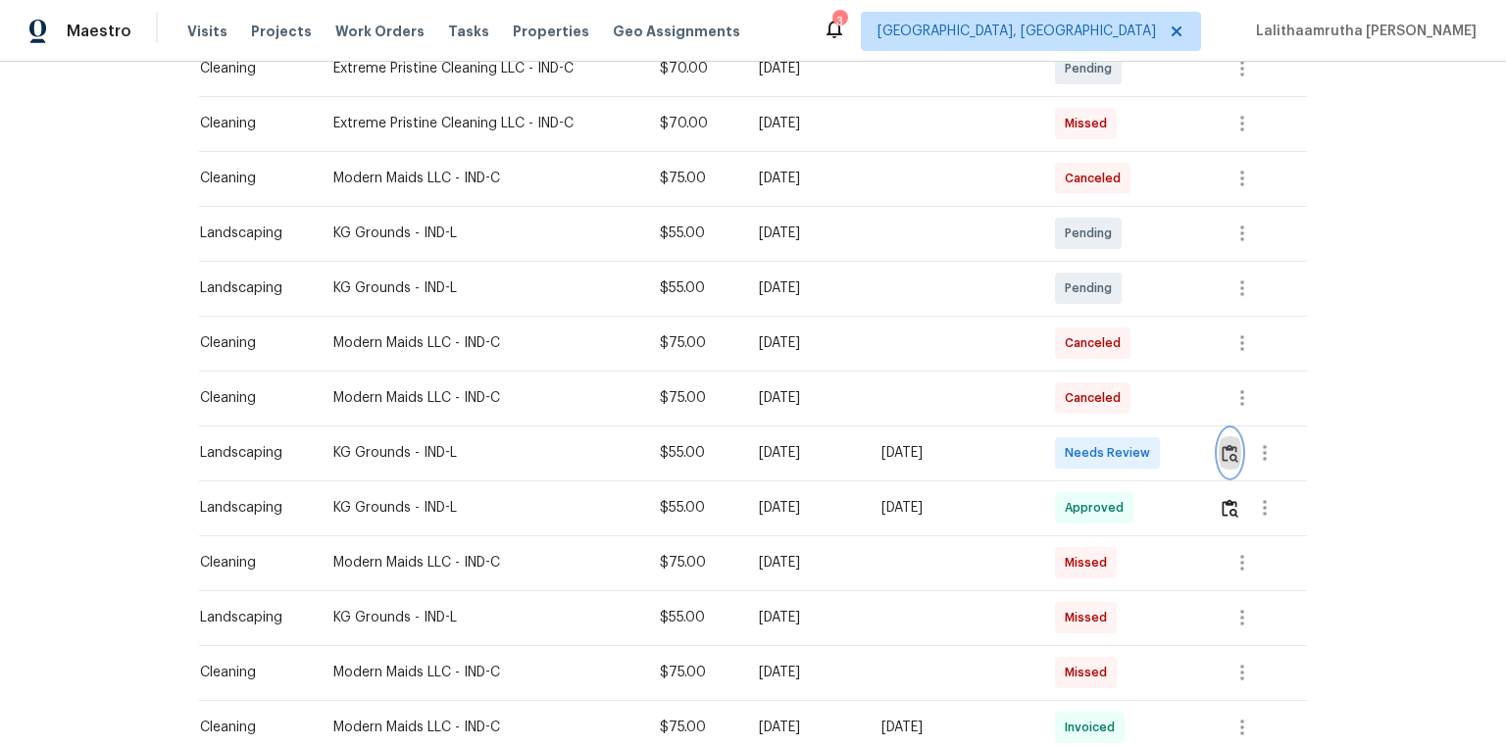
click at [1070, 453] on img "button" at bounding box center [1229, 453] width 17 height 19
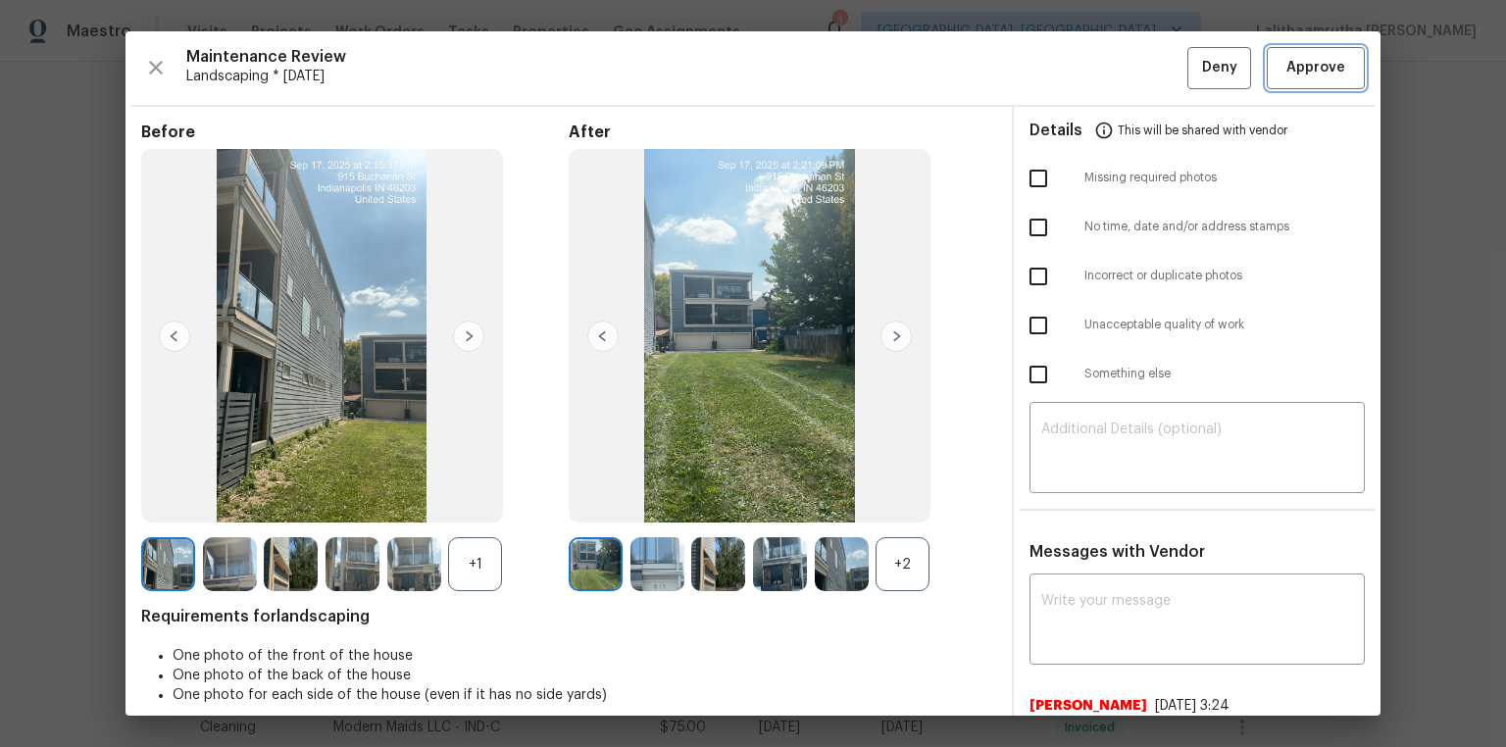
click at [1070, 71] on span "Approve" at bounding box center [1315, 68] width 59 height 25
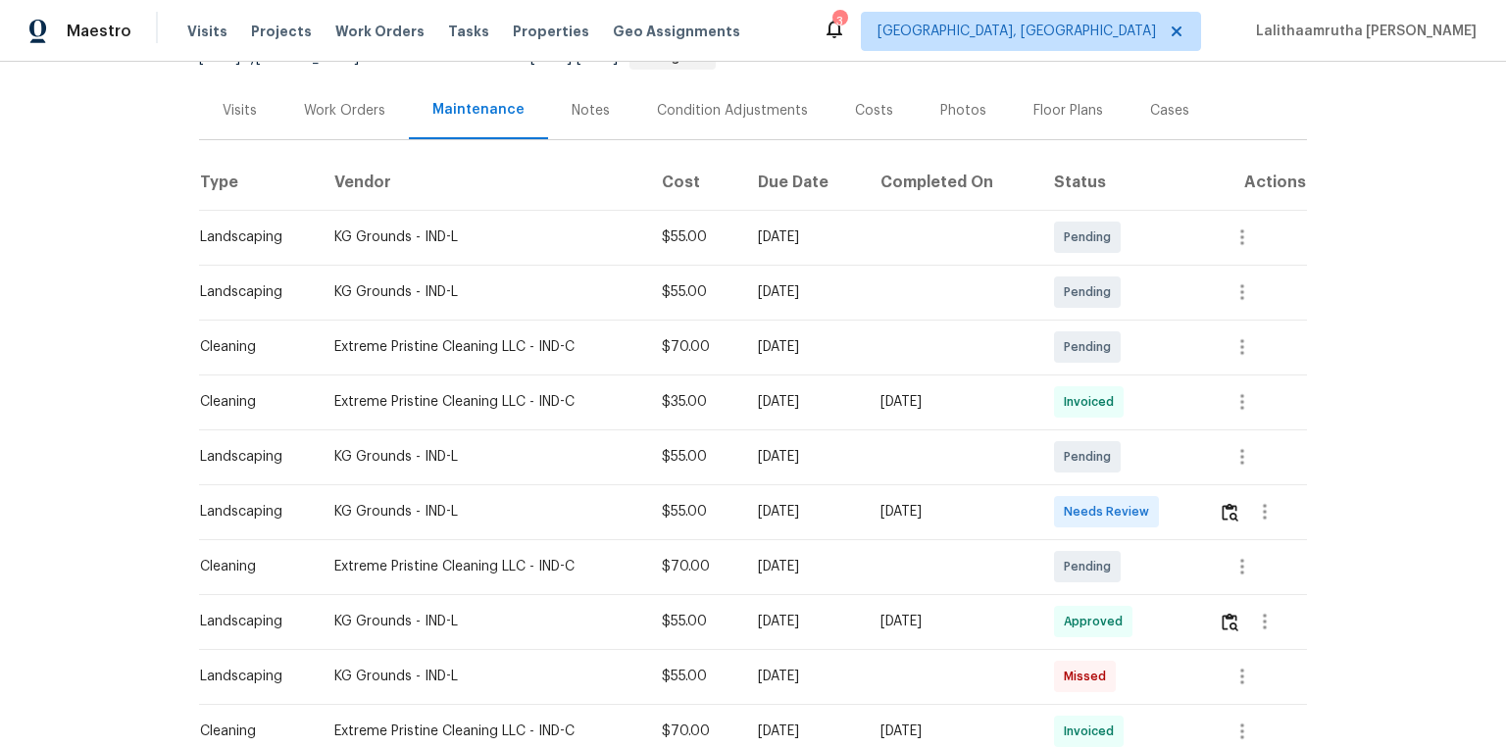
scroll to position [235, 0]
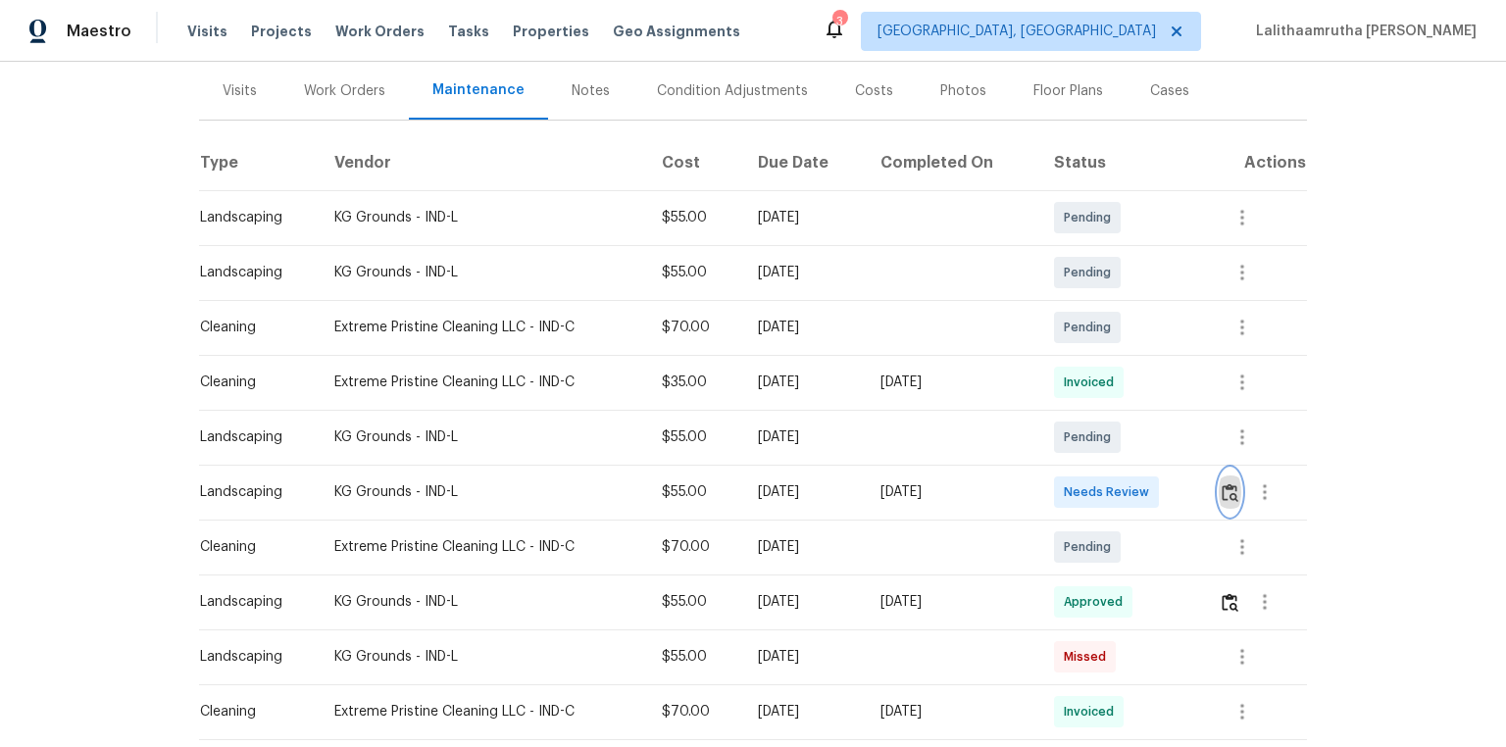
click at [1070, 490] on img "button" at bounding box center [1229, 492] width 17 height 19
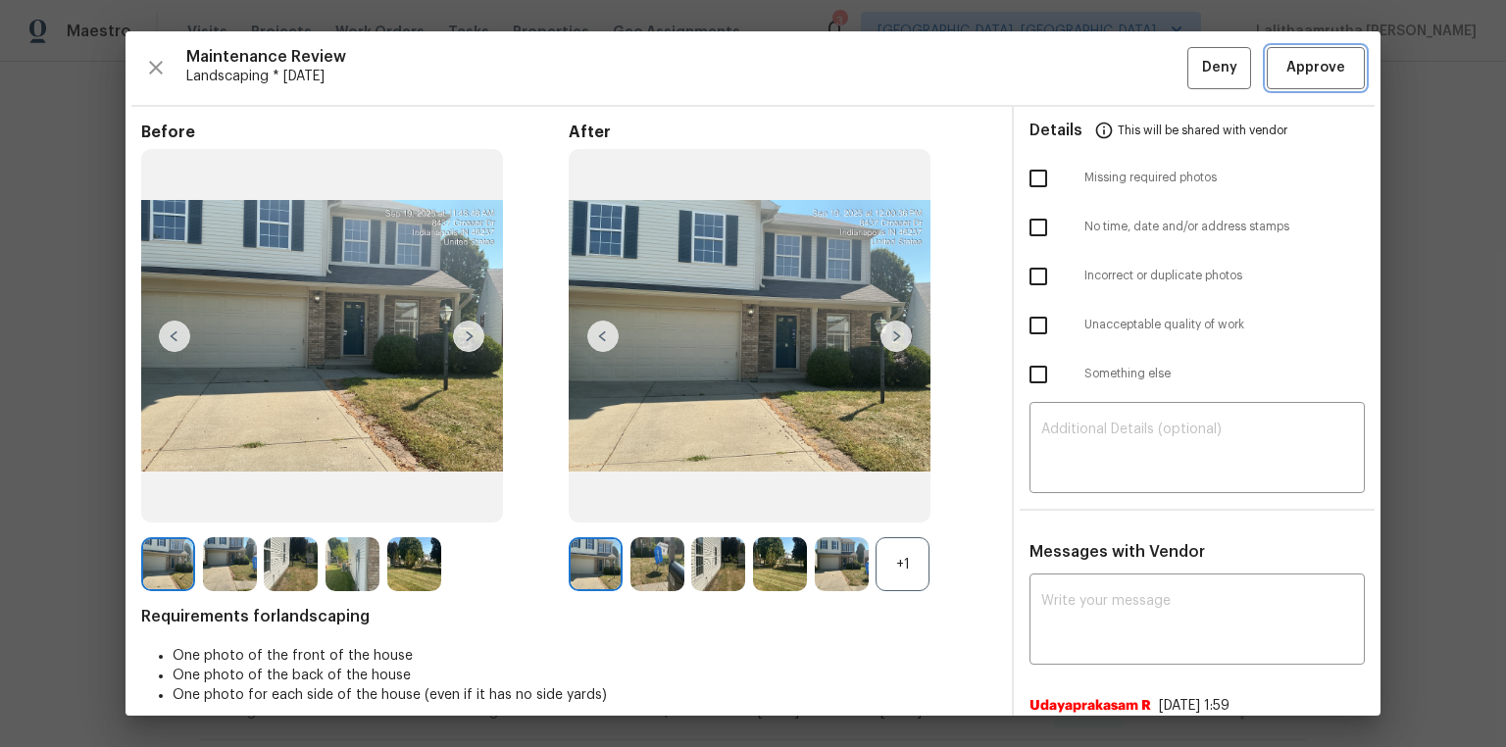
click at [1070, 83] on button "Approve" at bounding box center [1315, 68] width 98 height 42
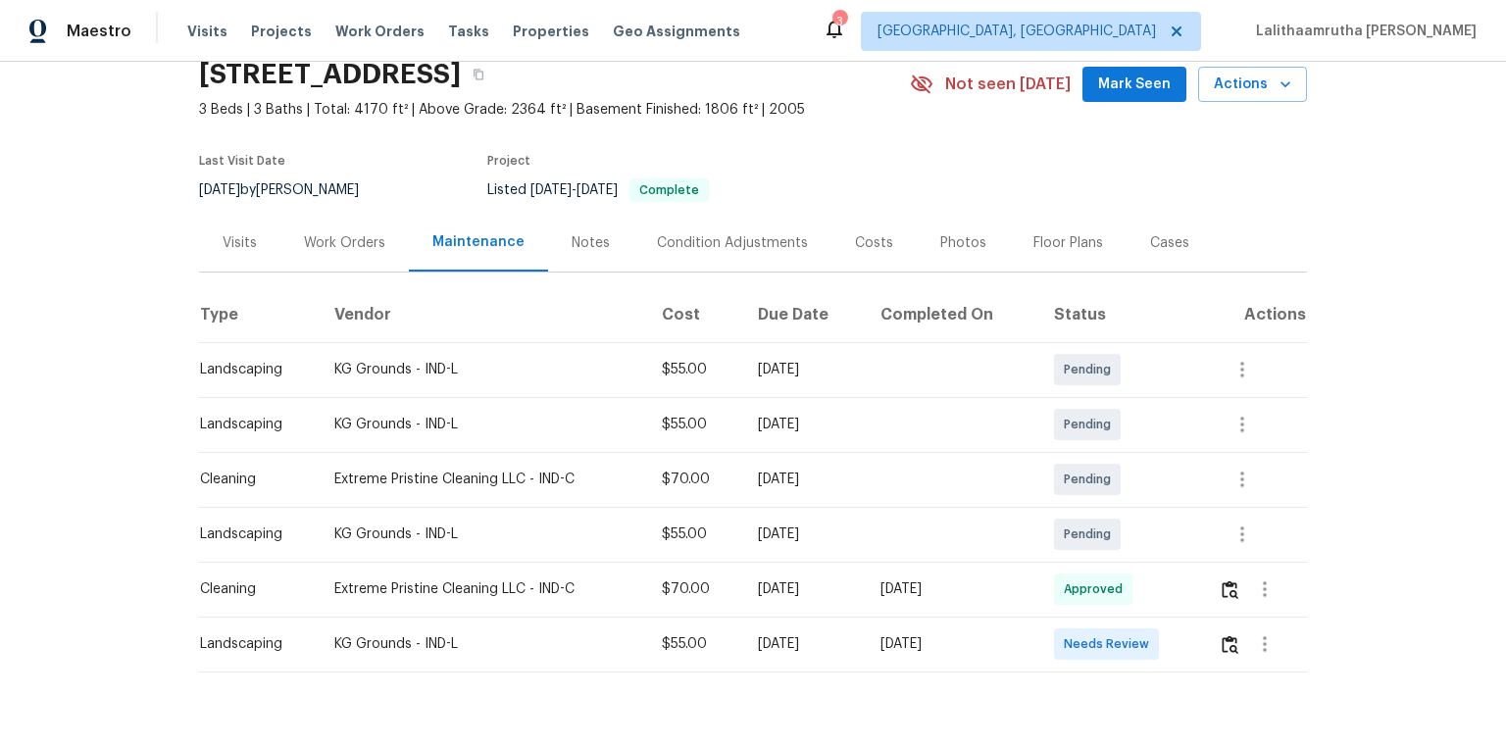
scroll to position [137, 0]
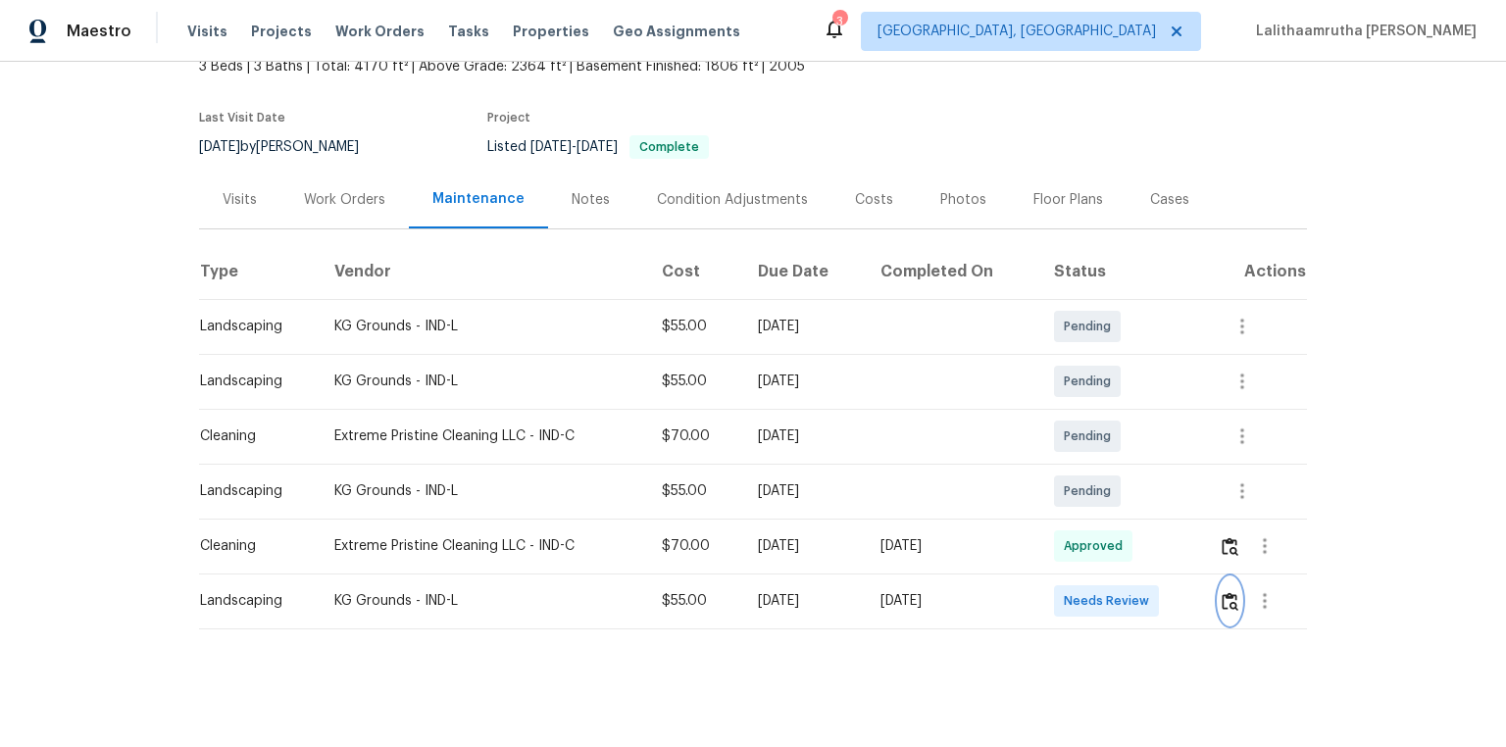
click at [1070, 502] on img "button" at bounding box center [1229, 601] width 17 height 19
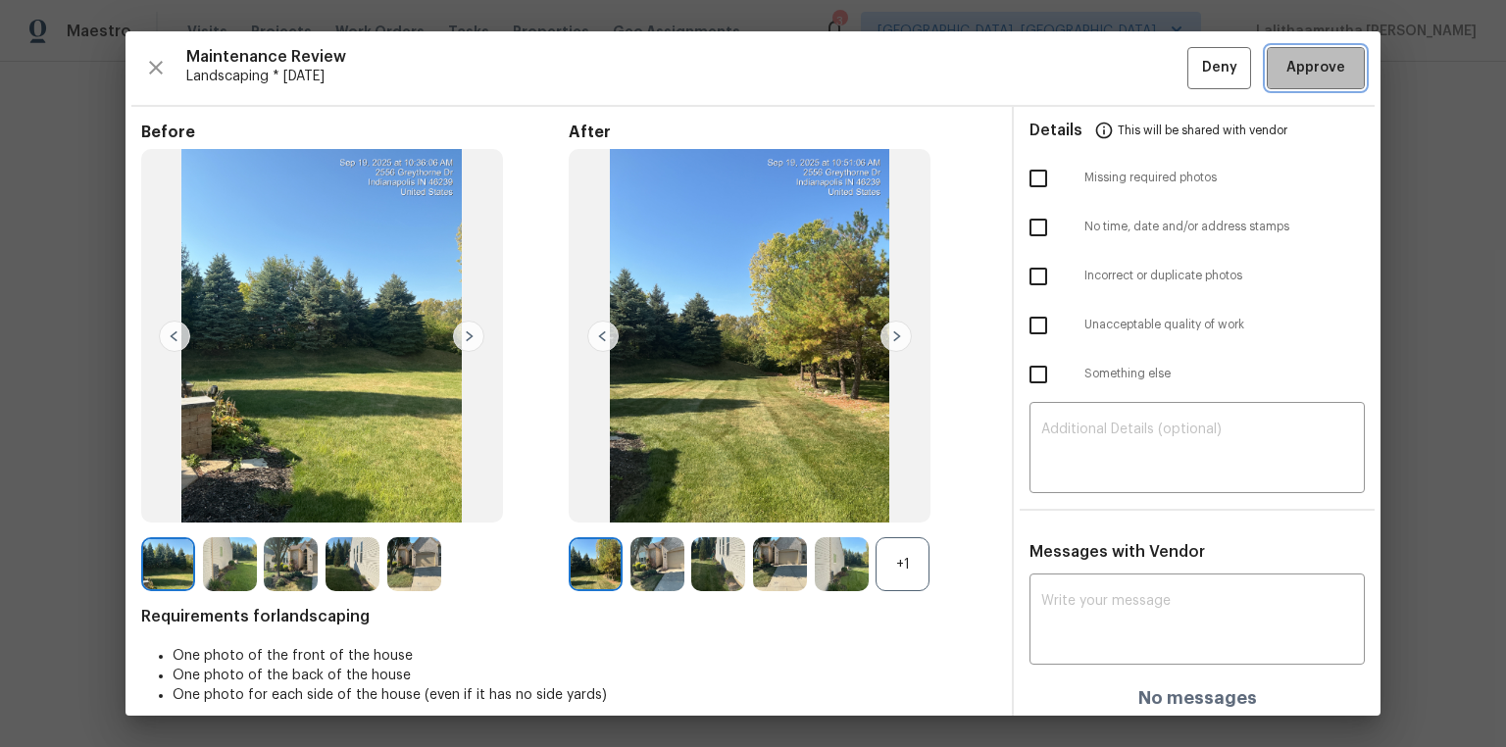
click at [1070, 64] on span "Approve" at bounding box center [1315, 68] width 59 height 25
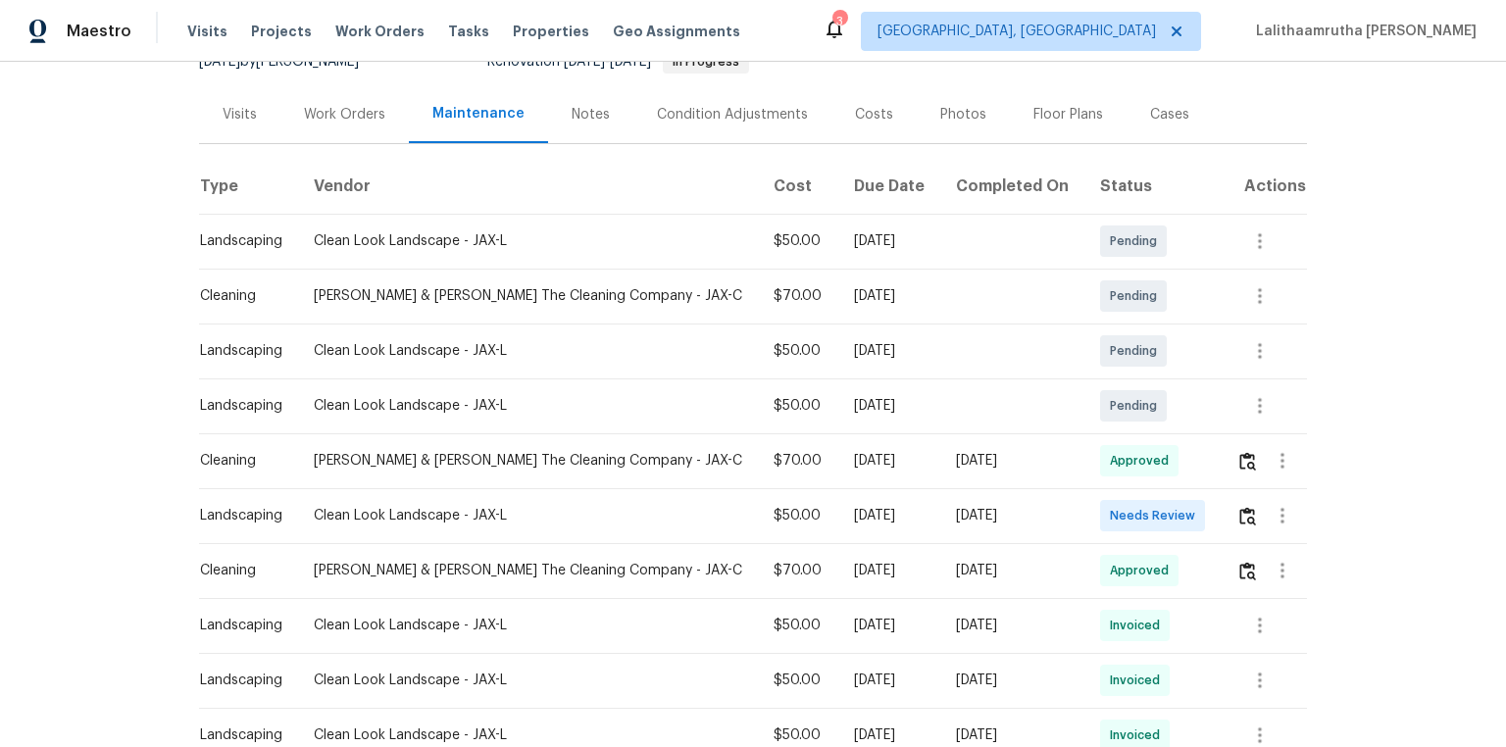
scroll to position [314, 0]
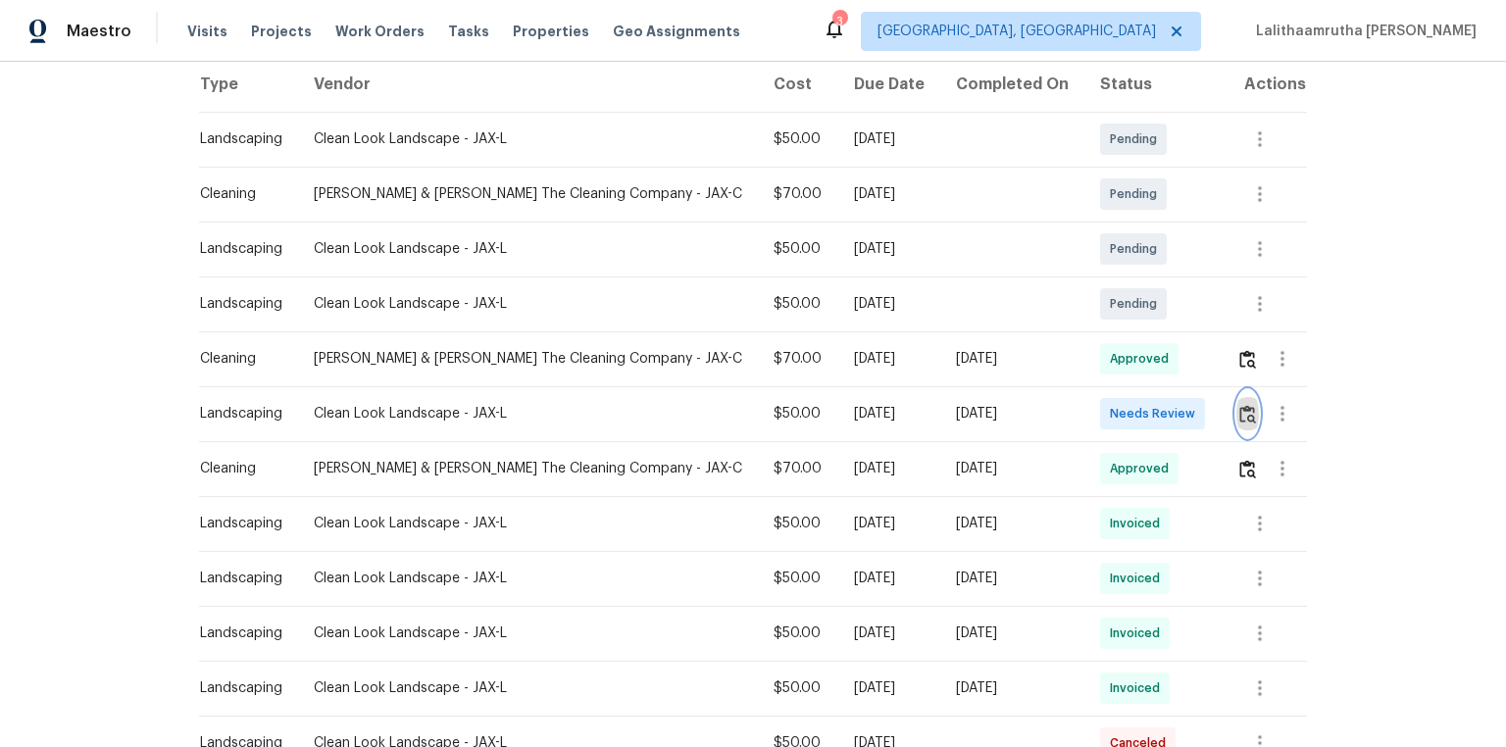
click at [1070, 405] on img "button" at bounding box center [1247, 414] width 17 height 19
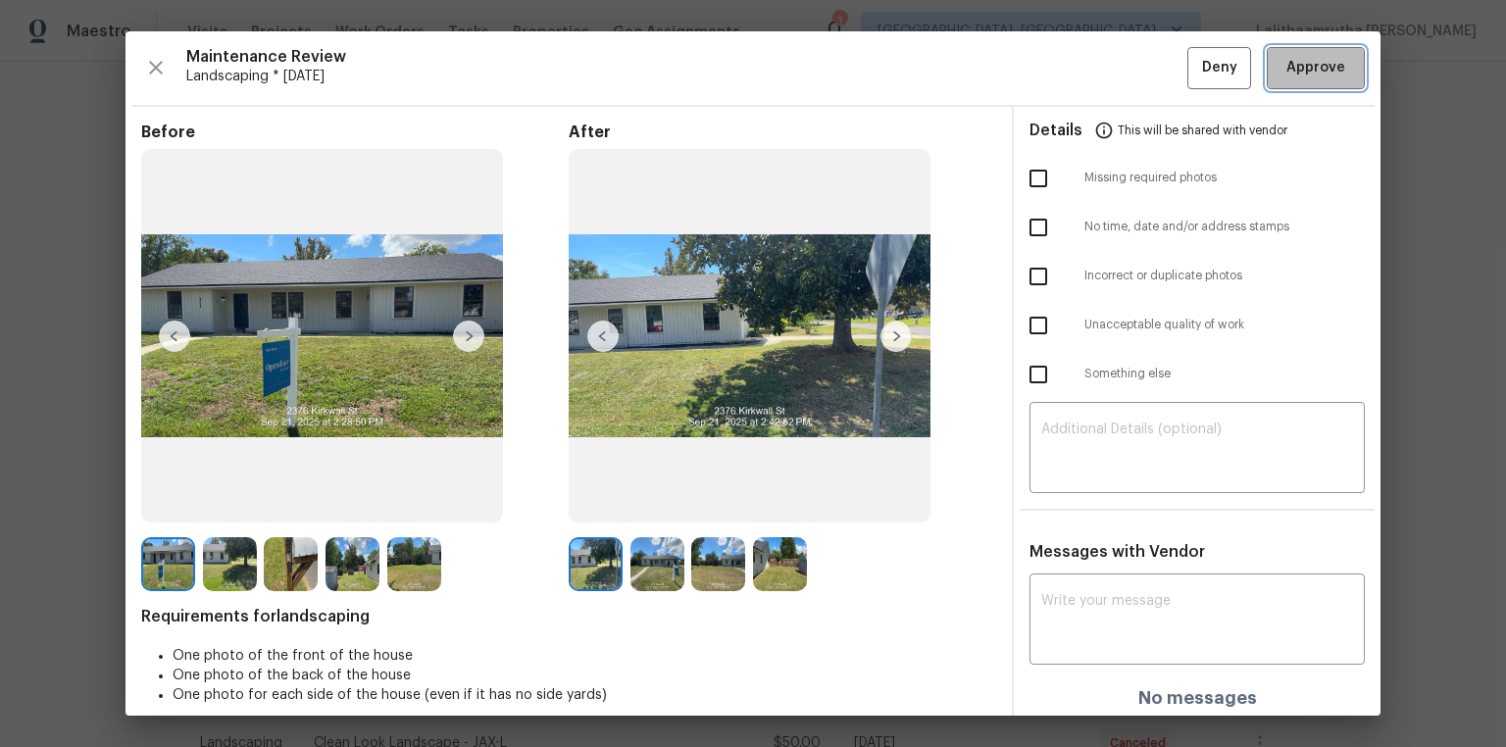
click at [1070, 67] on span "Approve" at bounding box center [1315, 68] width 59 height 25
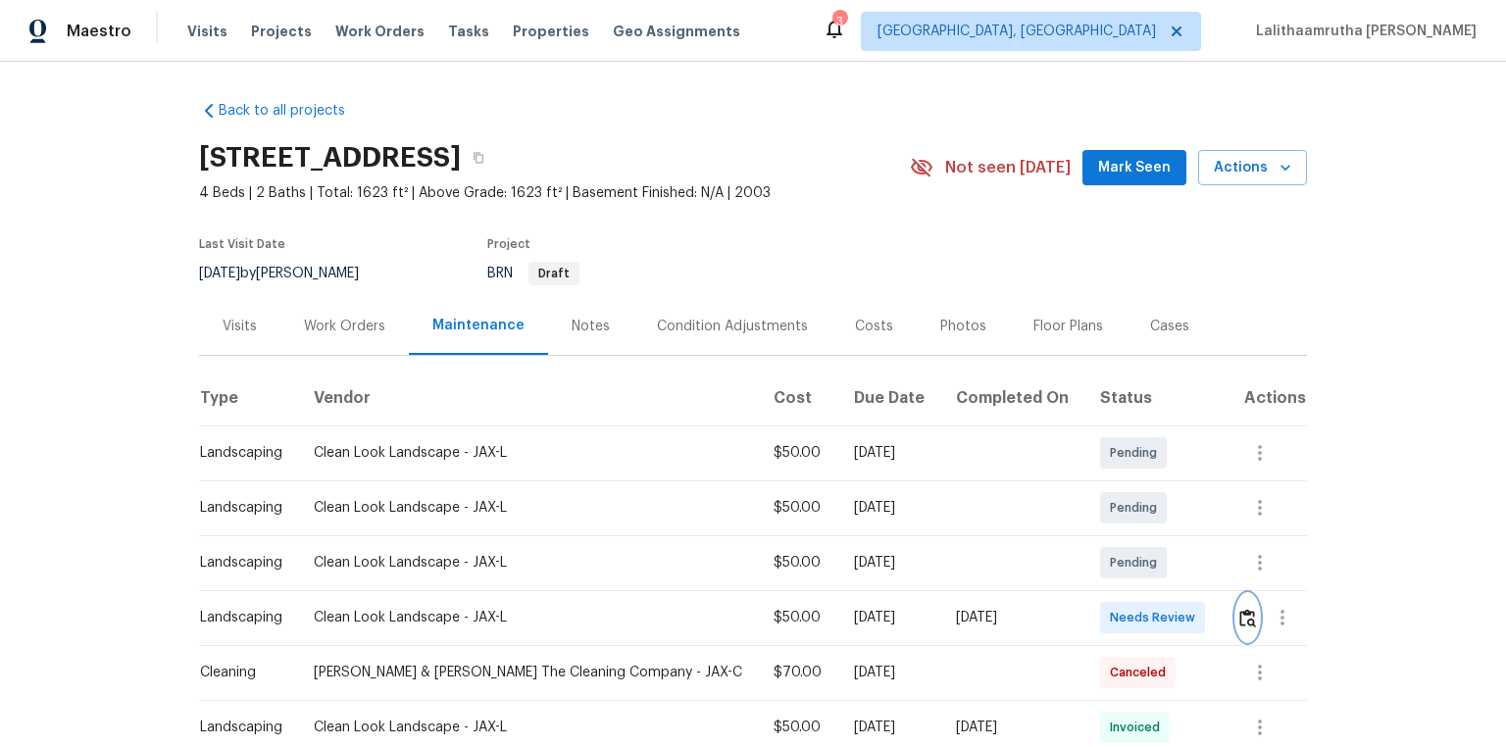
click at [1070, 502] on img "button" at bounding box center [1247, 618] width 17 height 19
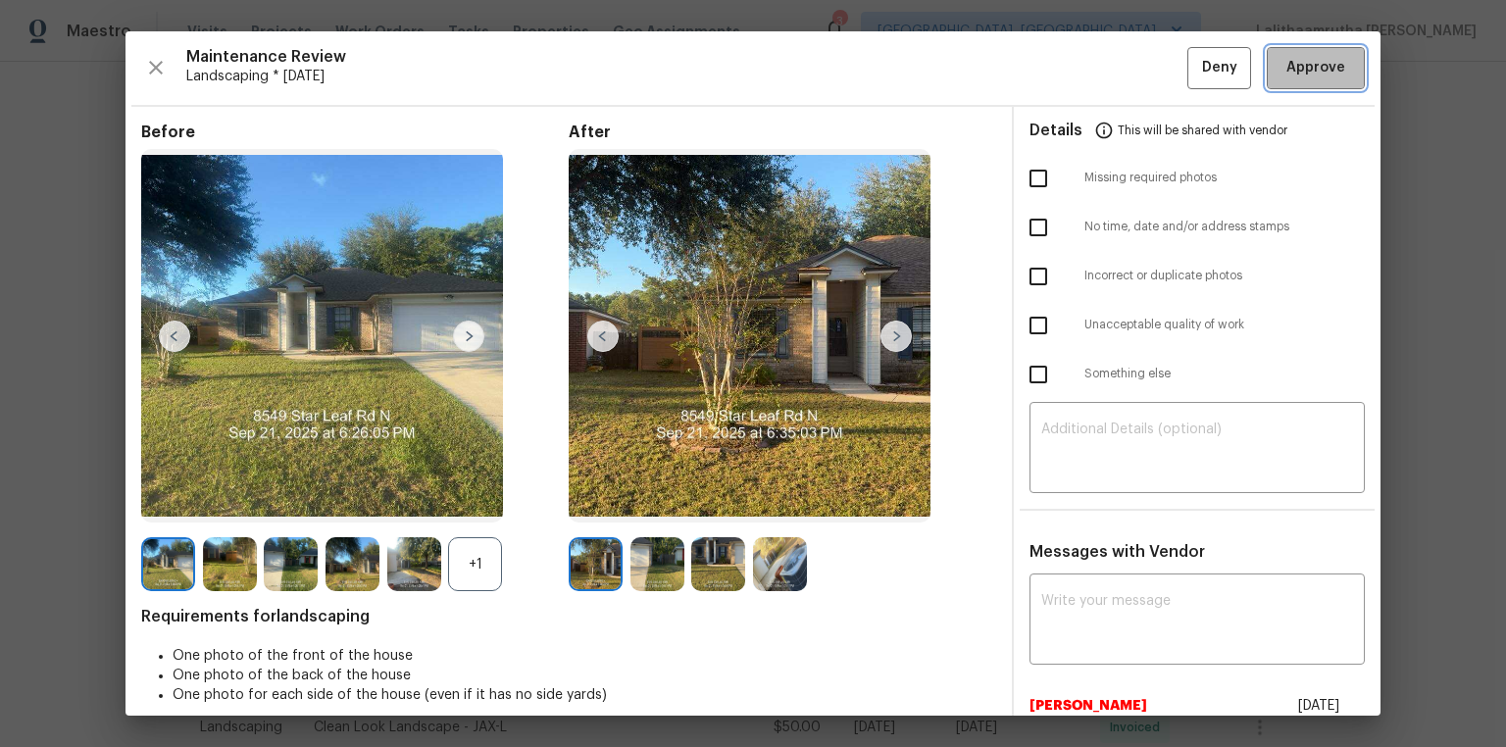
click at [1070, 71] on span "Approve" at bounding box center [1315, 68] width 59 height 25
